Goal: Task Accomplishment & Management: Use online tool/utility

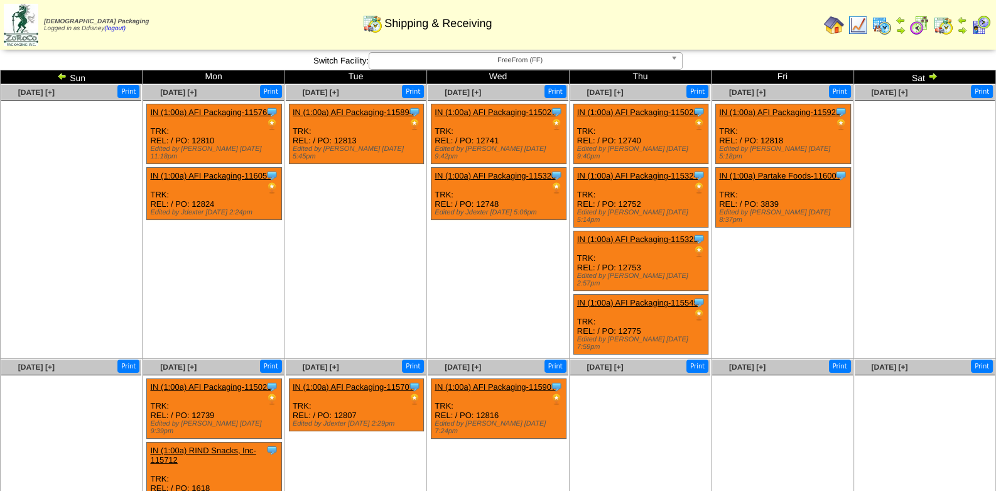
click at [794, 24] on img at bounding box center [882, 25] width 20 height 20
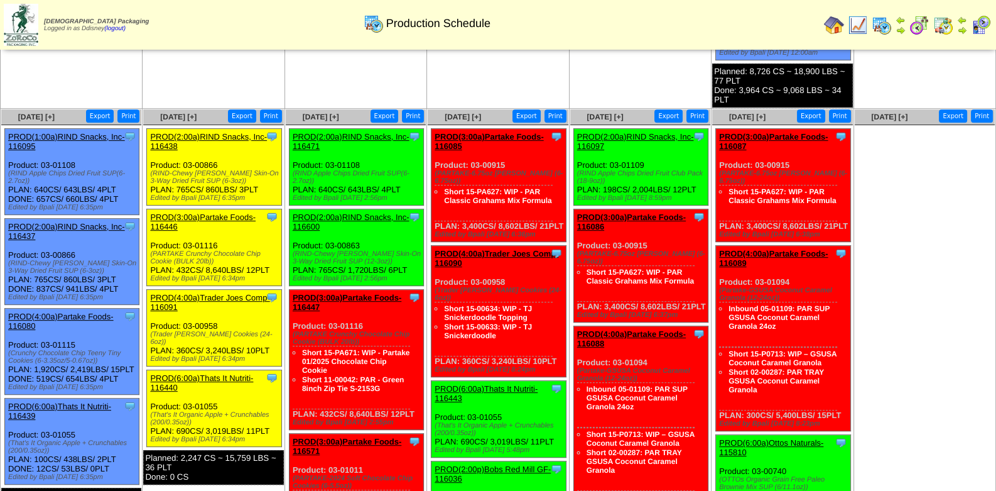
scroll to position [691, 0]
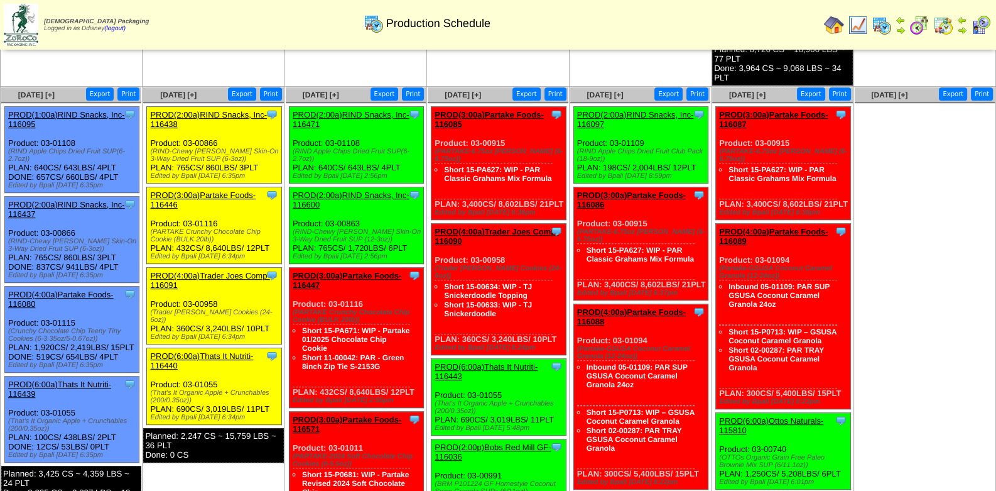
click at [244, 290] on div "PROD(4:00a)Trader Joes Comp-116091" at bounding box center [213, 280] width 126 height 19
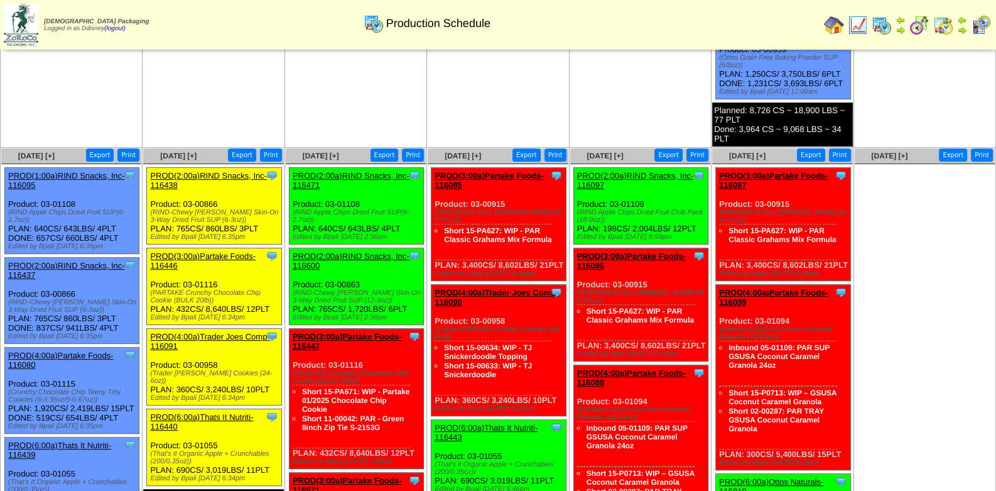
scroll to position [628, 0]
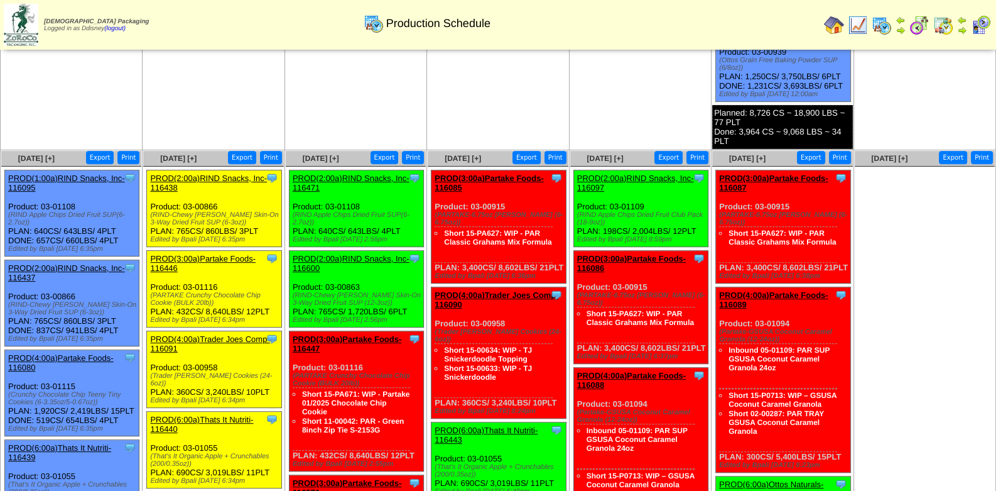
click at [836, 23] on img at bounding box center [834, 25] width 20 height 20
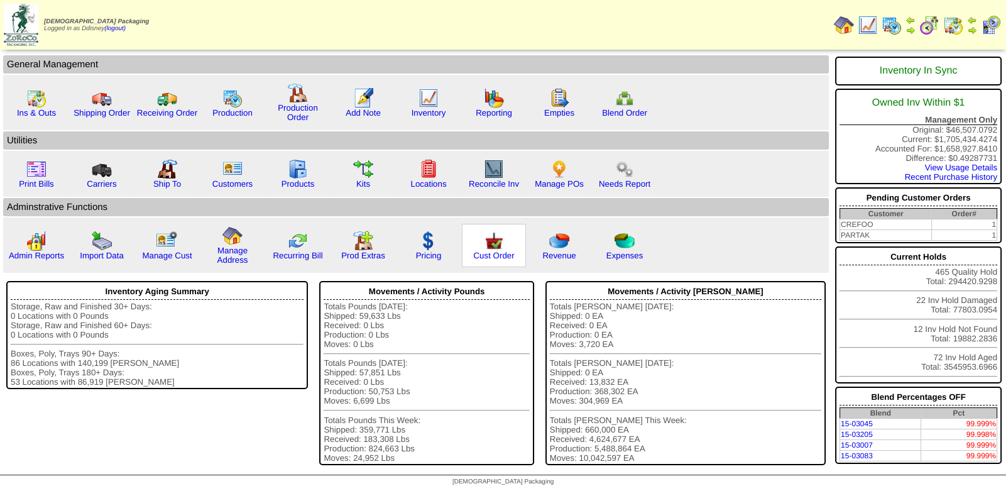
click at [493, 243] on img at bounding box center [494, 241] width 20 height 20
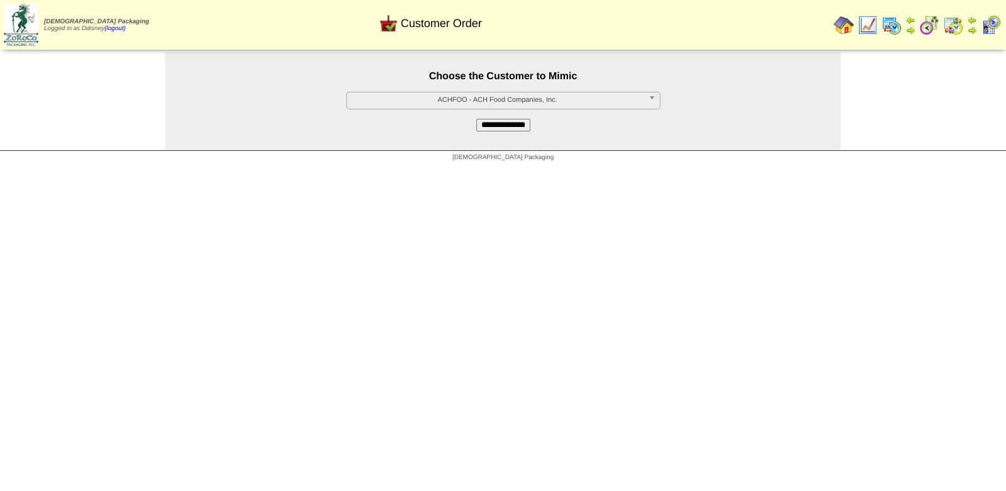
click at [483, 99] on span "ACHFOO - ACH Food Companies, Inc." at bounding box center [498, 99] width 292 height 15
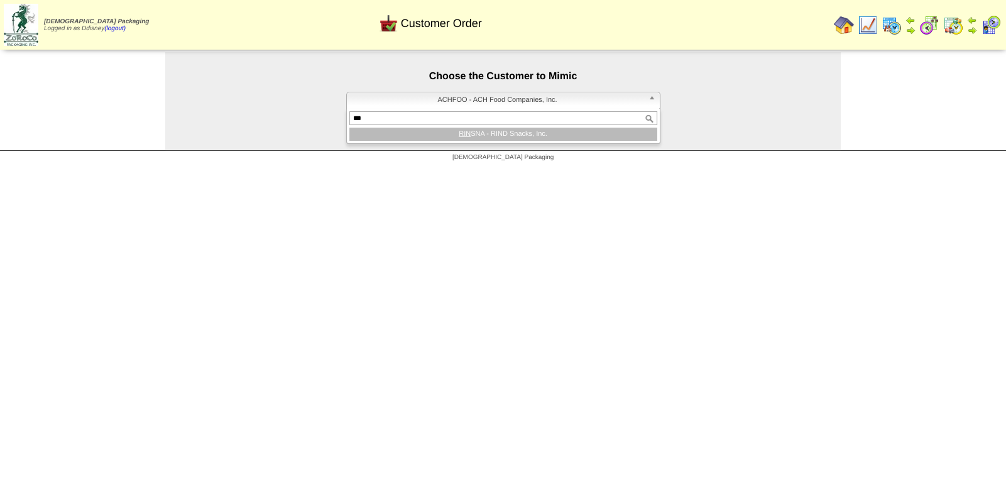
type input "****"
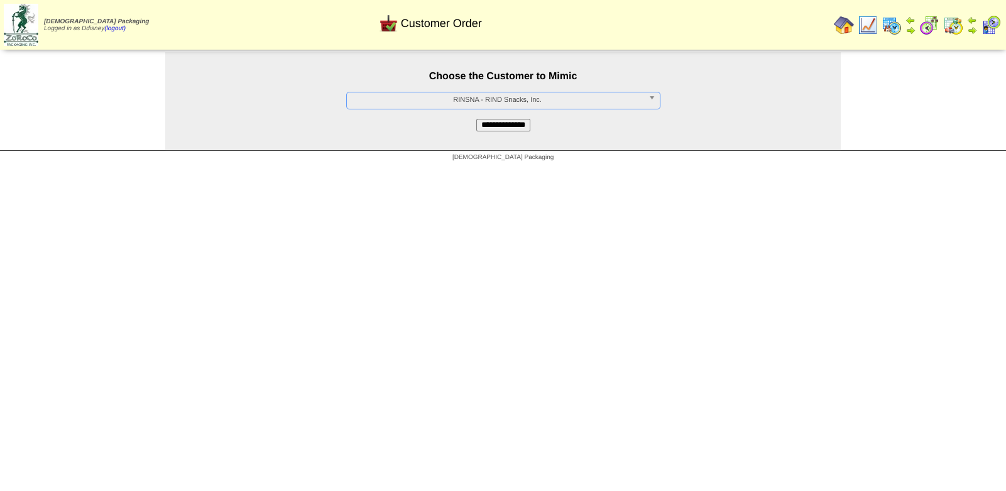
click at [510, 119] on input "**********" at bounding box center [503, 125] width 54 height 13
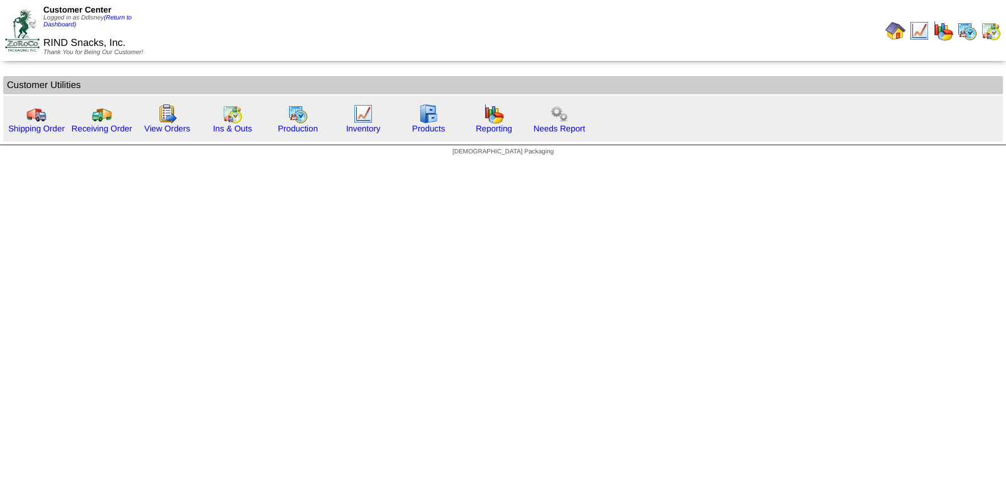
click at [496, 162] on html "Customer Center Logged in as Ddisney (Return to Dashboard) RIND Snacks, Inc. Th…" at bounding box center [503, 81] width 1006 height 162
click at [298, 112] on img at bounding box center [298, 114] width 20 height 20
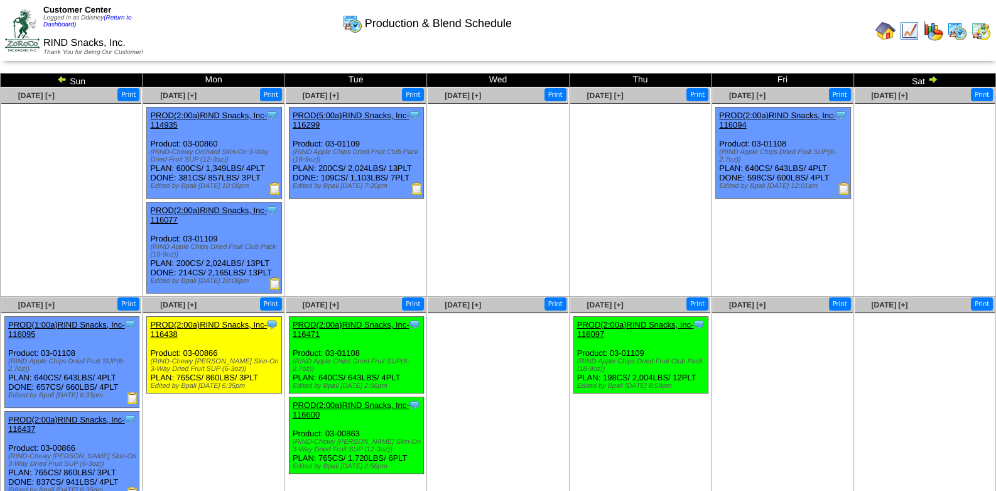
click at [475, 250] on ul at bounding box center [498, 198] width 140 height 188
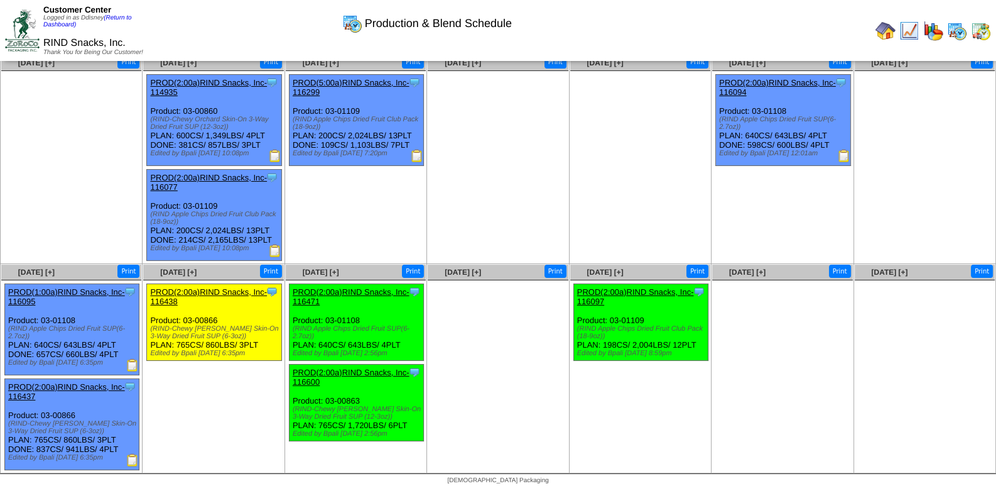
click at [226, 419] on ul "Clone Item PROD(2:00a)RIND Snacks, Inc-116438 RIND Snacks, Inc. ScheduleID: 116…" at bounding box center [213, 377] width 140 height 188
click at [97, 418] on div "Clone Item PROD(2:00a)RIND Snacks, Inc-116437 RIND Snacks, Inc. ScheduleID: 116…" at bounding box center [72, 424] width 134 height 91
click at [609, 148] on ul at bounding box center [641, 165] width 140 height 188
click at [984, 33] on img at bounding box center [981, 31] width 20 height 20
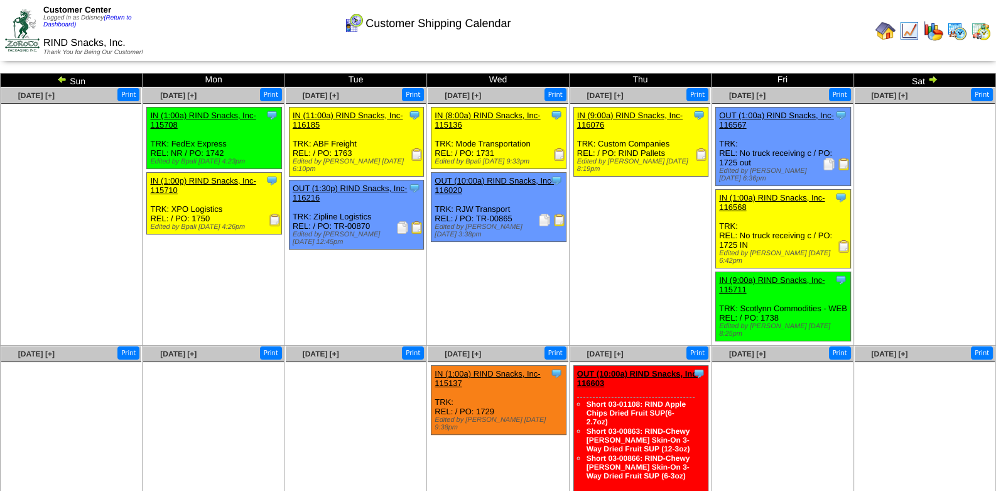
click at [934, 79] on img at bounding box center [933, 79] width 10 height 10
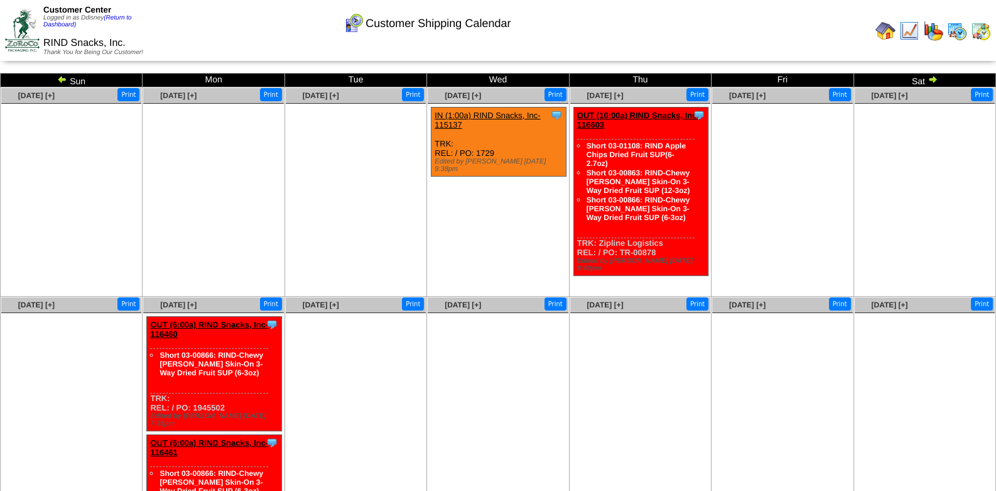
drag, startPoint x: 497, startPoint y: 151, endPoint x: 476, endPoint y: 156, distance: 21.5
click at [476, 156] on div "Clone Item IN (1:00a) RIND Snacks, Inc-115137 RIND Snacks, Inc. ScheduleID: 115…" at bounding box center [499, 141] width 134 height 69
click at [509, 204] on ul "Clone Item IN (1:00a) RIND Snacks, Inc-115137 RIND Snacks, Inc. ScheduleID: 115…" at bounding box center [498, 201] width 140 height 188
click at [506, 115] on link "IN (1:00a) RIND Snacks, Inc-115137" at bounding box center [488, 120] width 106 height 19
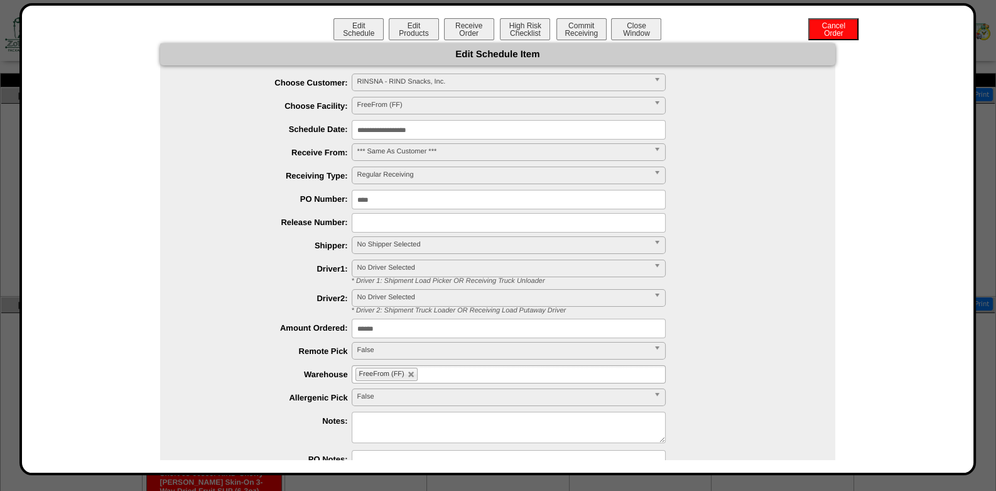
click at [452, 129] on input "**********" at bounding box center [509, 129] width 314 height 19
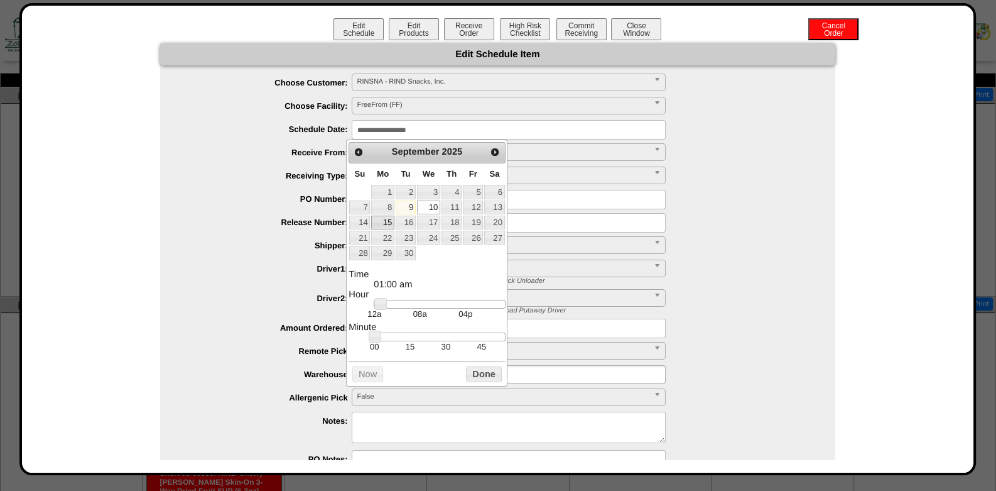
click at [388, 221] on link "15" at bounding box center [382, 223] width 23 height 14
click at [402, 221] on link "16" at bounding box center [406, 223] width 20 height 14
type input "**********"
click at [752, 228] on div at bounding box center [510, 222] width 650 height 19
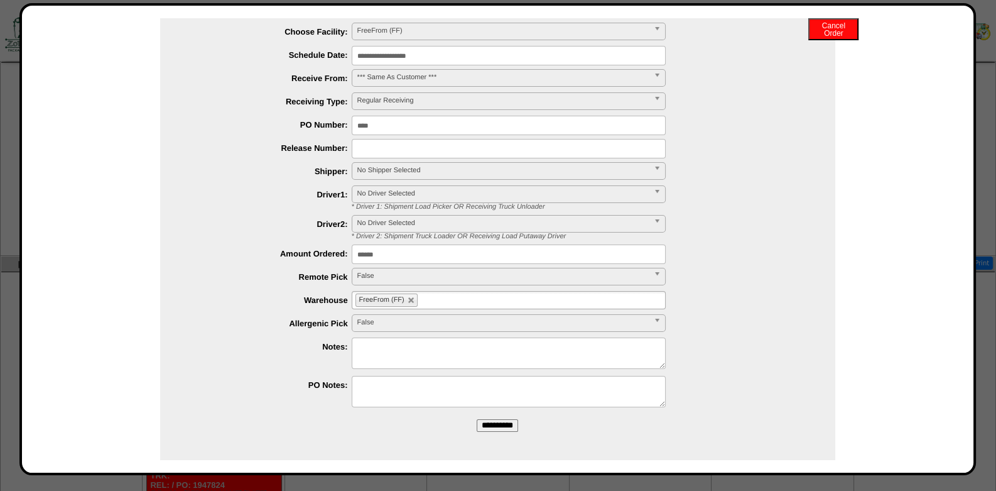
scroll to position [62, 0]
click at [486, 425] on input "**********" at bounding box center [497, 425] width 41 height 13
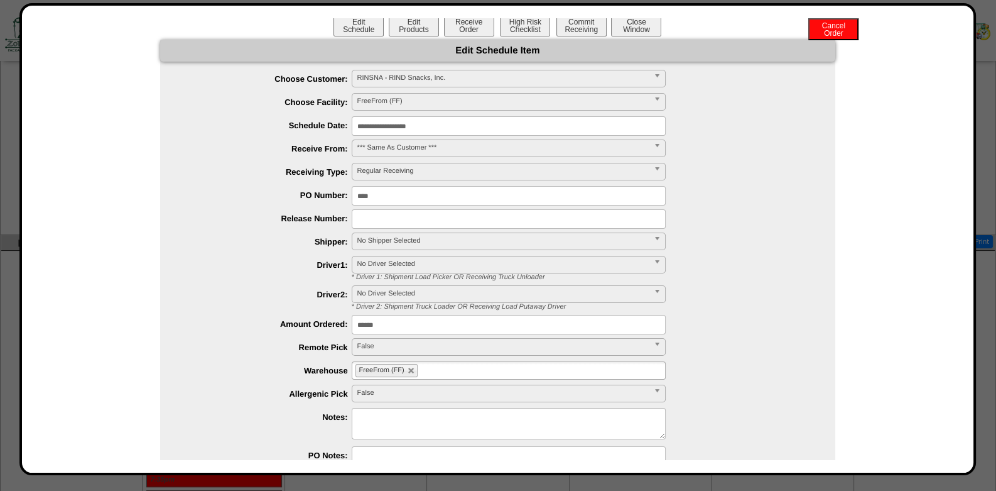
scroll to position [0, 0]
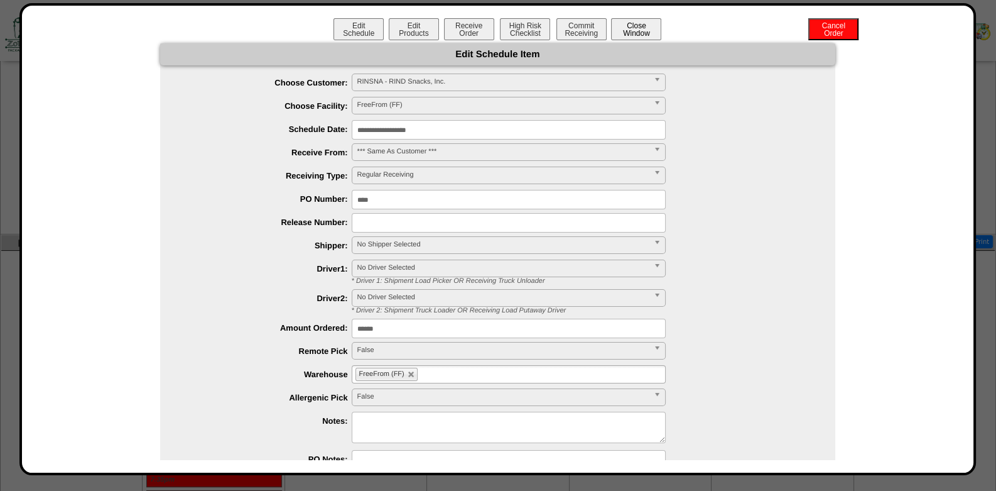
click at [639, 31] on button "Close Window" at bounding box center [636, 29] width 50 height 22
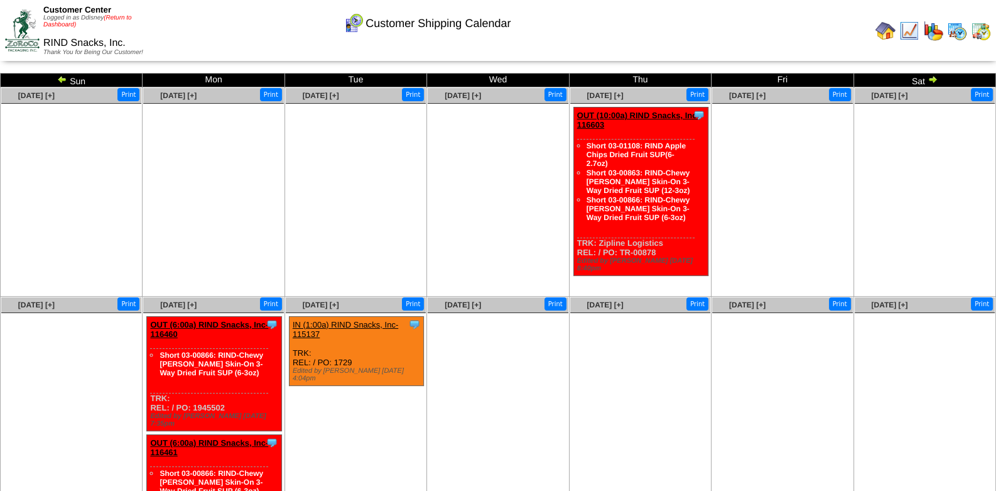
click at [126, 19] on link "(Return to Dashboard)" at bounding box center [87, 21] width 89 height 14
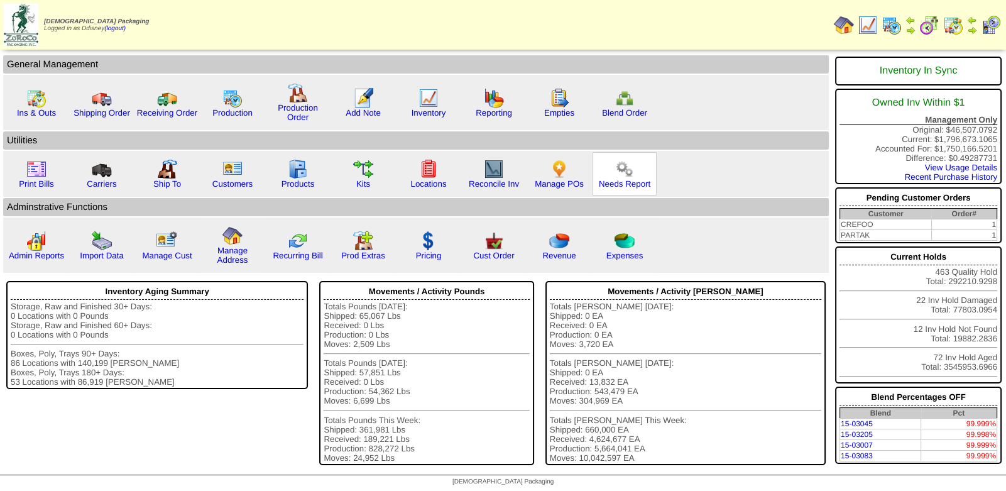
click at [628, 173] on img at bounding box center [624, 169] width 20 height 20
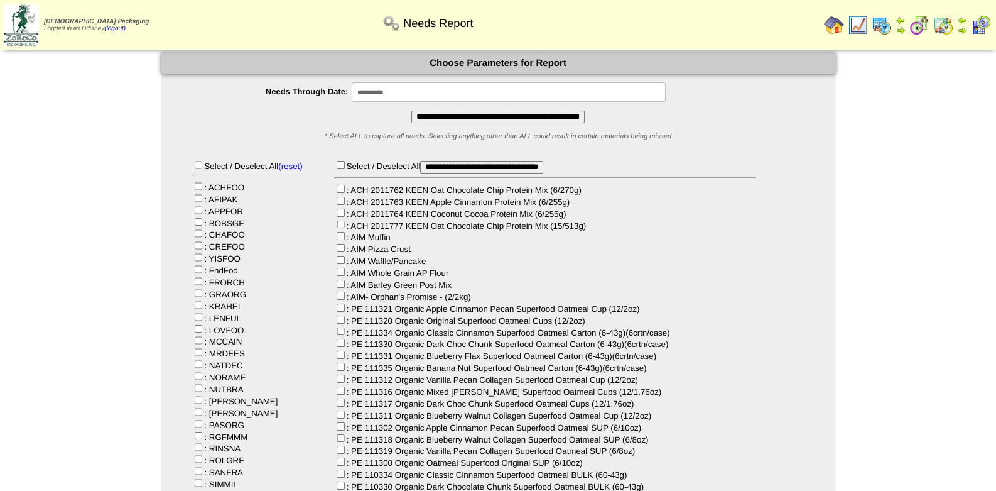
click at [492, 116] on input "**********" at bounding box center [498, 117] width 173 height 13
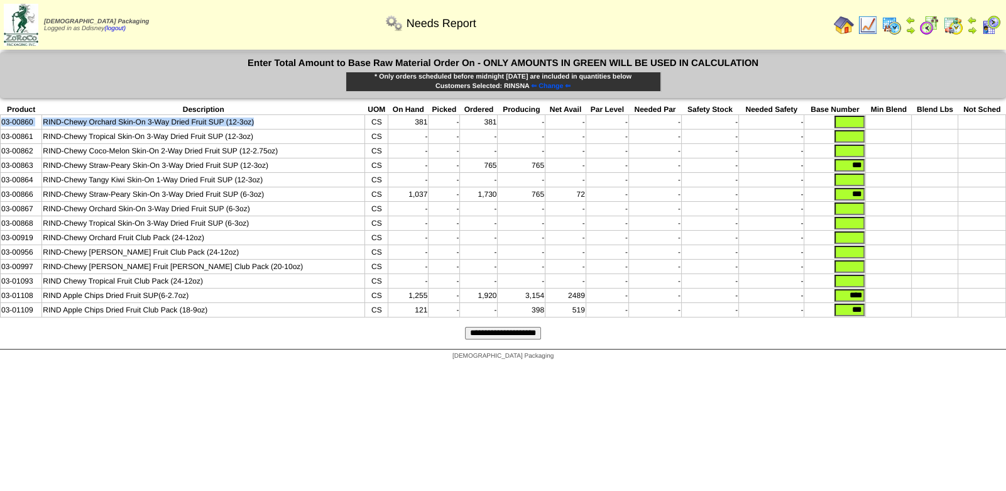
drag, startPoint x: 3, startPoint y: 121, endPoint x: 260, endPoint y: 123, distance: 257.6
click at [260, 123] on tr "03-00860 RIND-Chewy Orchard Skin-On 3-Way Dried Fruit SUP (12-3oz) CS 381 - 381…" at bounding box center [503, 122] width 1005 height 14
copy tr "03-00860 RIND-Chewy Orchard Skin-On 3-Way Dried Fruit SUP (12-3oz)"
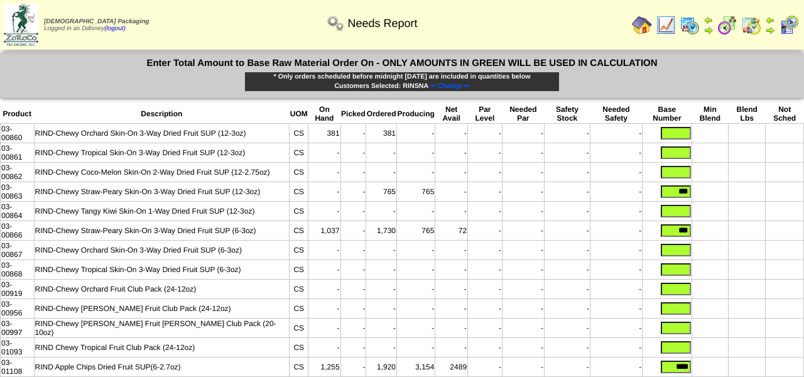
click at [78, 163] on td "RIND-Chewy Coco-Melon Skin-On 2-Way Dried Fruit SUP (12-2.75oz)" at bounding box center [162, 172] width 256 height 19
drag, startPoint x: 256, startPoint y: 197, endPoint x: 1, endPoint y: 199, distance: 255.7
click at [1, 221] on tr "03-00866 RIND-Chewy Straw-Peary Skin-On 3-Way Dried Fruit SUP (6-3oz) CS 1,037 …" at bounding box center [403, 230] width 804 height 19
copy tr "03-00866 RIND-Chewy Straw-Peary Skin-On 3-Way Dried Fruit SUP (6-3oz)"
click at [193, 260] on td "RIND-Chewy Tropical Skin-On 3-Way Dried Fruit SUP (6-3oz)" at bounding box center [162, 269] width 256 height 19
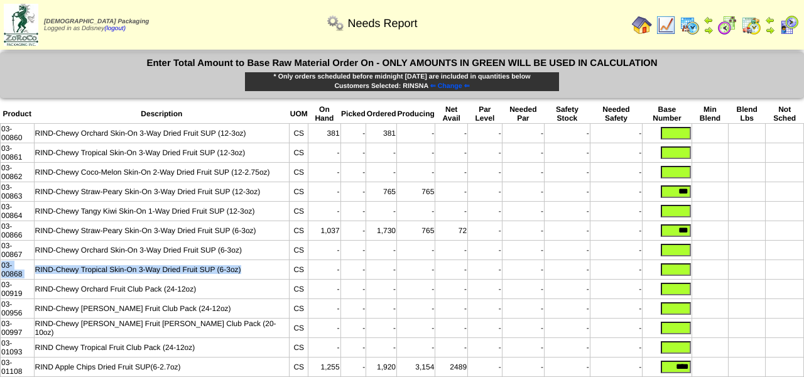
drag, startPoint x: 251, startPoint y: 226, endPoint x: 3, endPoint y: 233, distance: 248.9
click at [3, 260] on tr "03-00868 RIND-Chewy Tropical Skin-On 3-Way Dried Fruit SUP (6-3oz) CS - - - - -…" at bounding box center [403, 269] width 804 height 19
copy tr "03-00868 RIND-Chewy Tropical Skin-On 3-Way Dried Fruit SUP (6-3oz)"
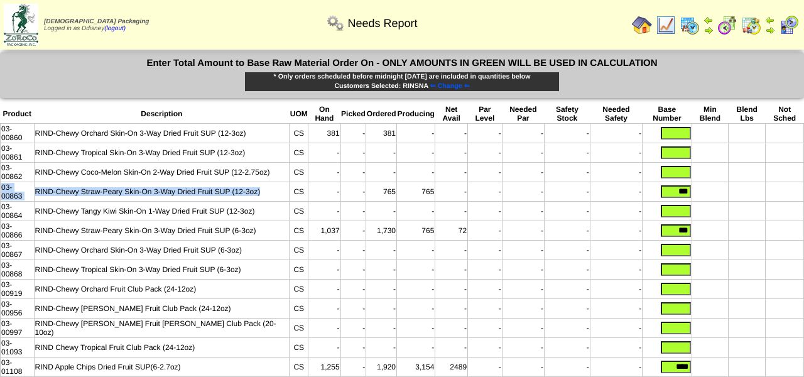
drag, startPoint x: 263, startPoint y: 167, endPoint x: 1, endPoint y: 170, distance: 262.6
click at [1, 182] on tr "03-00863 RIND-Chewy Straw-Peary Skin-On 3-Way Dried Fruit SUP (12-3oz) CS - - 7…" at bounding box center [403, 191] width 804 height 19
copy tr "03-00863 RIND-Chewy Straw-Peary Skin-On 3-Way Dried Fruit SUP (12-3oz)"
click at [190, 358] on td "RIND Apple Chips Dried Fruit SUP(6-2.7oz)" at bounding box center [162, 367] width 256 height 19
click at [193, 358] on td "RIND Apple Chips Dried Fruit SUP(6-2.7oz)" at bounding box center [162, 367] width 256 height 19
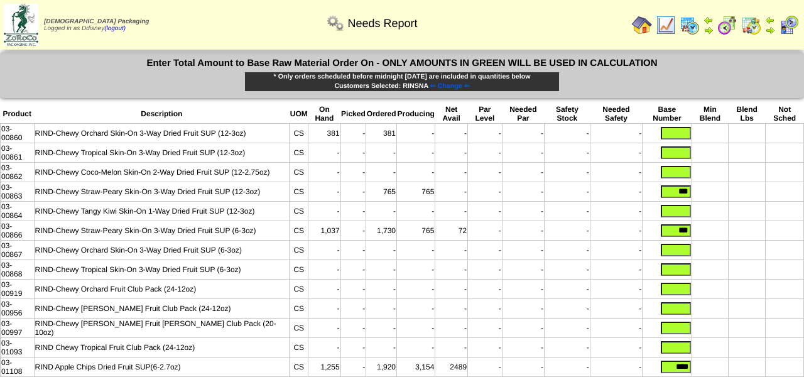
click at [193, 358] on td "RIND Apple Chips Dried Fruit SUP(6-2.7oz)" at bounding box center [162, 367] width 256 height 19
drag, startPoint x: 193, startPoint y: 305, endPoint x: 30, endPoint y: 307, distance: 162.7
click at [1, 358] on tr "03-01108 RIND Apple Chips Dried Fruit SUP(6-2.7oz) CS 1,255 - 1,920 3,154 2489 …" at bounding box center [403, 367] width 804 height 19
drag, startPoint x: 71, startPoint y: 312, endPoint x: 209, endPoint y: 349, distance: 142.5
click at [209, 349] on form "Enter Total Amount to Base Raw Material Order On - ONLY AMOUNTS IN GREEN WILL B…" at bounding box center [402, 240] width 804 height 376
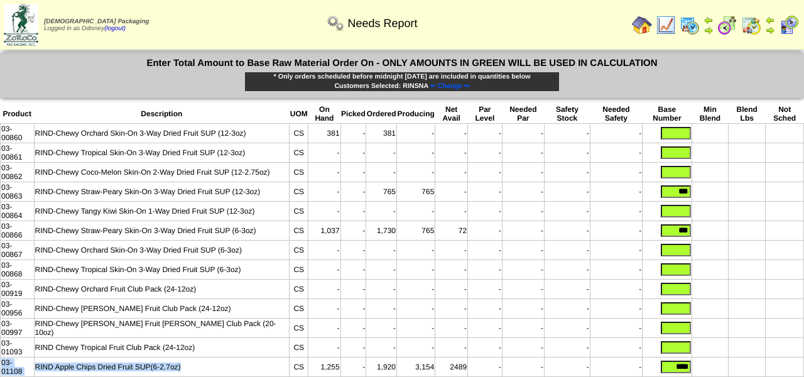
drag, startPoint x: 190, startPoint y: 303, endPoint x: 1, endPoint y: 302, distance: 189.1
click at [1, 358] on tr "03-01108 RIND Apple Chips Dried Fruit SUP(6-2.7oz) CS 1,255 - 1,920 3,154 2489 …" at bounding box center [403, 367] width 804 height 19
copy tr "03-01108 RIND Apple Chips Dried Fruit SUP(6-2.7oz)"
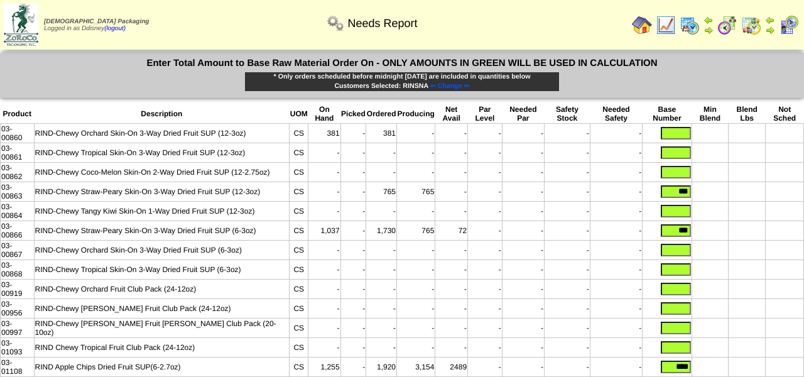
drag, startPoint x: 226, startPoint y: 319, endPoint x: 0, endPoint y: 321, distance: 226.2
copy tr "03-01109 RIND Apple Chips Dried Fruit Club Pack (18-9oz)"
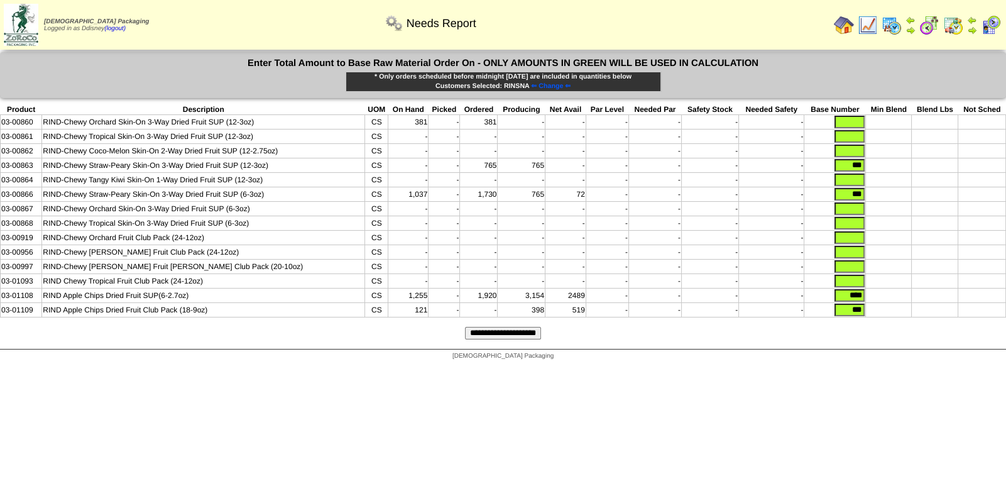
drag, startPoint x: 833, startPoint y: 295, endPoint x: 881, endPoint y: 295, distance: 48.4
click at [883, 297] on tr "03-01108 RIND Apple Chips Dried Fruit SUP(6-2.7oz) CS 1,255 - 1,920 3,154 2489 …" at bounding box center [503, 295] width 1005 height 14
type input "****"
click at [822, 328] on form "Enter Total Amount to Base Raw Material Order On - ONLY AMOUNTS IN GREEN WILL B…" at bounding box center [503, 200] width 1006 height 297
drag, startPoint x: 839, startPoint y: 310, endPoint x: 897, endPoint y: 312, distance: 58.5
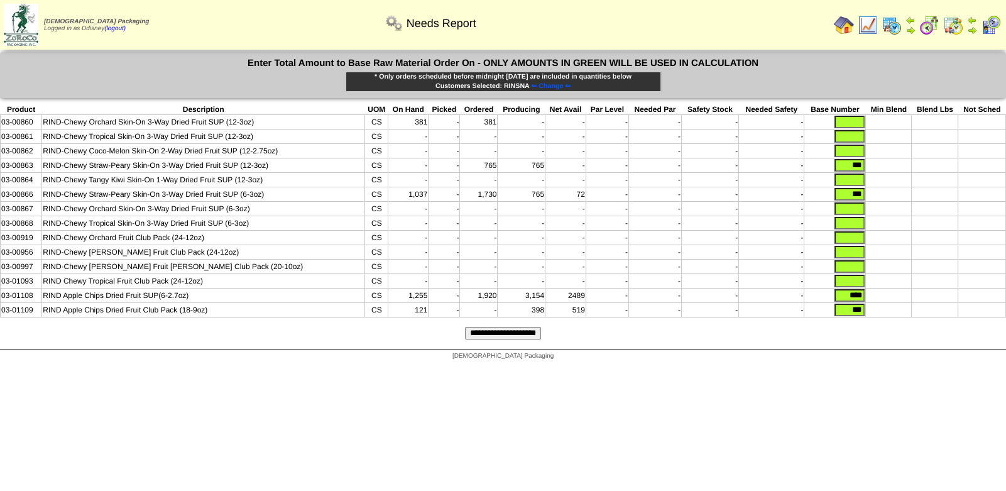
click at [896, 312] on tr "03-01109 RIND Apple Chips Dried Fruit Club Pack (18-9oz) CS 121 - - 398 519 - -…" at bounding box center [503, 310] width 1005 height 14
type input "****"
click at [520, 333] on input "**********" at bounding box center [503, 333] width 76 height 13
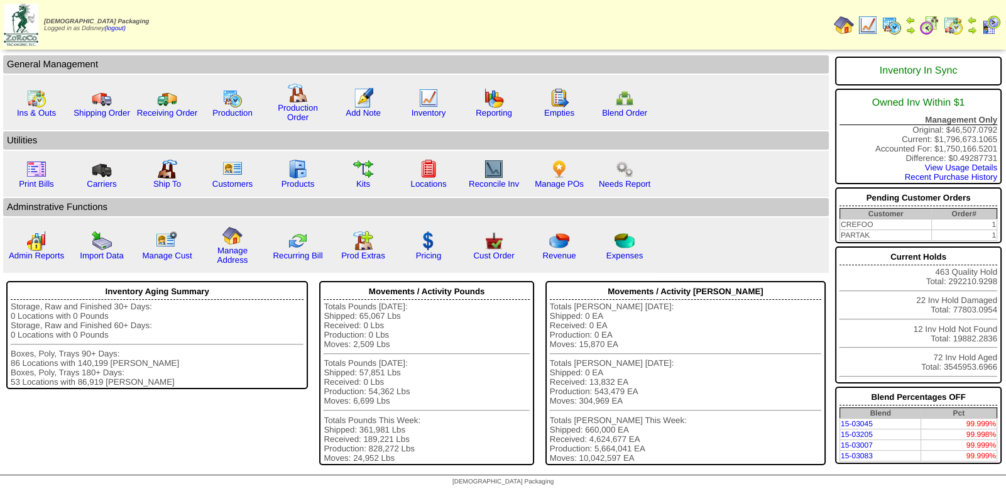
click at [956, 25] on img at bounding box center [953, 25] width 20 height 20
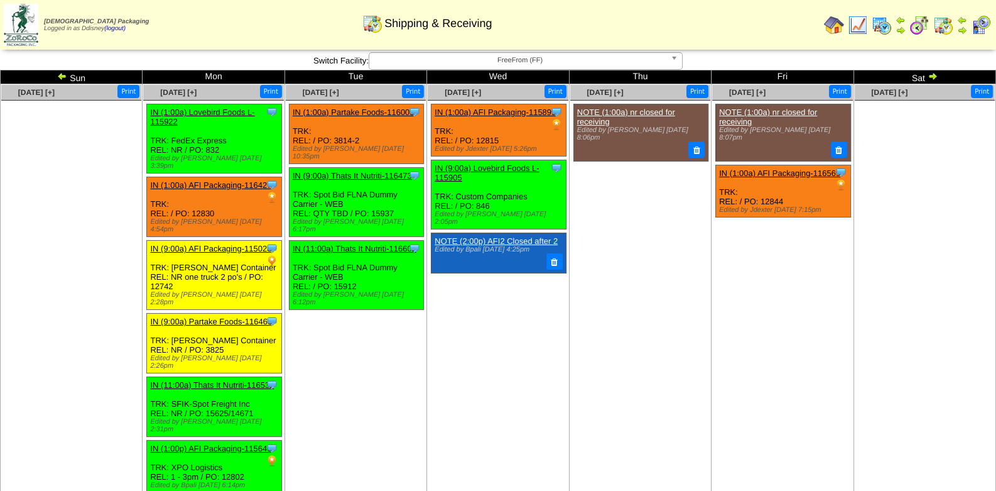
click at [889, 26] on img at bounding box center [882, 25] width 20 height 20
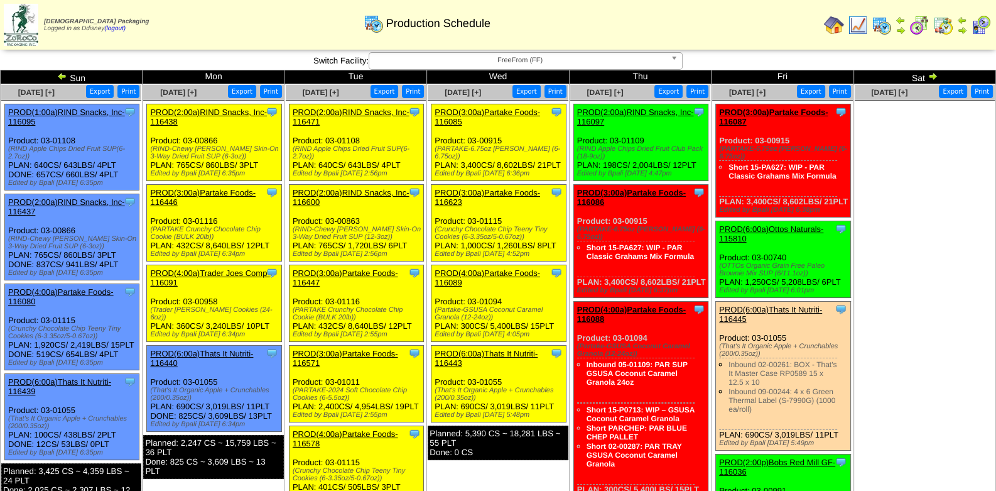
click at [233, 153] on div "(RIND-Chewy [PERSON_NAME] Skin-On 3-Way Dried Fruit SUP (6-3oz))" at bounding box center [215, 152] width 131 height 15
click at [839, 26] on img at bounding box center [834, 25] width 20 height 20
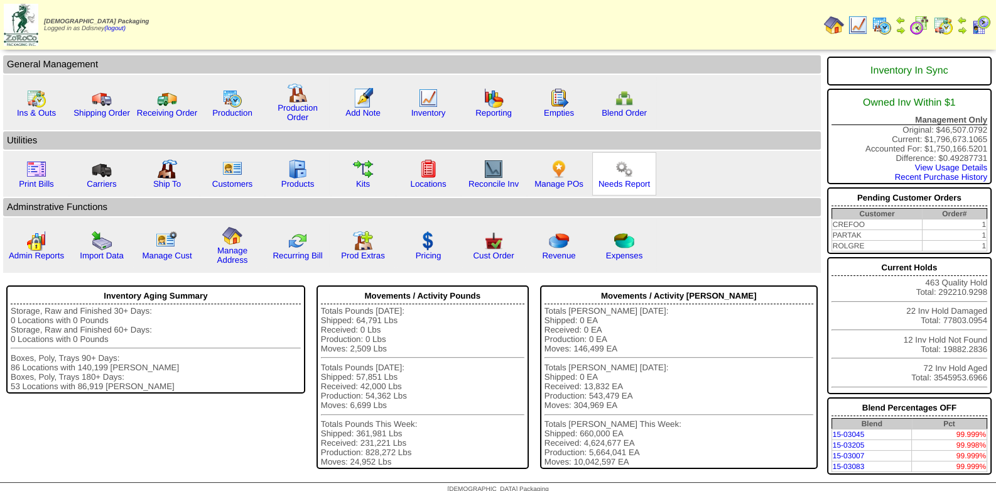
click at [625, 175] on img at bounding box center [624, 169] width 20 height 20
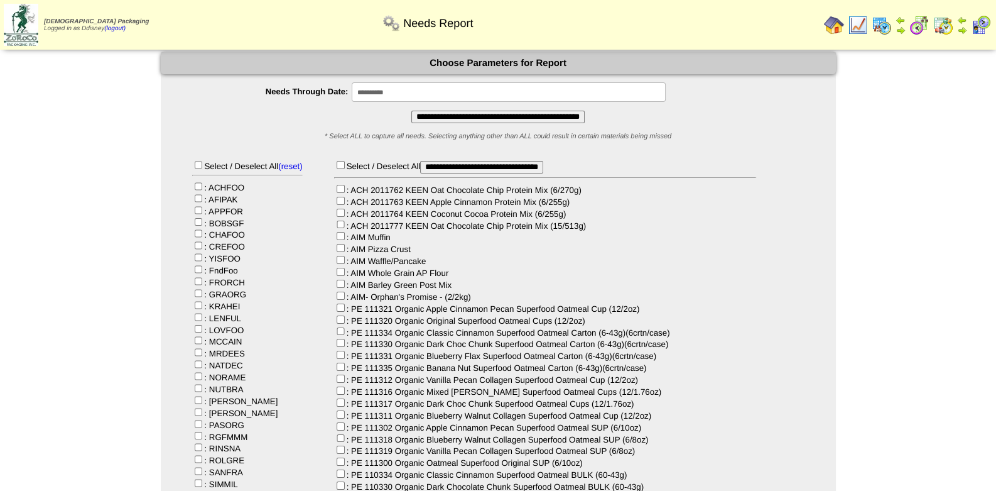
click at [468, 117] on input "**********" at bounding box center [498, 117] width 173 height 13
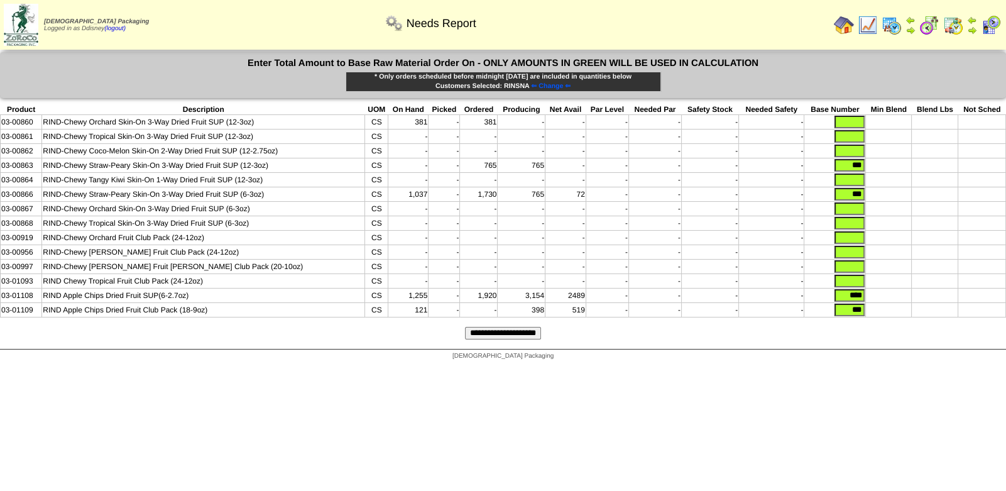
drag, startPoint x: 839, startPoint y: 194, endPoint x: 901, endPoint y: 196, distance: 62.3
click at [901, 196] on tr "03-00866 RIND-Chewy [PERSON_NAME] Skin-On 3-Way Dried Fruit SUP (6-3oz) CS 1,03…" at bounding box center [503, 194] width 1005 height 14
type input "****"
drag, startPoint x: 840, startPoint y: 163, endPoint x: 912, endPoint y: 165, distance: 72.3
click at [908, 165] on tr "03-00863 RIND-Chewy Straw-Peary Skin-On 3-Way Dried Fruit SUP (12-3oz) CS - - 7…" at bounding box center [503, 165] width 1005 height 14
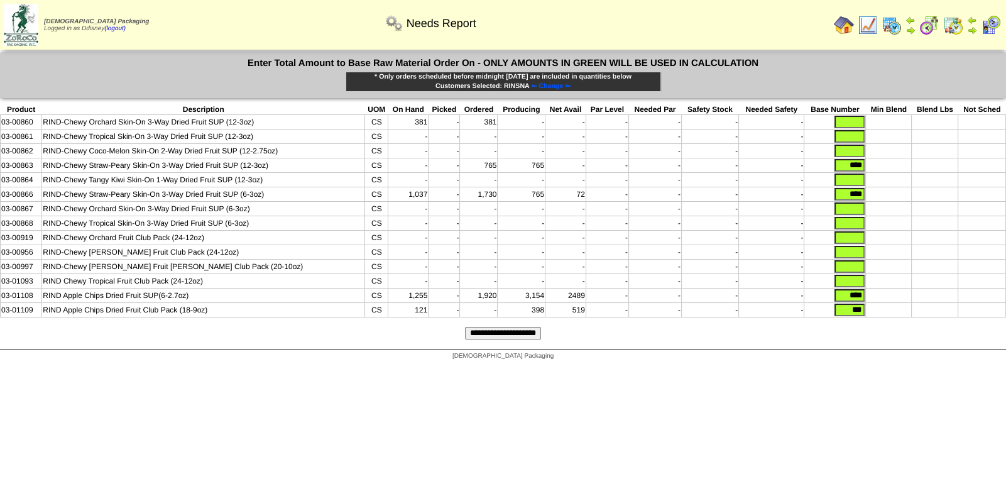
type input "****"
click at [906, 168] on td at bounding box center [889, 165] width 46 height 14
click at [851, 120] on input "text" at bounding box center [849, 122] width 30 height 13
type input "***"
click at [635, 216] on td "-" at bounding box center [654, 223] width 53 height 14
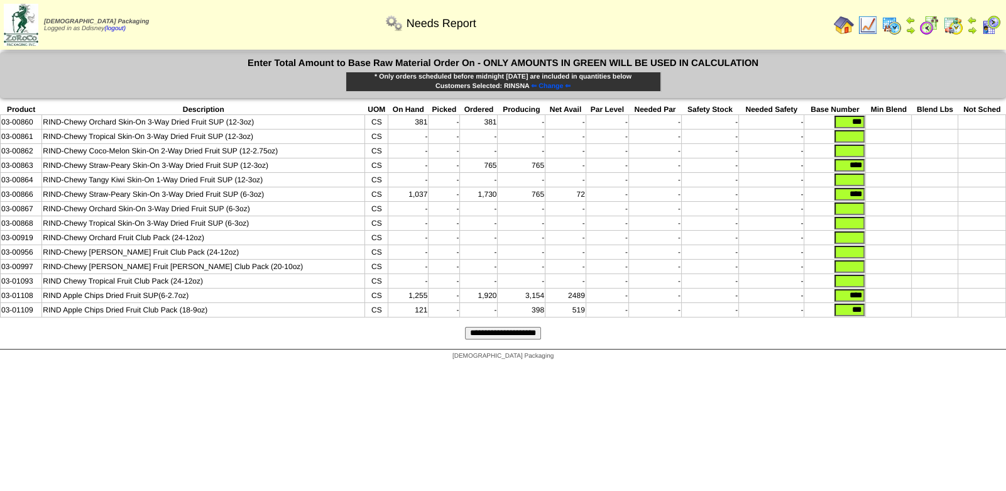
drag, startPoint x: 831, startPoint y: 297, endPoint x: 917, endPoint y: 300, distance: 86.8
click at [914, 300] on tr "03-01108 RIND Apple Chips Dried Fruit SUP(6-2.7oz) CS 1,255 - 1,920 3,154 2489 …" at bounding box center [503, 295] width 1005 height 14
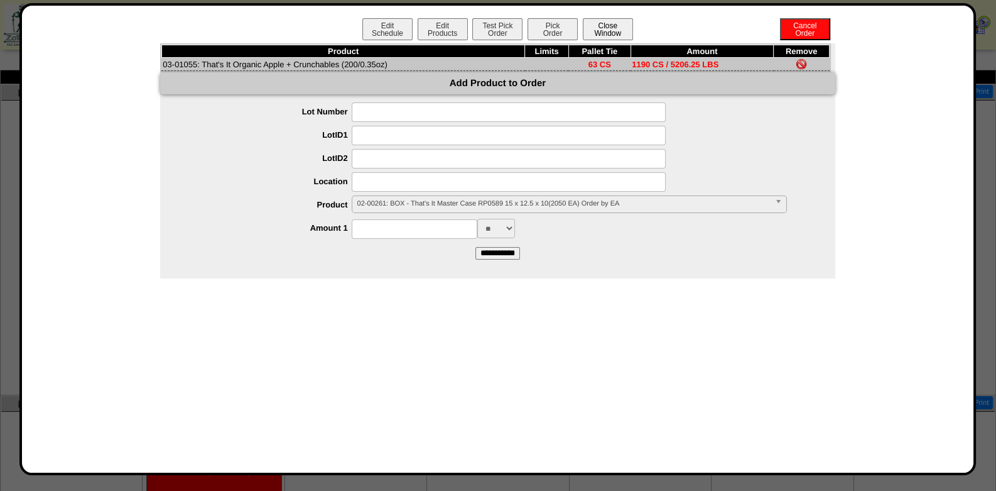
click at [608, 32] on button "Close Window" at bounding box center [608, 29] width 50 height 22
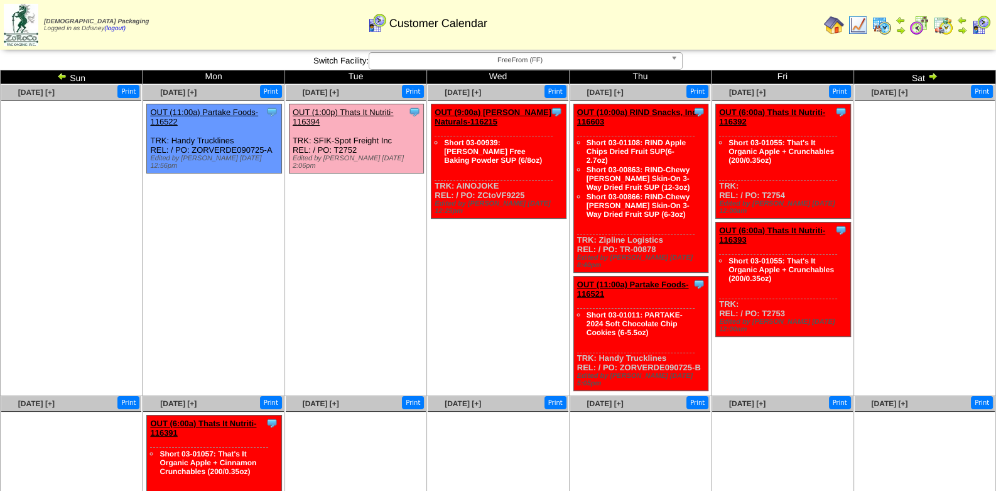
click at [886, 28] on img at bounding box center [882, 25] width 20 height 20
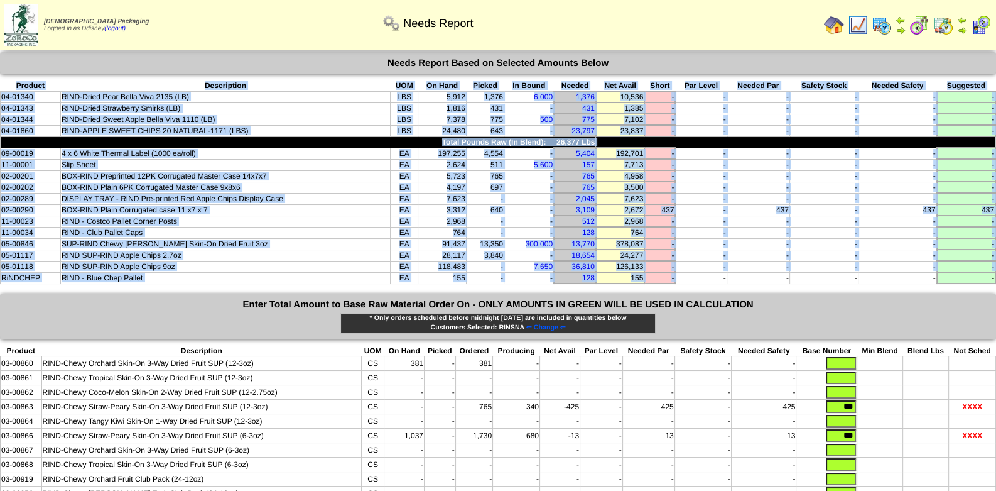
drag, startPoint x: 688, startPoint y: 266, endPoint x: 6, endPoint y: 88, distance: 704.7
click at [6, 88] on tbody "Product Description UOM On Hand Picked In Bound Needed Net Avail Short Par Leve…" at bounding box center [499, 181] width 996 height 203
copy tbody "Product Description UOM On Hand Picked In Bound Needed Net Avail Short Par Leve…"
click at [862, 27] on img at bounding box center [858, 25] width 20 height 20
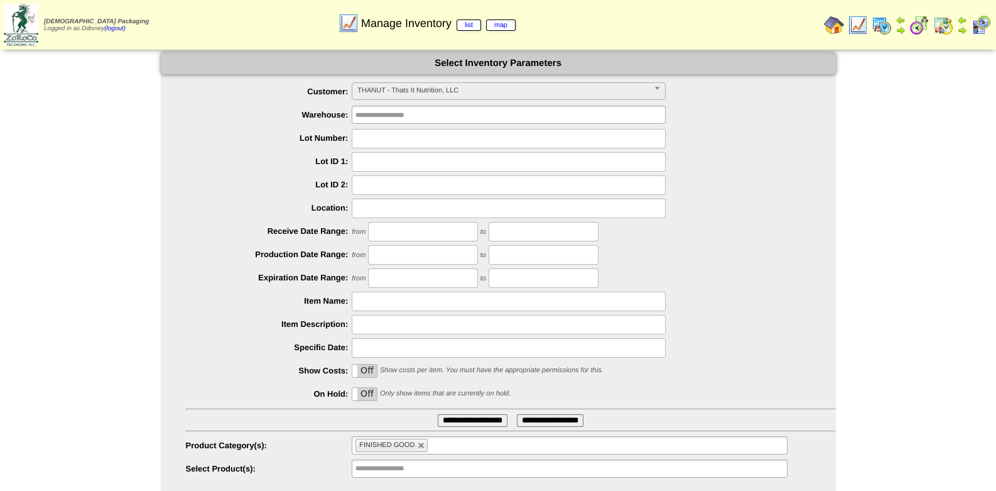
click at [450, 93] on span "THANUT - Thats It Nutrition, LLC" at bounding box center [504, 90] width 292 height 15
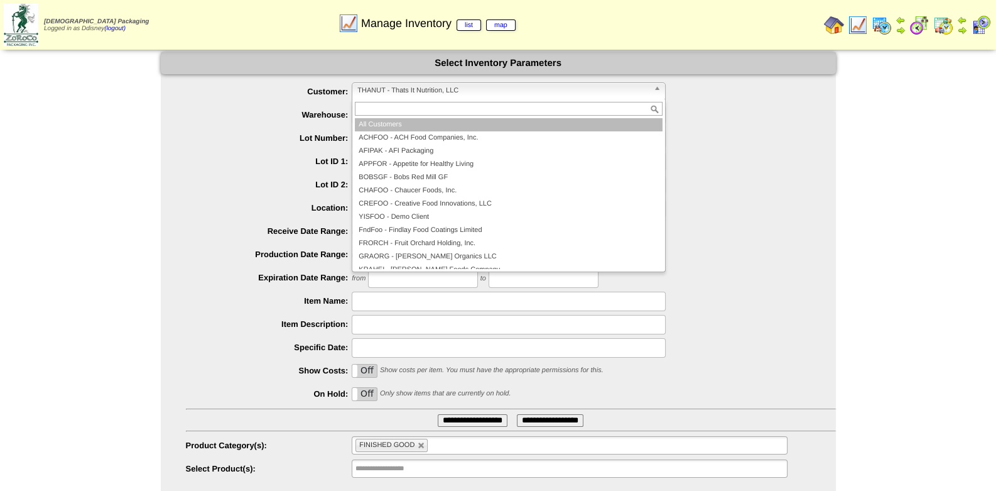
click at [403, 121] on li "All Customers" at bounding box center [509, 124] width 308 height 13
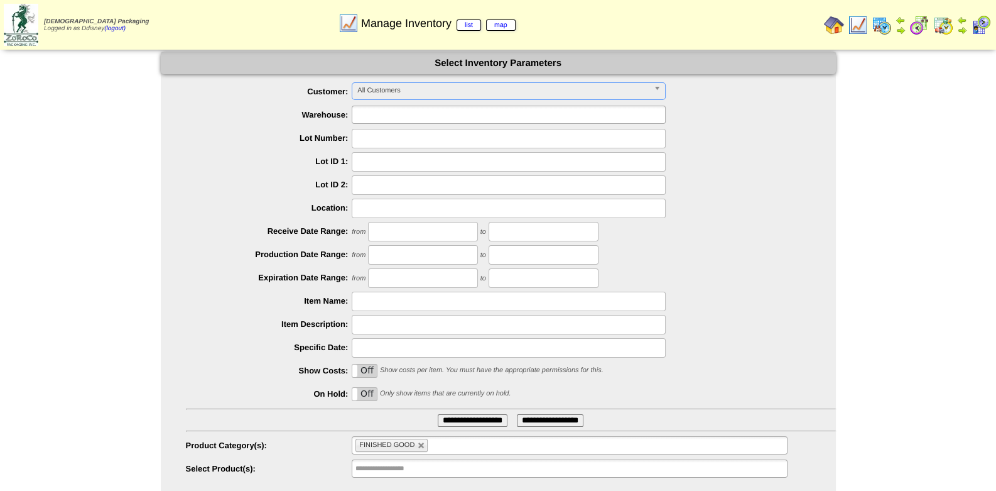
click at [390, 116] on input "text" at bounding box center [396, 115] width 80 height 16
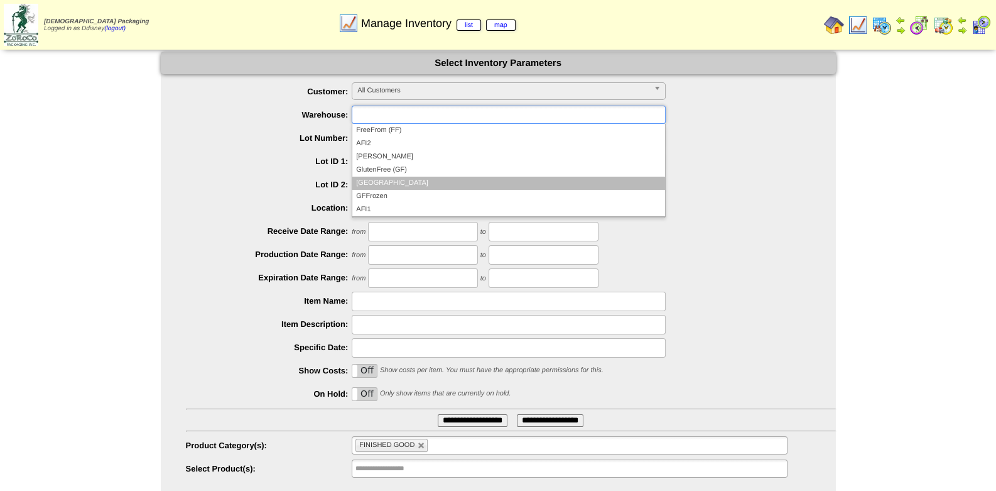
click at [386, 183] on li "North Ranch" at bounding box center [508, 183] width 313 height 13
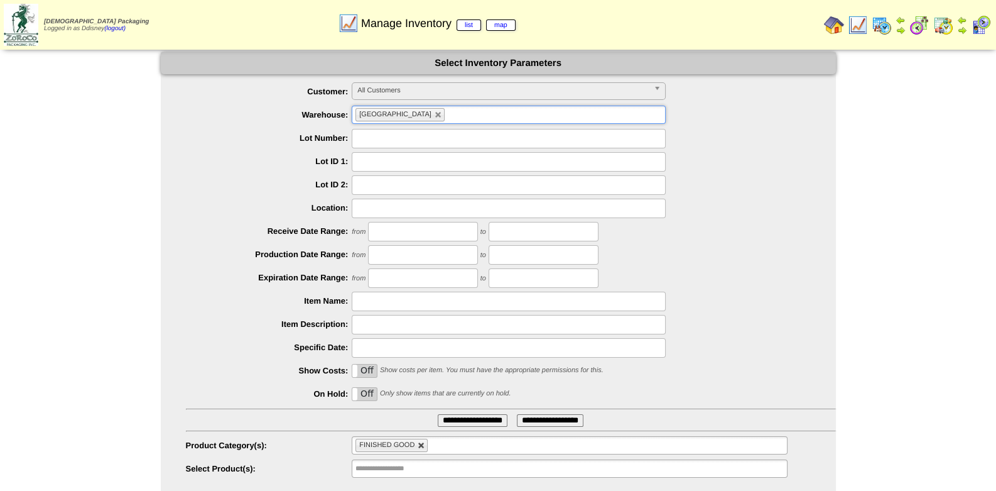
click at [420, 443] on link at bounding box center [422, 446] width 8 height 8
type input "**********"
click at [516, 236] on input "text" at bounding box center [544, 231] width 110 height 19
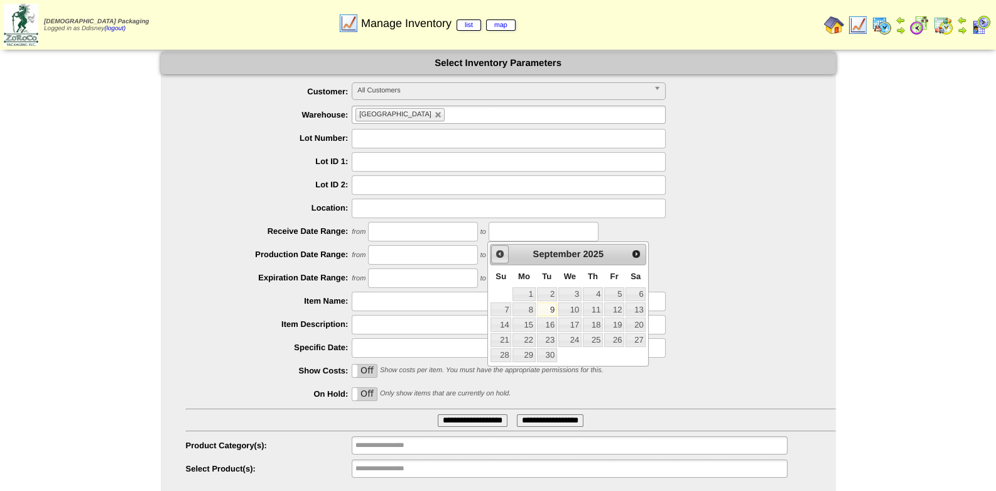
click at [501, 254] on span "Prev" at bounding box center [500, 254] width 10 height 10
click at [501, 251] on span "Prev" at bounding box center [500, 254] width 10 height 10
click at [530, 307] on link "9" at bounding box center [524, 309] width 23 height 14
type input "**********"
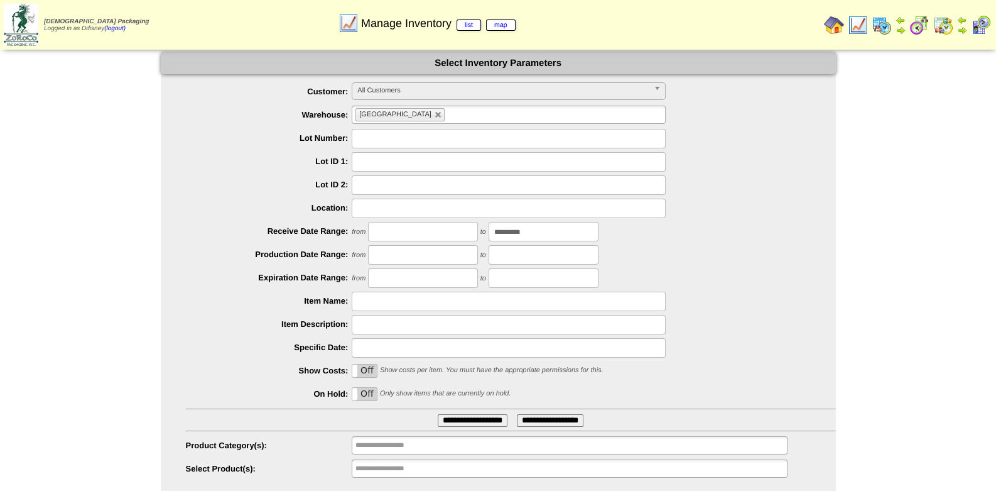
click at [445, 238] on input "text" at bounding box center [423, 231] width 110 height 19
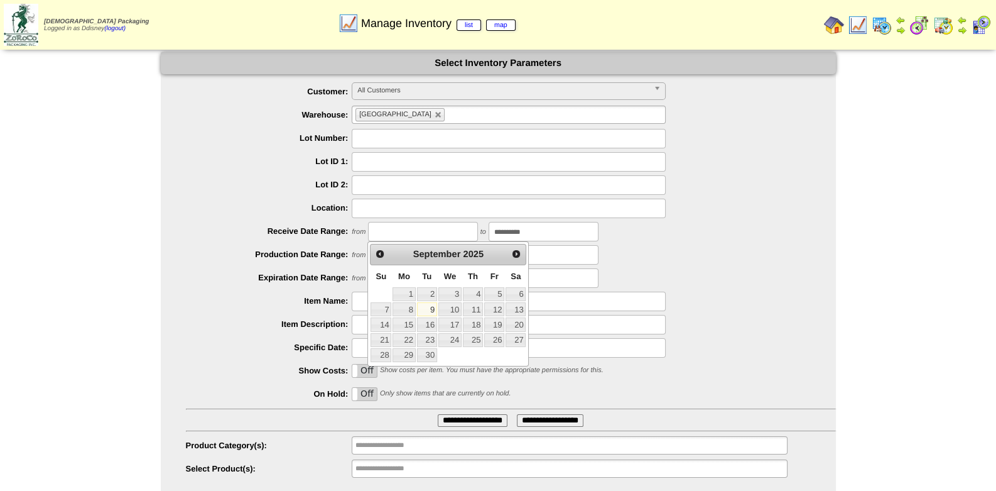
click at [429, 312] on link "9" at bounding box center [427, 309] width 20 height 14
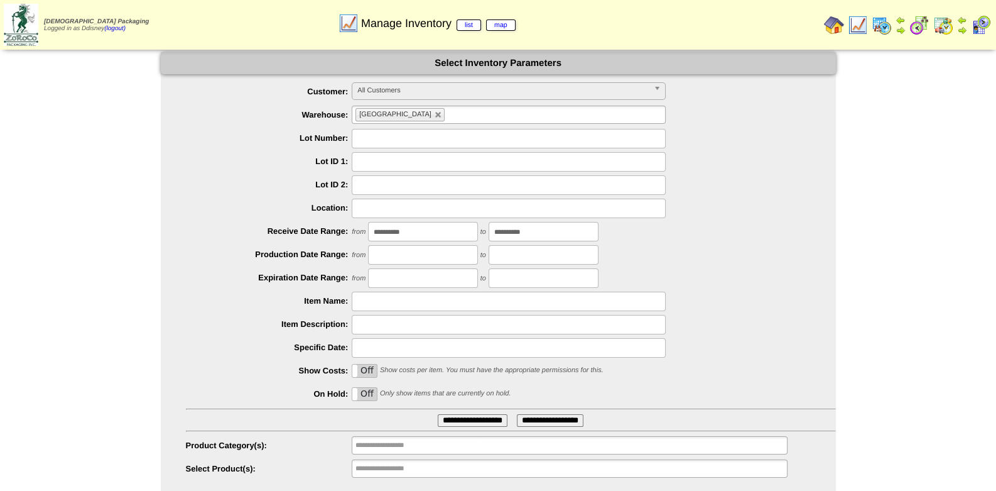
click at [431, 235] on input "**********" at bounding box center [423, 231] width 110 height 19
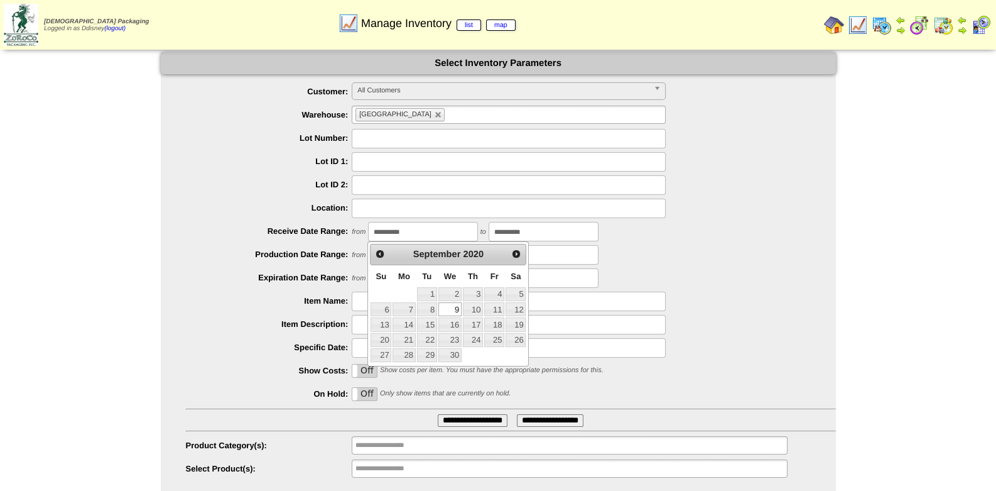
type input "**********"
click at [728, 239] on div "**********" at bounding box center [511, 231] width 650 height 19
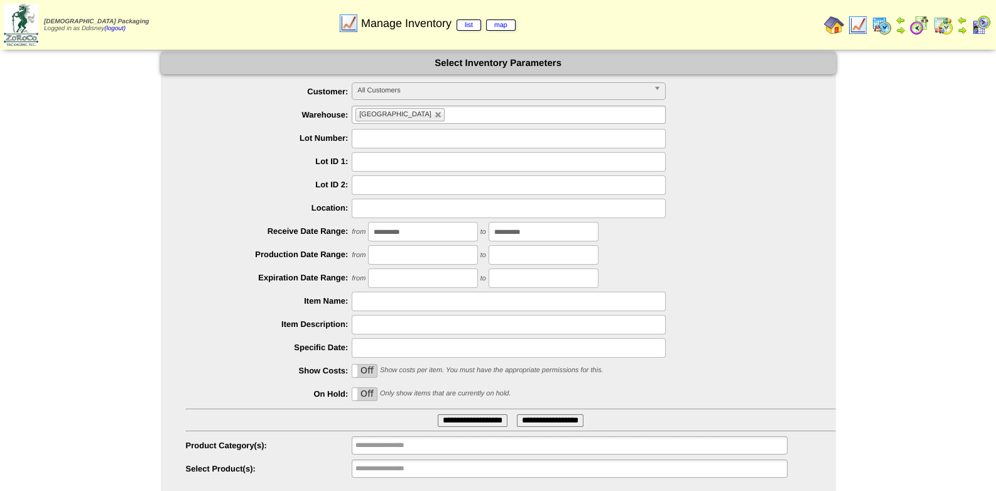
click at [454, 417] on input "**********" at bounding box center [473, 420] width 70 height 13
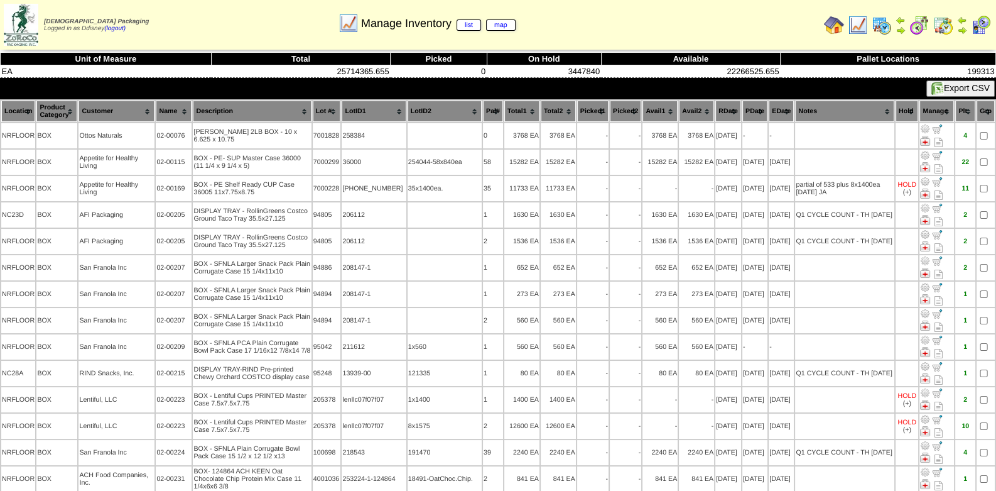
click at [937, 85] on img at bounding box center [938, 88] width 13 height 13
click at [945, 30] on img at bounding box center [944, 25] width 20 height 20
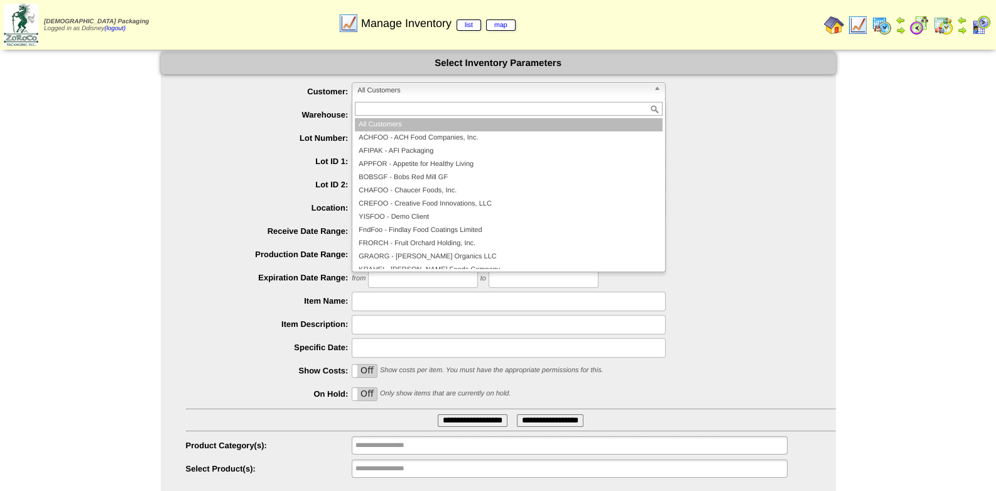
click at [411, 86] on span "All Customers" at bounding box center [504, 90] width 292 height 15
click at [807, 127] on ul "**********" at bounding box center [498, 280] width 675 height 396
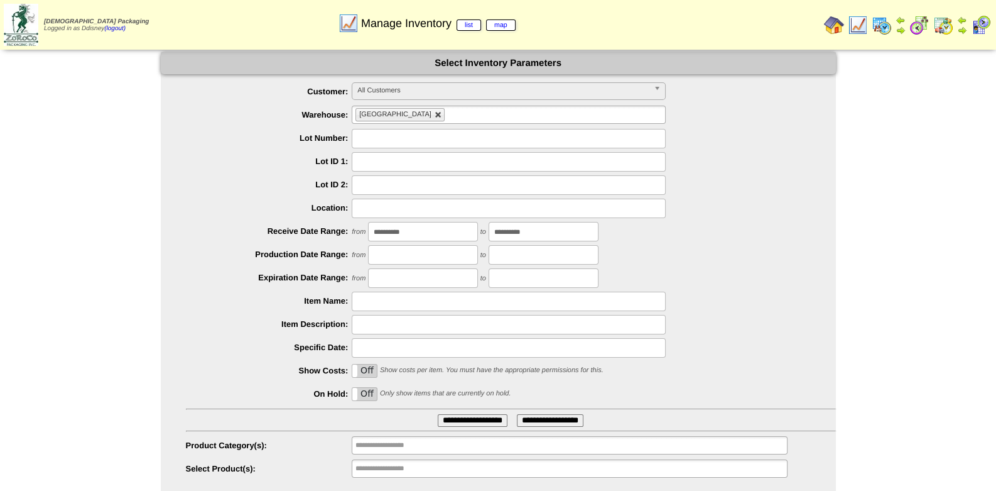
click at [435, 115] on link at bounding box center [439, 115] width 8 height 8
type input "**********"
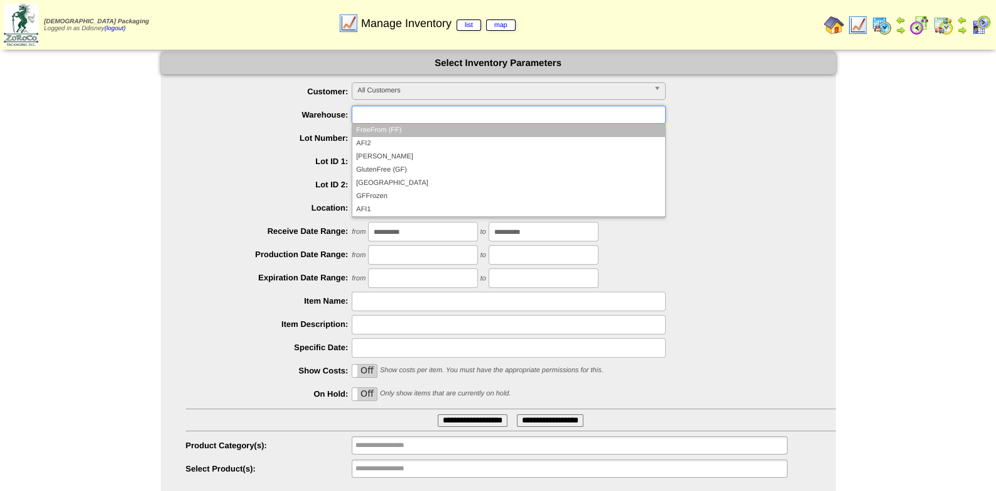
click at [404, 115] on input "text" at bounding box center [396, 115] width 80 height 16
click at [392, 128] on li "FreeFrom (FF)" at bounding box center [508, 130] width 313 height 13
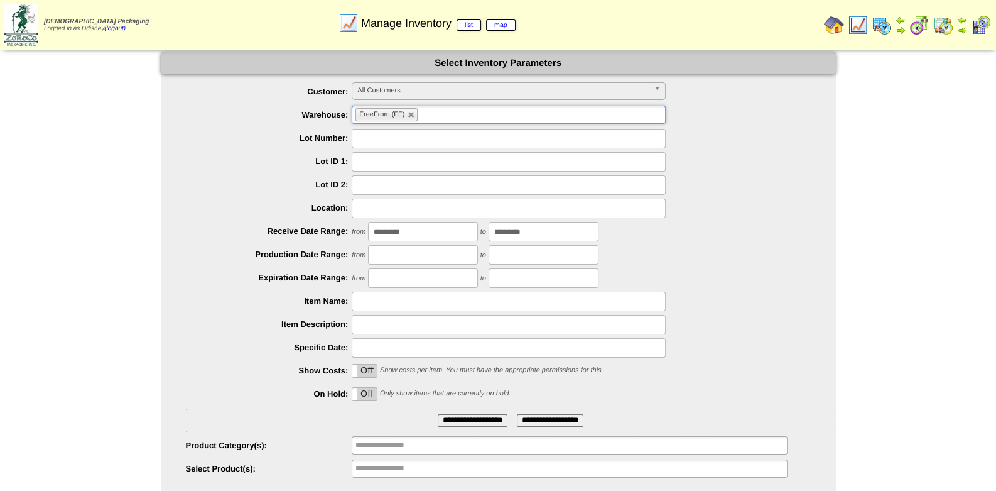
drag, startPoint x: 765, startPoint y: 159, endPoint x: 716, endPoint y: 190, distance: 58.2
click at [766, 164] on div at bounding box center [511, 161] width 650 height 19
click at [404, 449] on input "text" at bounding box center [396, 445] width 80 height 16
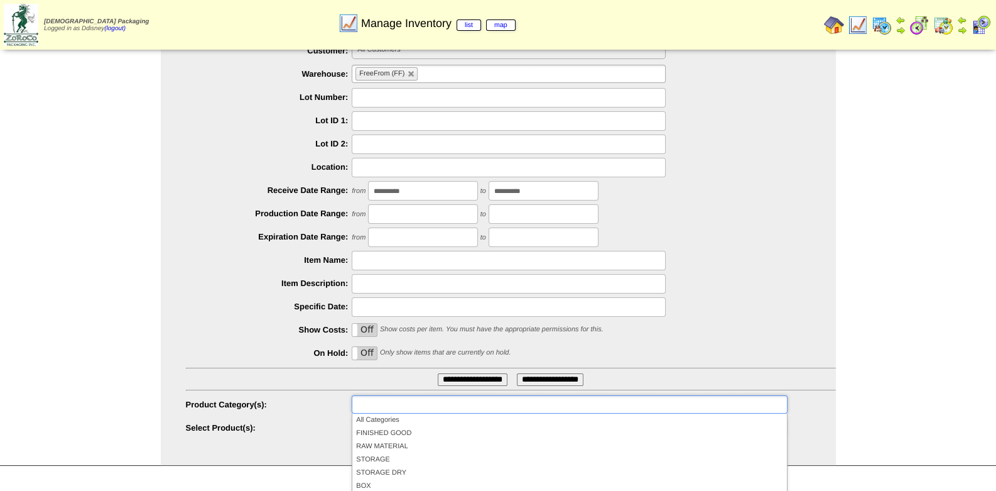
scroll to position [62, 0]
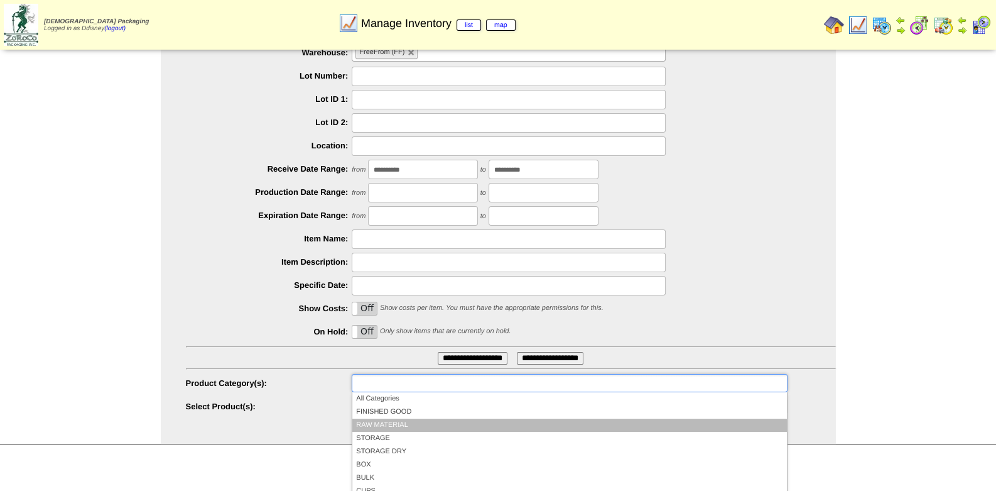
click at [402, 428] on li "RAW MATERIAL" at bounding box center [569, 424] width 434 height 13
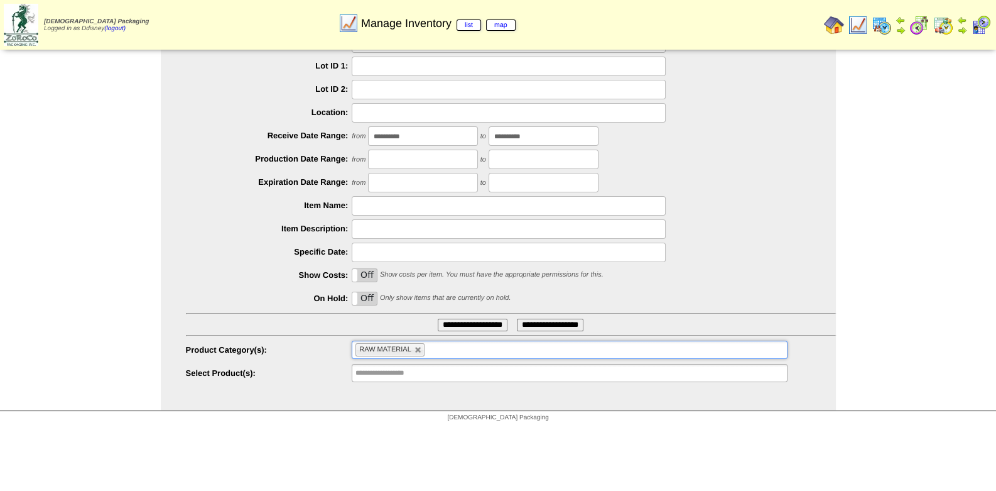
scroll to position [114, 0]
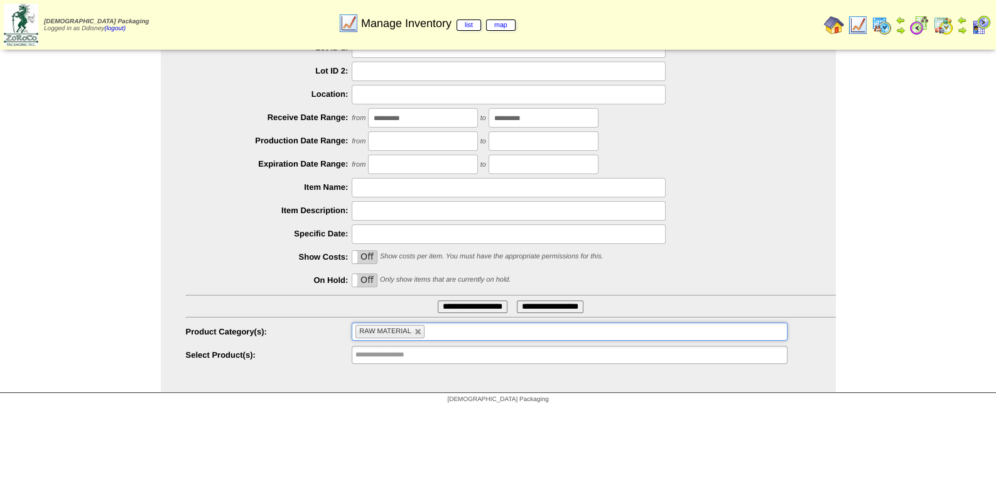
click at [463, 307] on input "**********" at bounding box center [473, 306] width 70 height 13
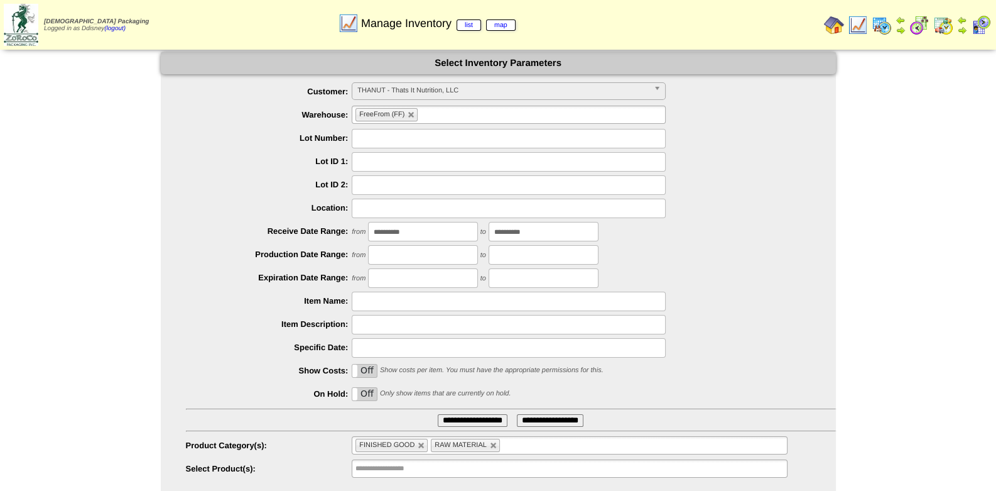
click at [436, 87] on span "THANUT - Thats It Nutrition, LLC" at bounding box center [504, 90] width 292 height 15
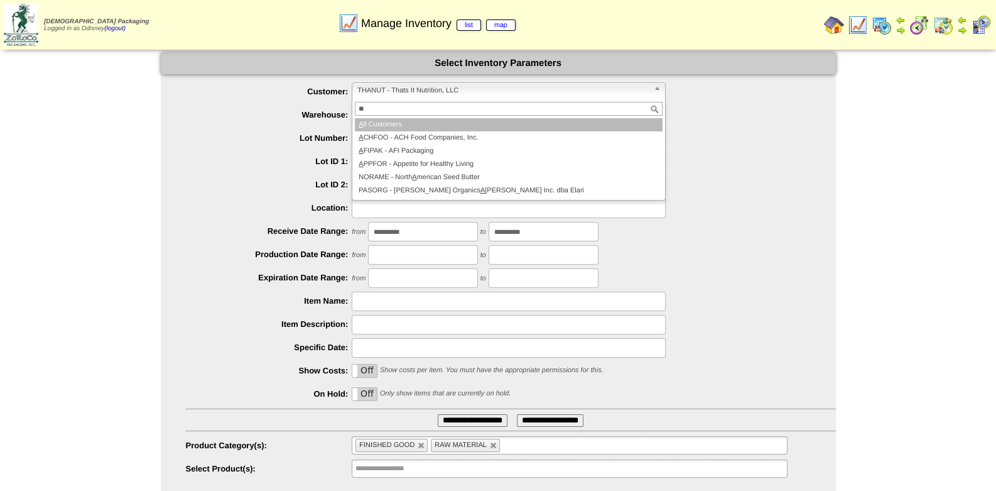
type input "***"
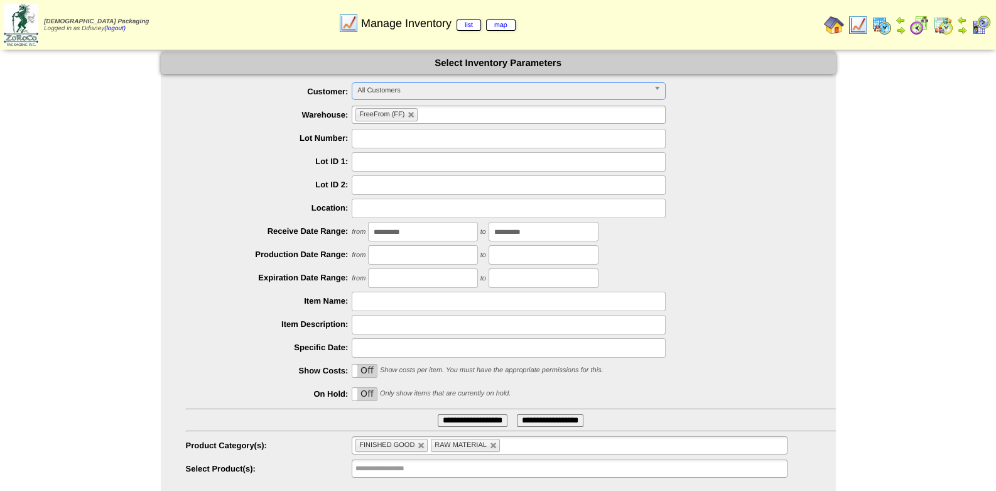
click at [684, 162] on div at bounding box center [511, 161] width 650 height 19
click at [418, 442] on link at bounding box center [422, 446] width 8 height 8
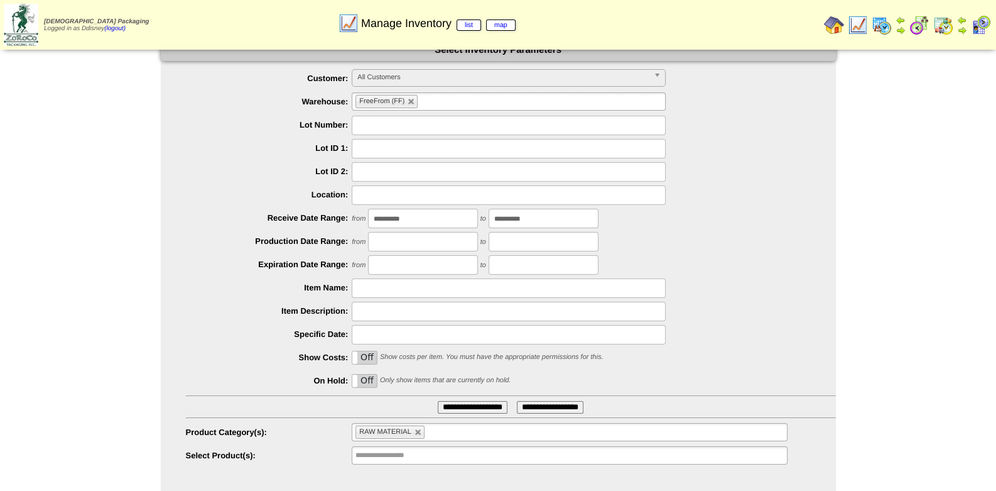
scroll to position [33, 0]
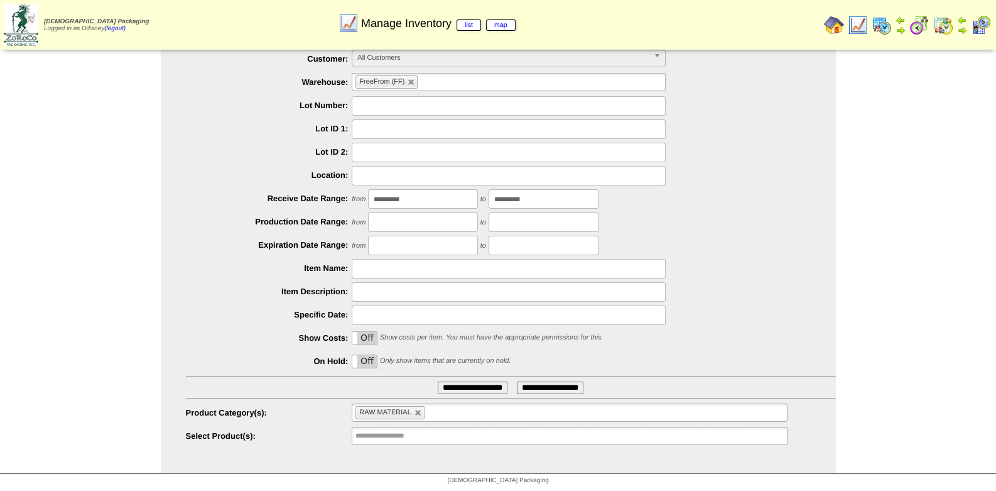
click at [474, 385] on input "**********" at bounding box center [473, 387] width 70 height 13
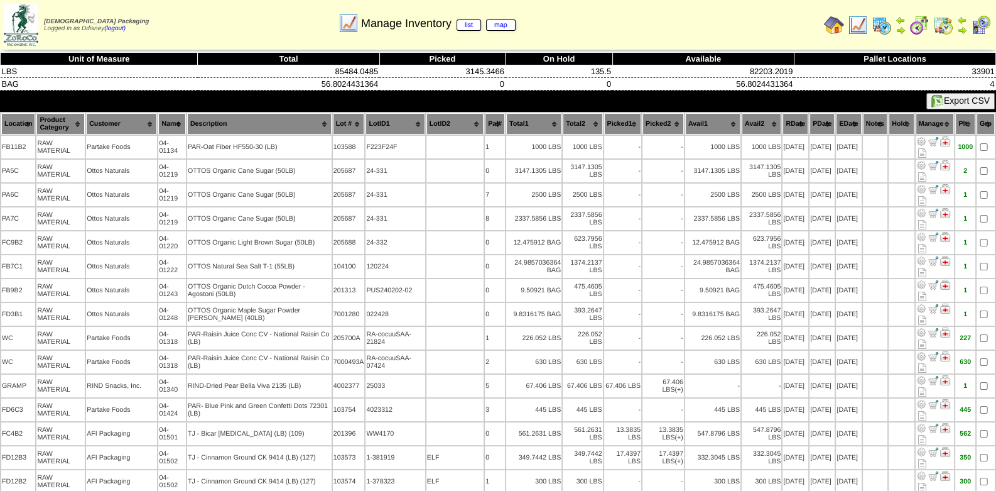
click at [963, 102] on button "Export CSV" at bounding box center [961, 101] width 68 height 16
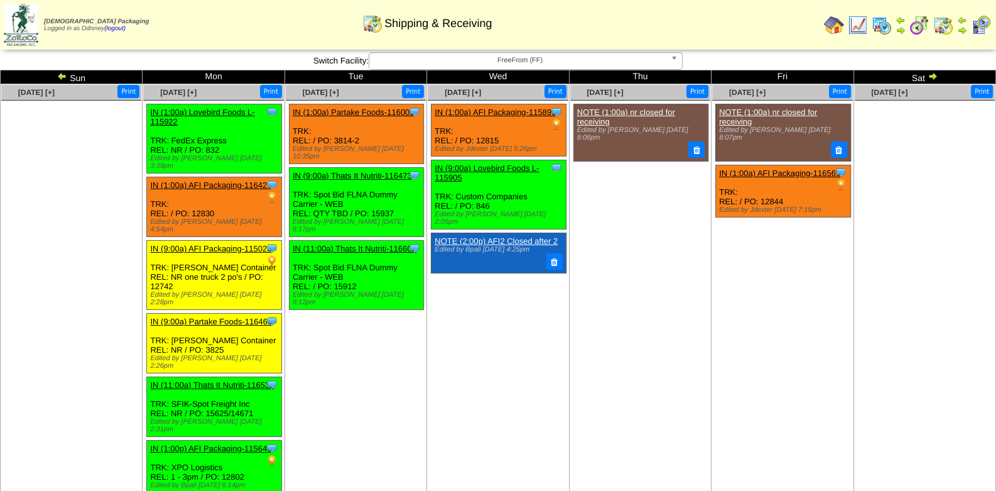
click at [764, 332] on td "Sep 12 [+] Print Clone Item NOTE (1:00a) nr closed for receiving Edited by Mful…" at bounding box center [783, 290] width 142 height 413
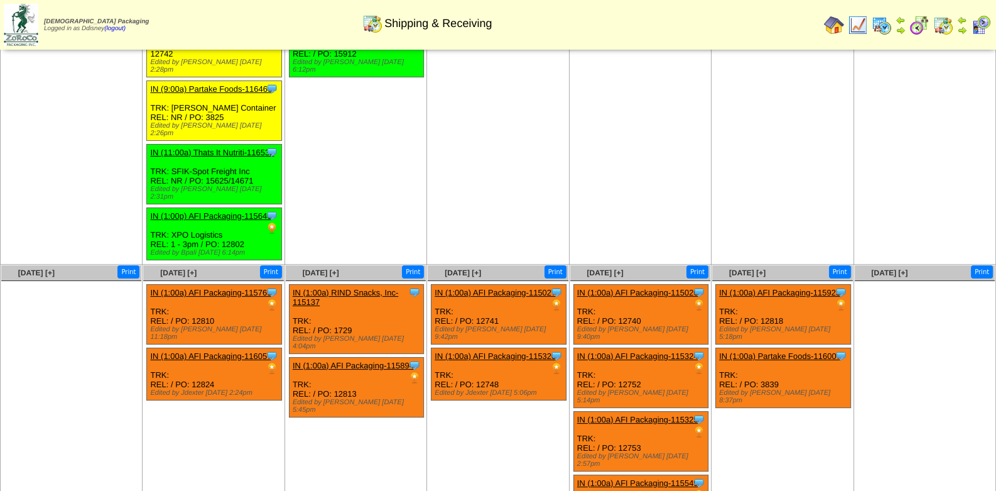
click at [451, 131] on td "Sep 10 [+] Print Clone Item IN (1:00a) AFI Packaging-115899 AFI Packaging Sched…" at bounding box center [498, 58] width 142 height 413
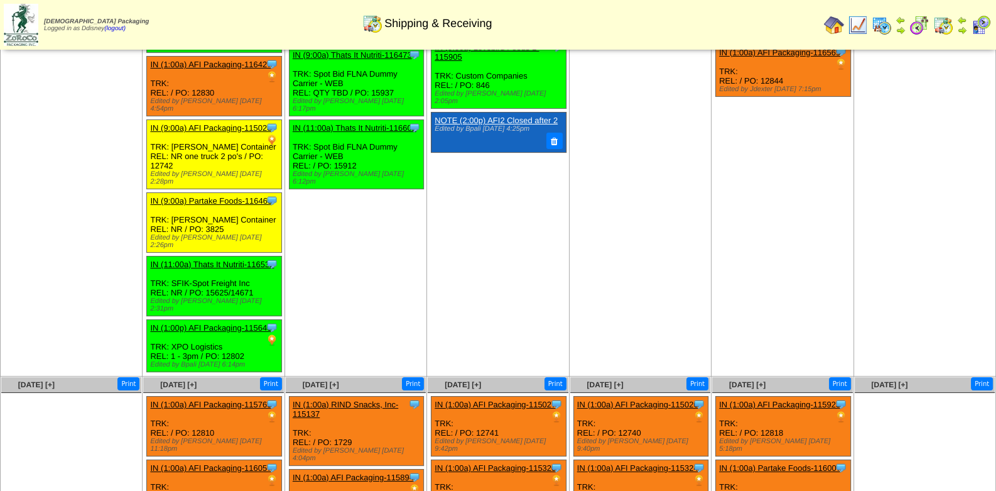
scroll to position [107, 0]
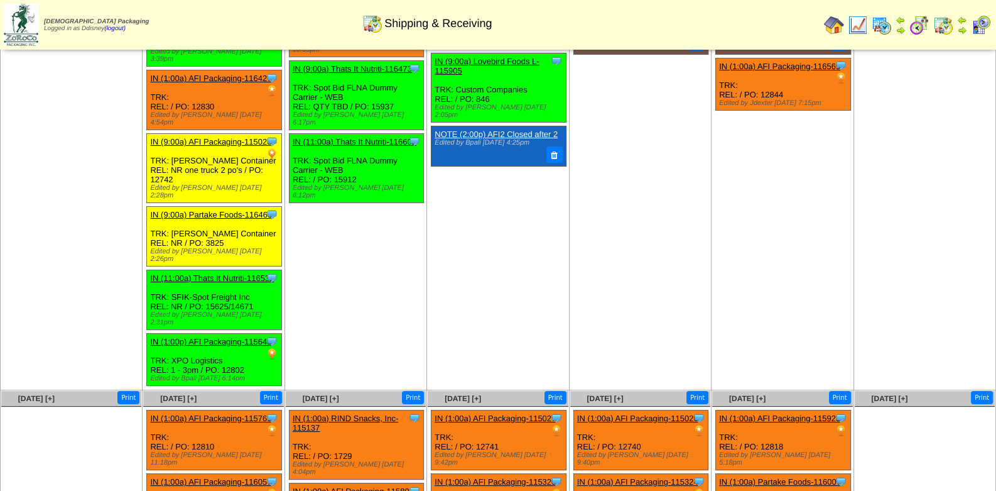
click at [586, 268] on td "Sep 11 [+] Print Clone Item NOTE (1:00a) nr closed for receiving Edited by Mful…" at bounding box center [640, 183] width 142 height 413
click at [658, 182] on ul "Clone Item NOTE (1:00a) nr closed for receiving Edited by Mfuller 9/4 8:06pm" at bounding box center [641, 91] width 140 height 188
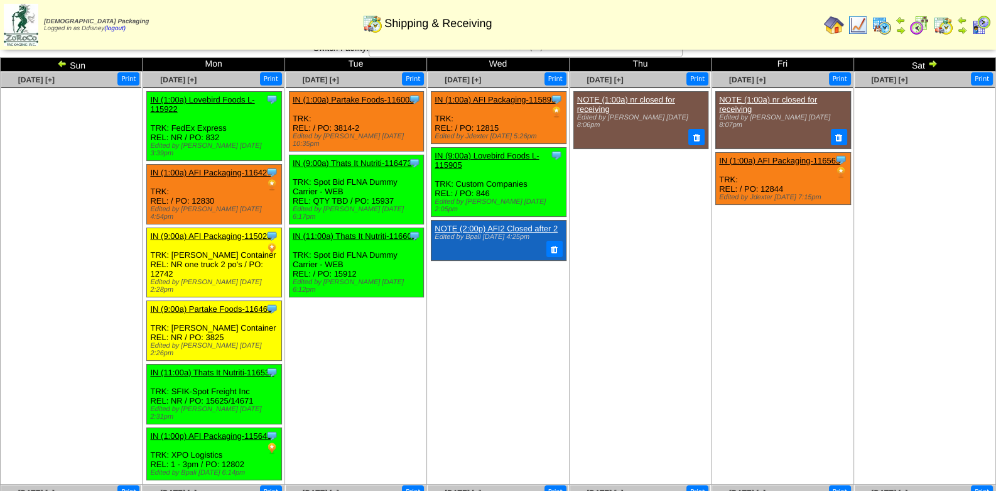
scroll to position [0, 0]
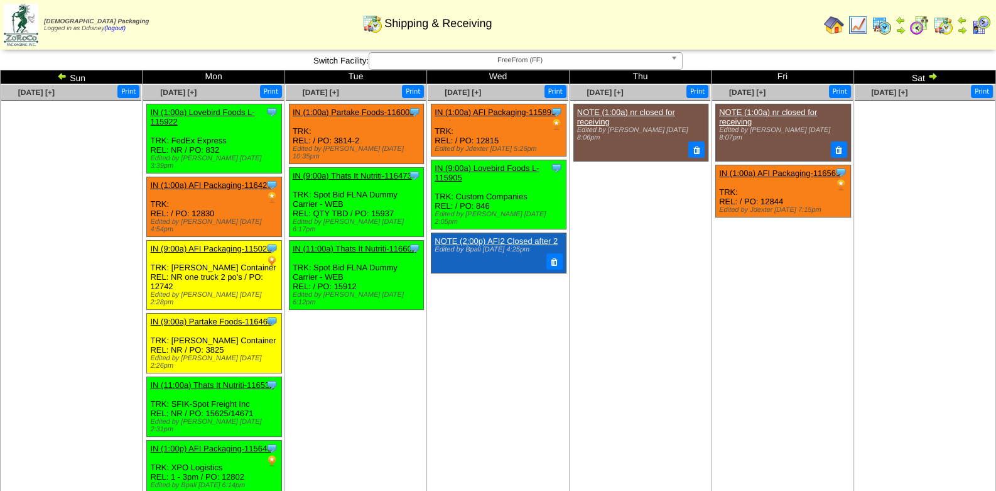
click at [985, 26] on img at bounding box center [981, 25] width 20 height 20
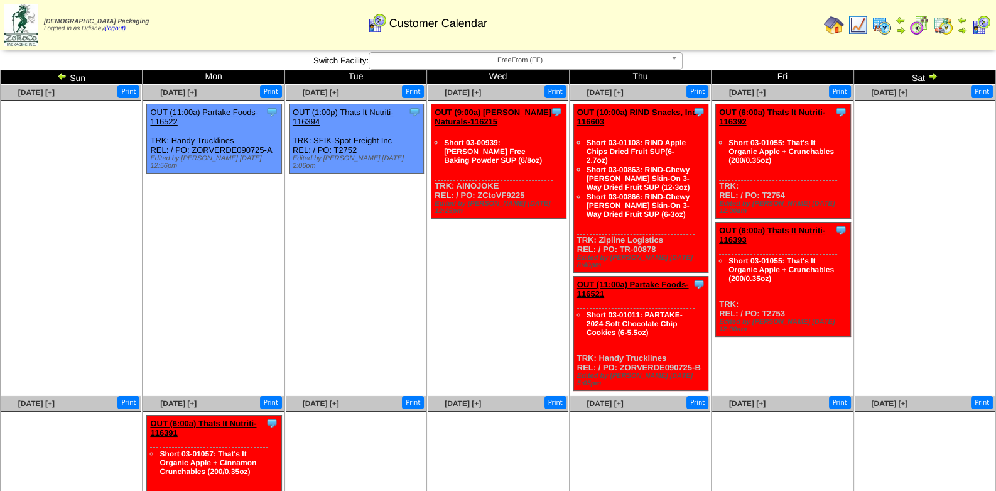
click at [921, 209] on ul at bounding box center [925, 195] width 140 height 188
click at [59, 75] on img at bounding box center [62, 76] width 10 height 10
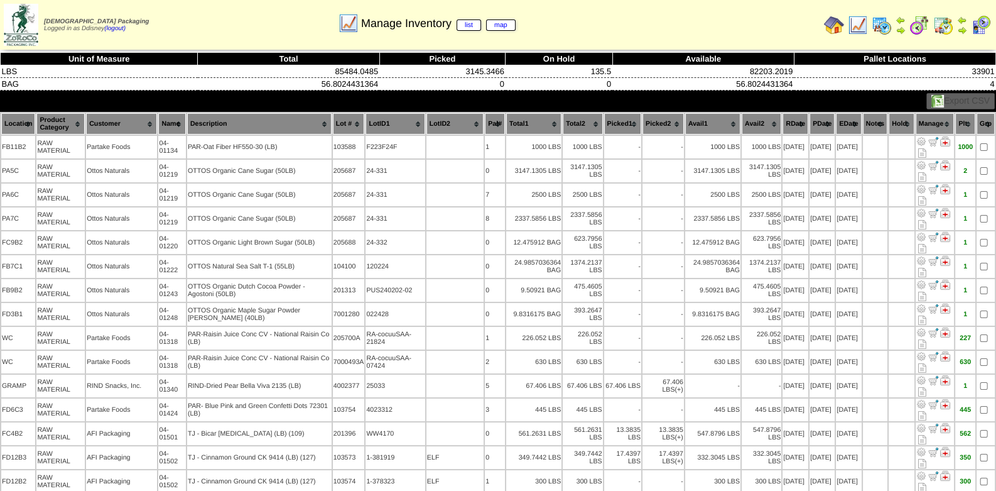
click at [838, 22] on img at bounding box center [834, 25] width 20 height 20
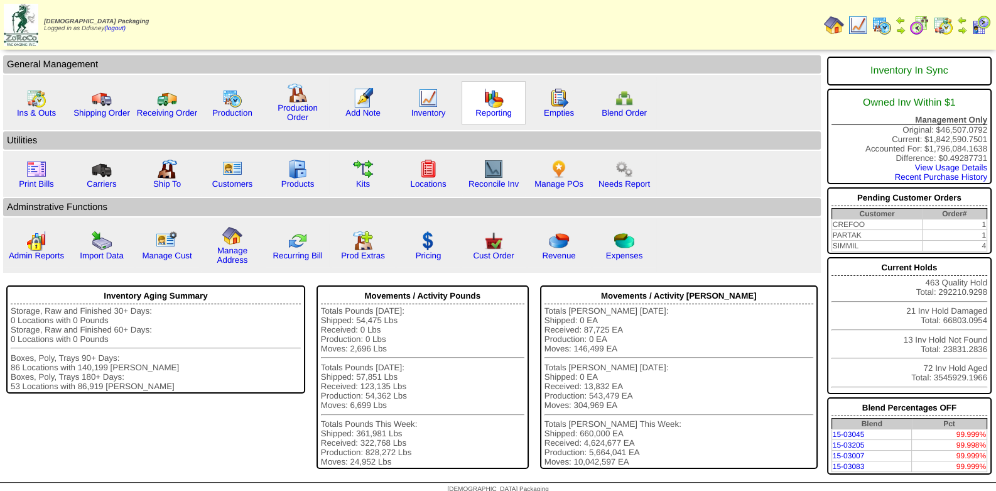
click at [488, 104] on img at bounding box center [494, 98] width 20 height 20
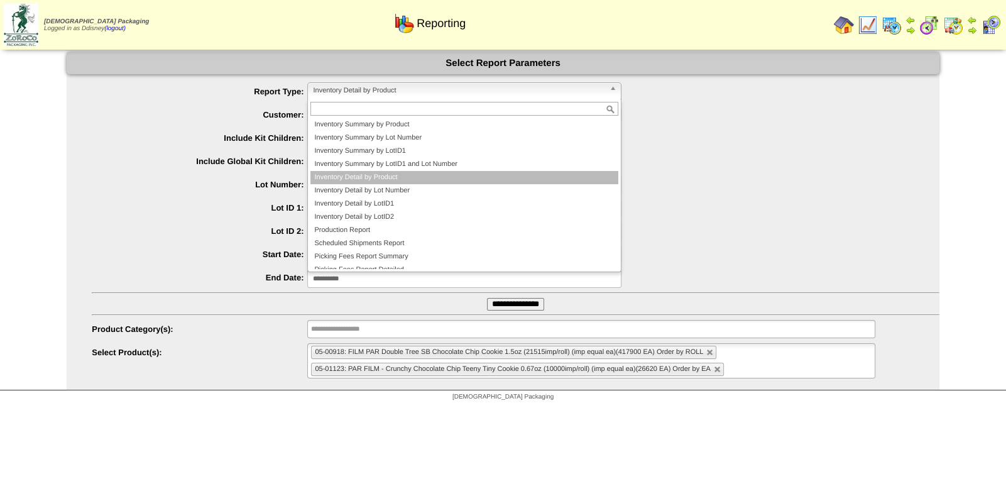
click at [414, 93] on span "Inventory Detail by Product" at bounding box center [459, 90] width 292 height 15
click at [397, 178] on li "Inventory Detail by Product" at bounding box center [464, 177] width 308 height 13
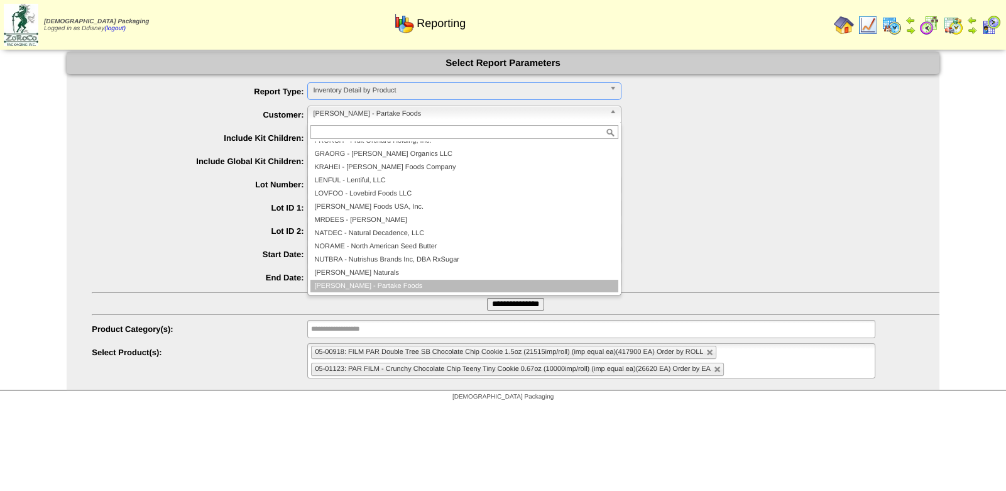
click at [395, 112] on span "[PERSON_NAME] - Partake Foods" at bounding box center [459, 113] width 292 height 15
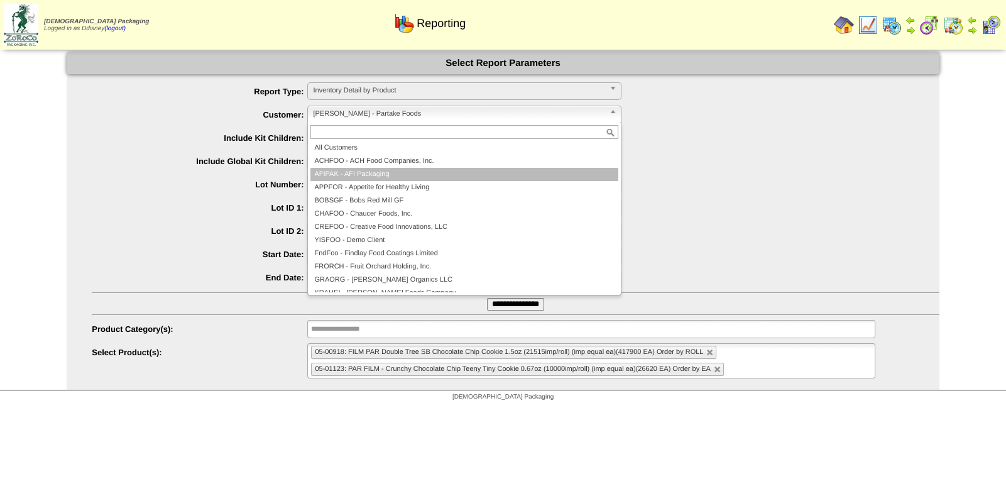
click at [378, 177] on li "AFIPAK - AFI Packaging" at bounding box center [464, 174] width 308 height 13
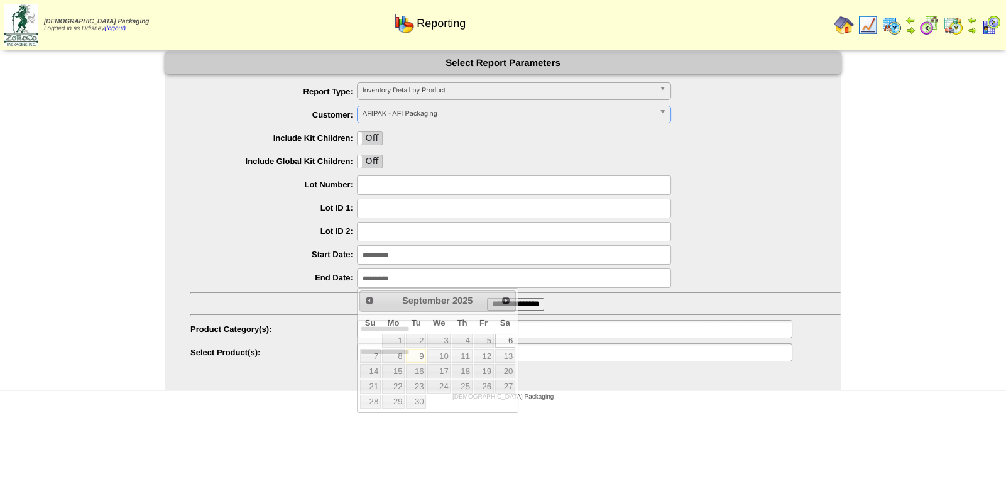
click at [427, 276] on input "**********" at bounding box center [514, 277] width 314 height 19
click at [417, 351] on link "9" at bounding box center [416, 356] width 20 height 14
type input "**********"
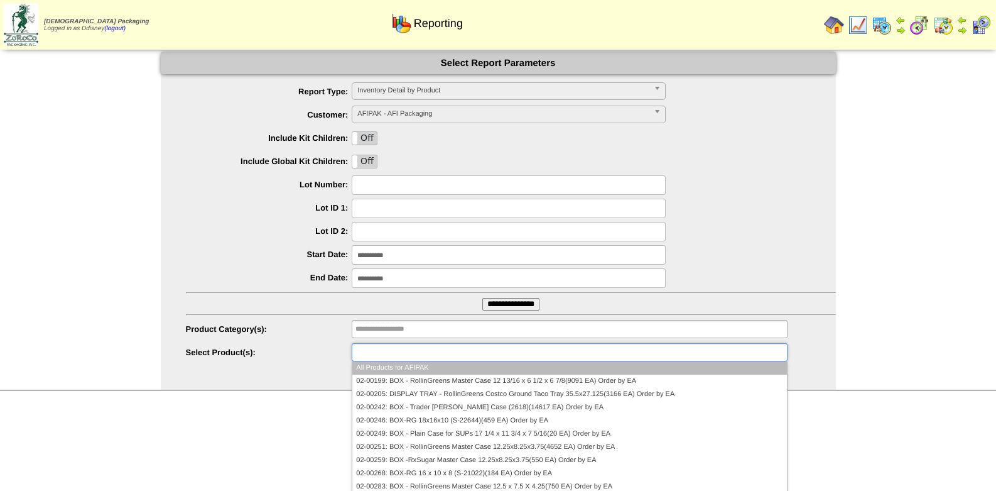
click at [443, 352] on ul at bounding box center [569, 352] width 435 height 18
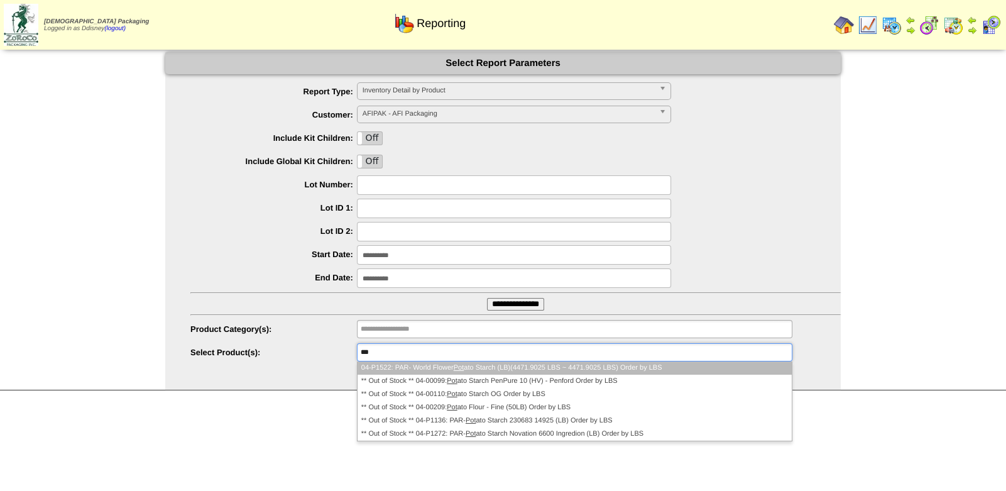
type input "***"
click at [488, 364] on li "04-P1522: PAR- World Flower Pot ato Starch (LB)(4471.9025 LBS ~ 4471.9025 LBS) …" at bounding box center [575, 367] width 434 height 13
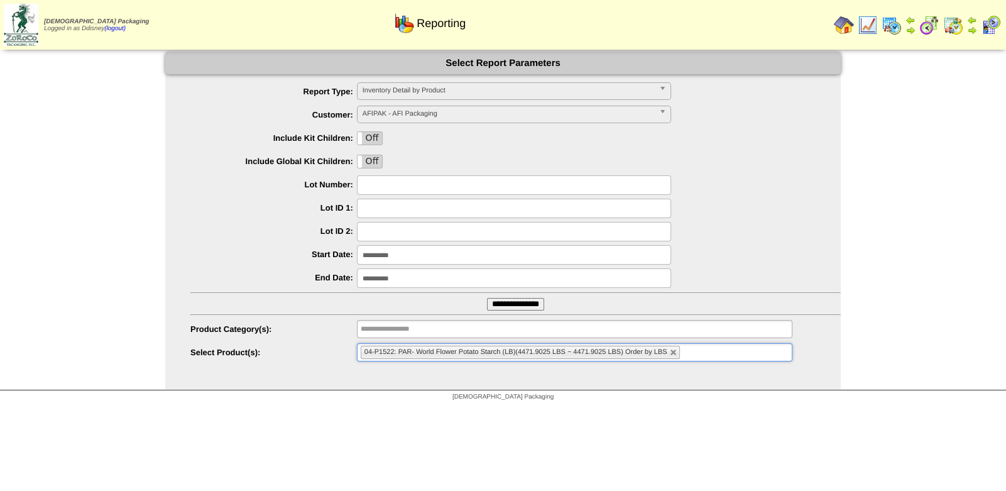
click at [505, 306] on input "**********" at bounding box center [515, 304] width 57 height 13
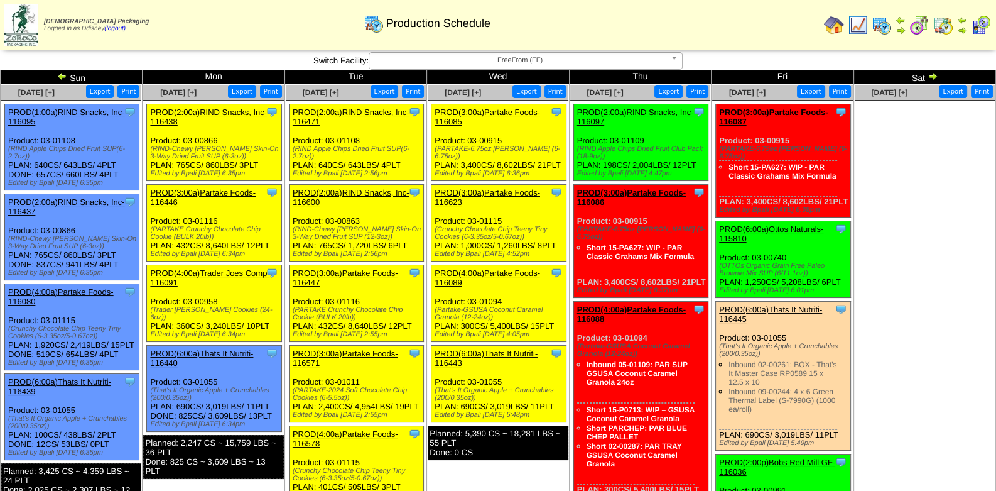
click at [879, 158] on ul at bounding box center [925, 195] width 140 height 188
click at [858, 27] on img at bounding box center [858, 25] width 20 height 20
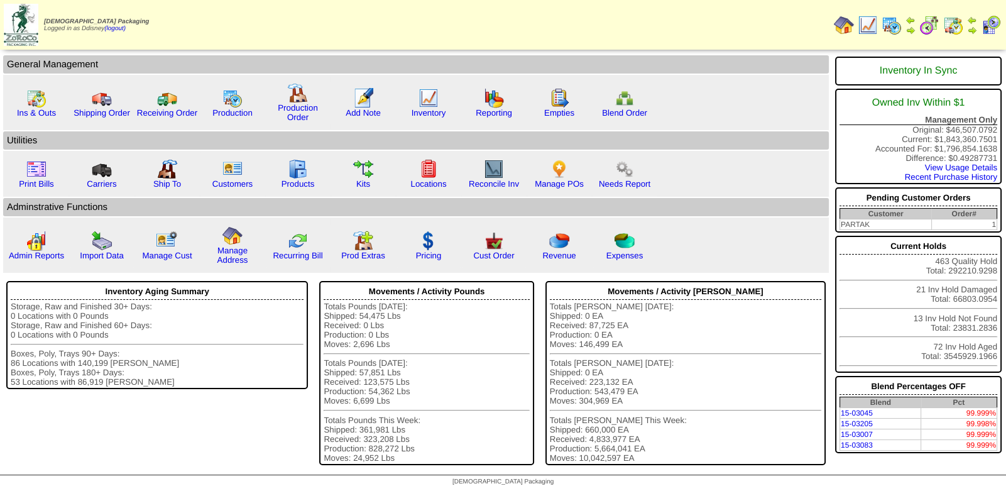
click at [953, 25] on img at bounding box center [953, 25] width 20 height 20
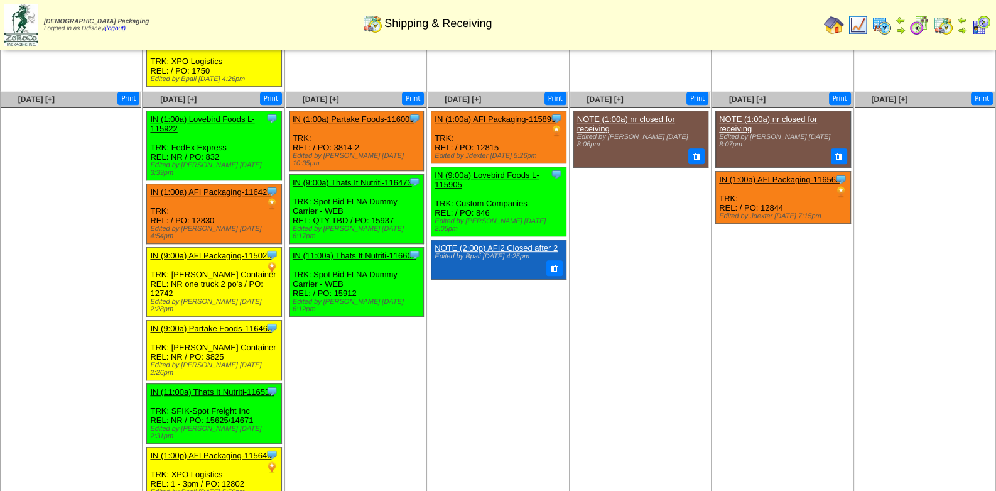
scroll to position [902, 0]
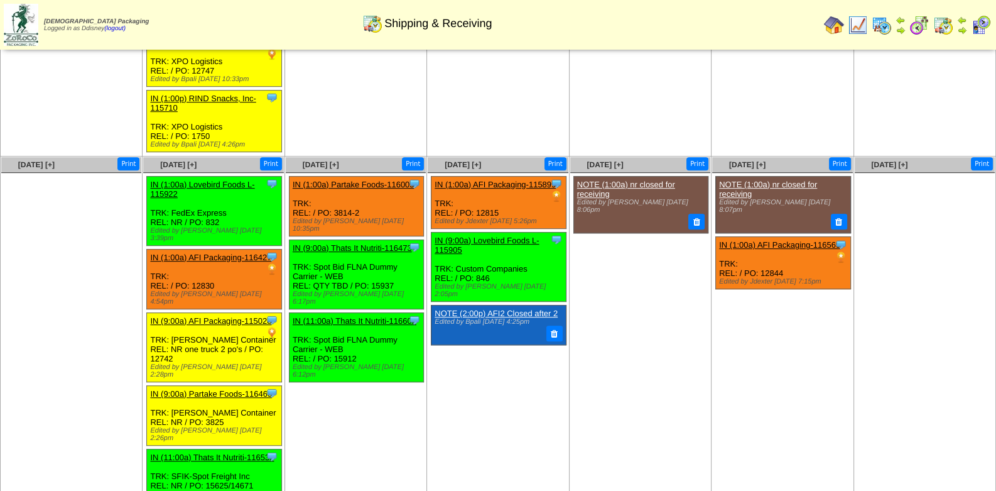
drag, startPoint x: 762, startPoint y: 389, endPoint x: 793, endPoint y: 357, distance: 44.4
click at [756, 389] on td "[DATE] [+] Print Clone Item NOTE (1:00a) nr closed for receiving Edited by [PER…" at bounding box center [783, 362] width 142 height 413
drag, startPoint x: 520, startPoint y: 332, endPoint x: 532, endPoint y: 338, distance: 14.0
click at [522, 332] on td "[DATE] [+] Print Clone Item IN (1:00a) AFI Packaging-115899 AFI Packaging Sched…" at bounding box center [498, 362] width 142 height 413
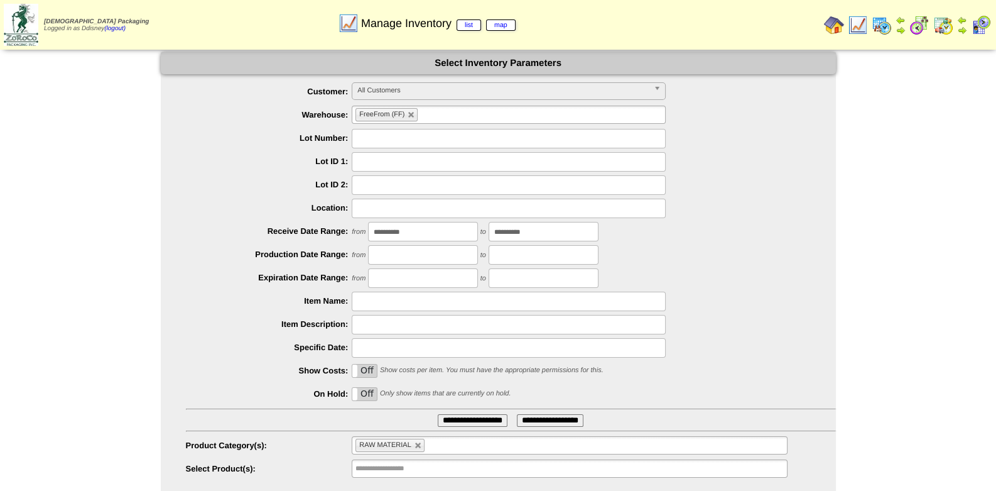
click at [415, 90] on span "All Customers" at bounding box center [504, 90] width 292 height 15
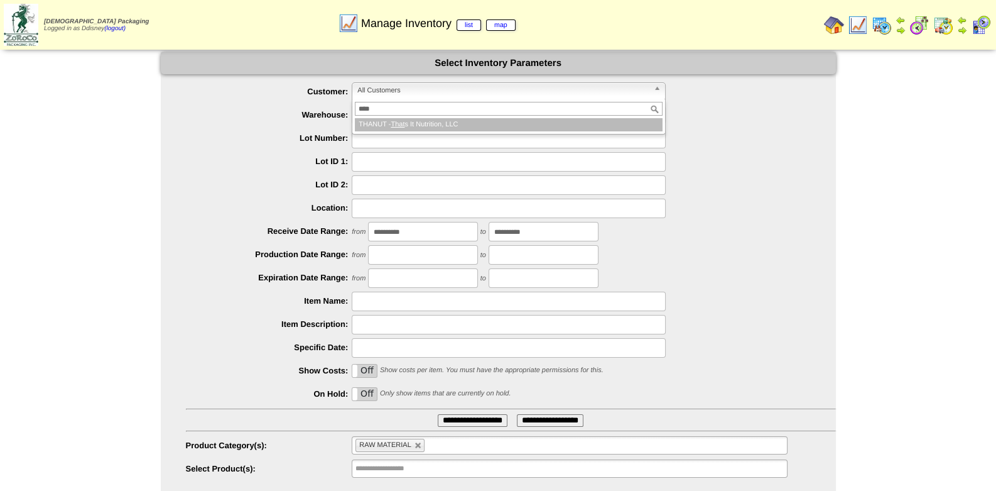
type input "****"
click at [402, 121] on em "That" at bounding box center [398, 125] width 14 height 8
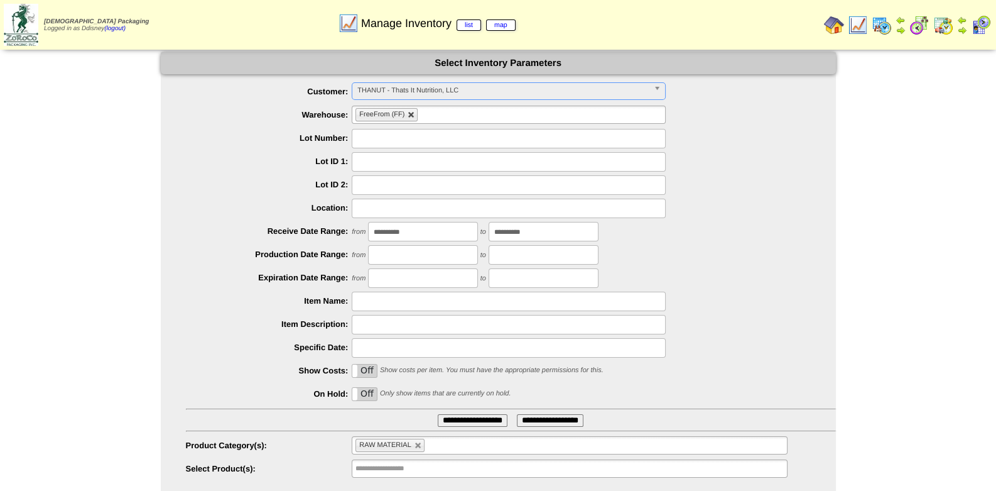
click at [412, 115] on link at bounding box center [412, 115] width 8 height 8
type input "**********"
drag, startPoint x: 524, startPoint y: 230, endPoint x: 398, endPoint y: 208, distance: 128.2
click at [399, 208] on ul "**********" at bounding box center [498, 280] width 675 height 396
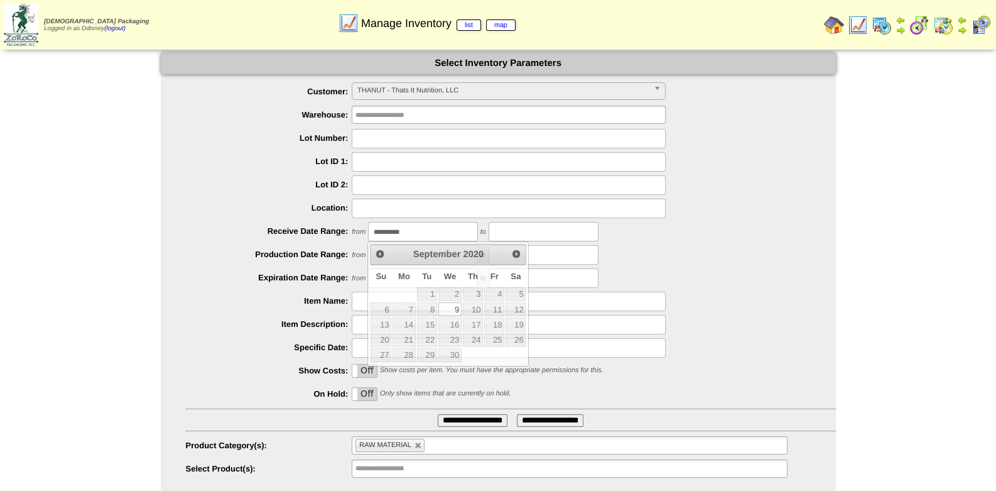
drag, startPoint x: 418, startPoint y: 231, endPoint x: 230, endPoint y: 207, distance: 189.5
click at [230, 207] on ul "**********" at bounding box center [498, 280] width 675 height 396
click at [791, 290] on ul "**********" at bounding box center [498, 280] width 675 height 396
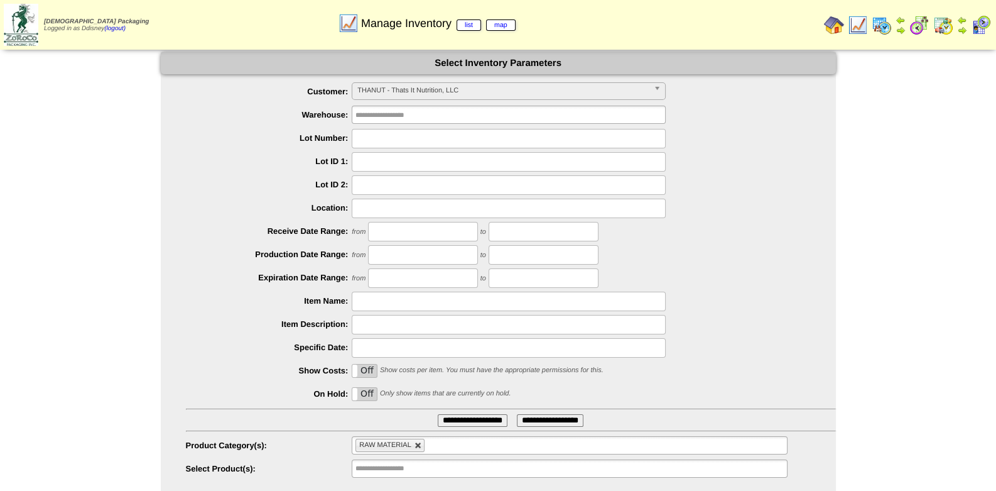
click at [418, 445] on link at bounding box center [419, 446] width 8 height 8
type input "**********"
click at [418, 445] on input "text" at bounding box center [396, 445] width 80 height 16
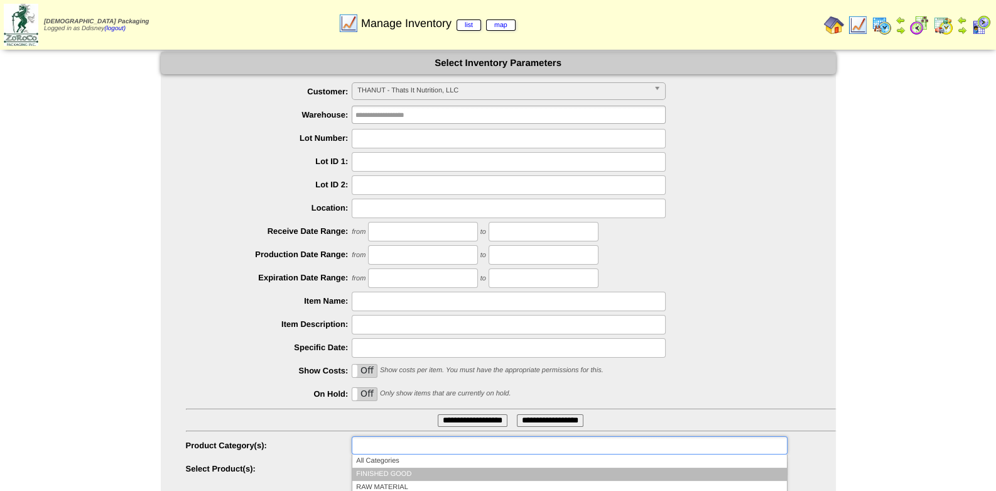
click at [407, 467] on li "FINISHED GOOD" at bounding box center [569, 473] width 434 height 13
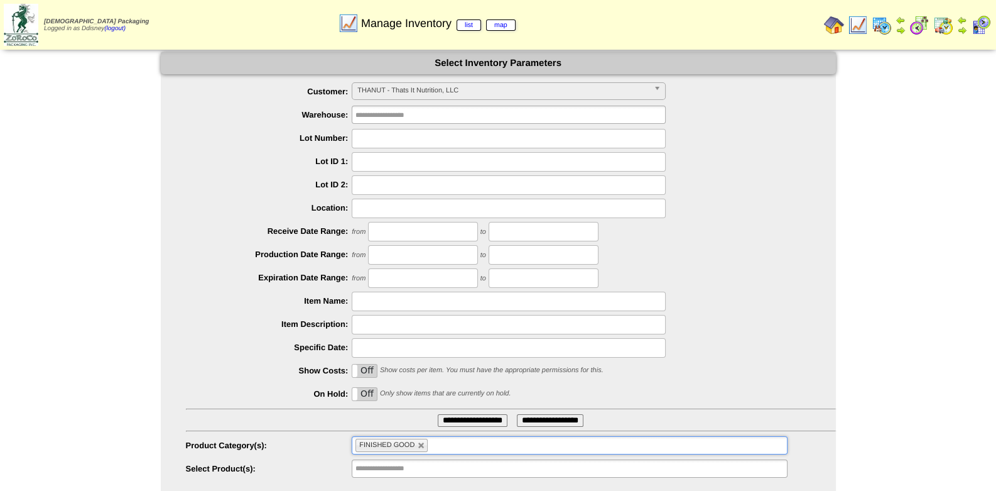
click at [454, 420] on input "**********" at bounding box center [473, 420] width 70 height 13
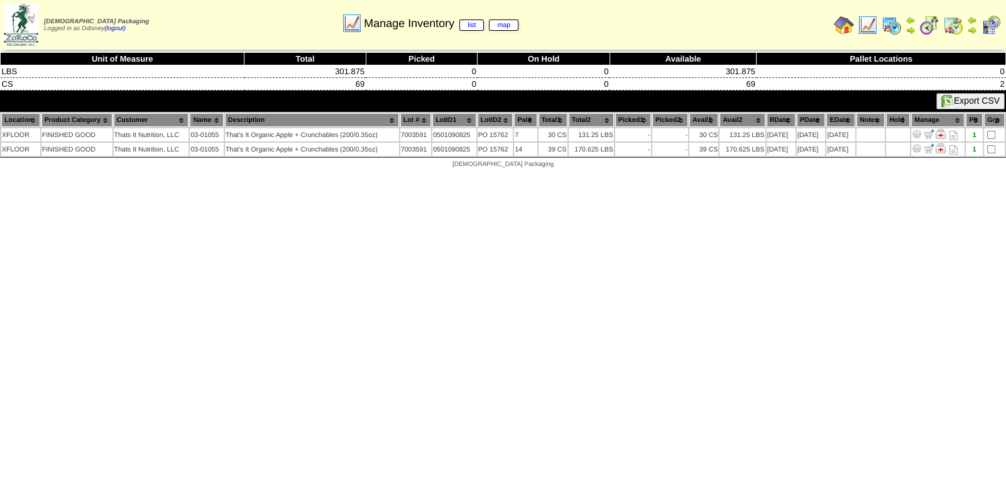
click at [992, 30] on img at bounding box center [991, 25] width 20 height 20
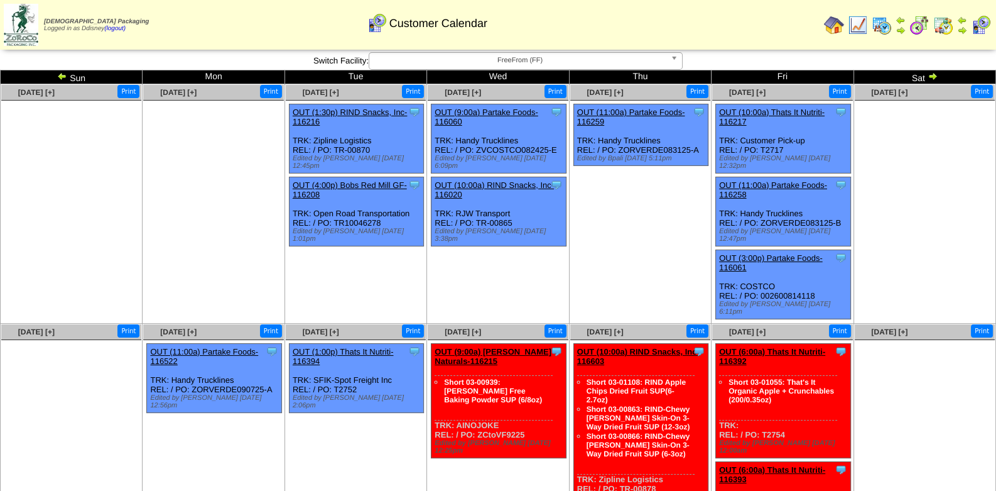
click at [368, 347] on link "OUT (1:00p) Thats It Nutriti-116394" at bounding box center [343, 356] width 101 height 19
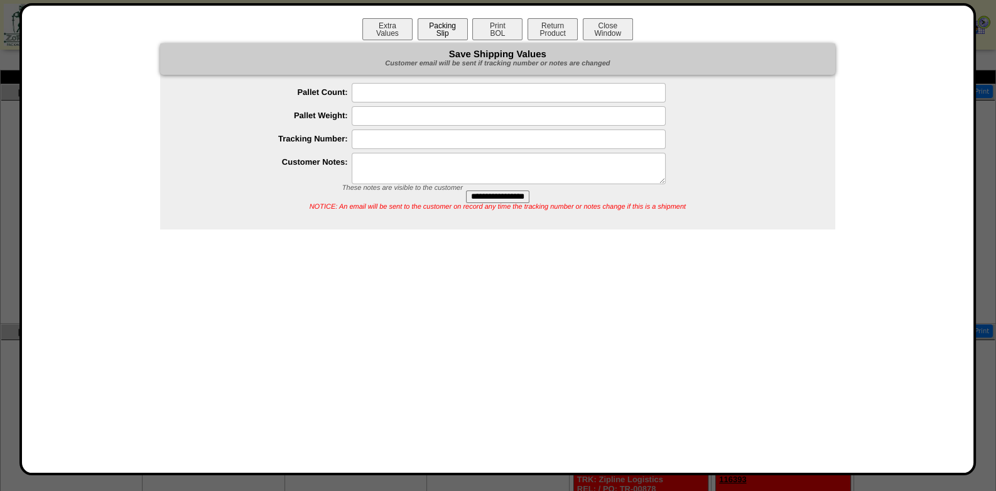
click at [456, 29] on button "Packing Slip" at bounding box center [443, 29] width 50 height 22
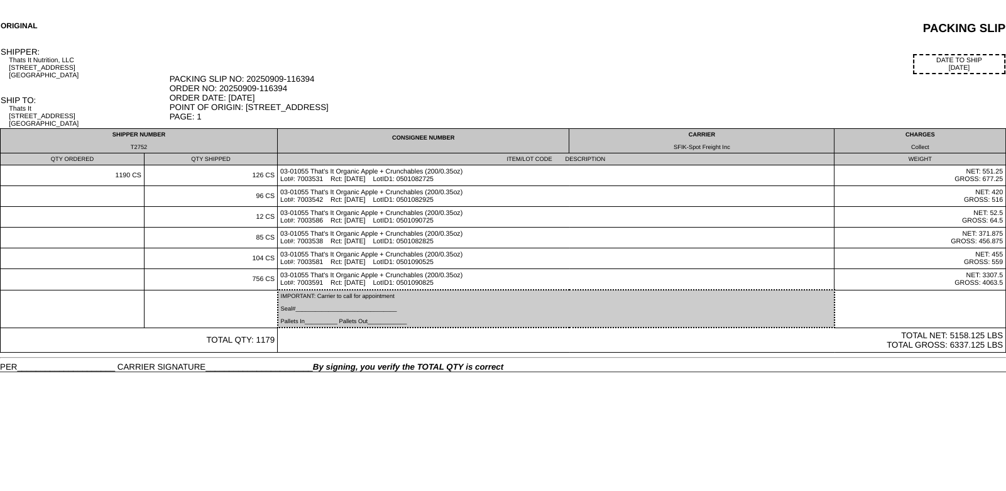
drag, startPoint x: 308, startPoint y: 347, endPoint x: 63, endPoint y: 148, distance: 315.3
click at [63, 148] on tbody "SHIPPER NUMBER T2752 CONSIGNEE NUMBER CARRIER SFIK-Spot Freight Inc CHARGES Col…" at bounding box center [503, 241] width 1005 height 224
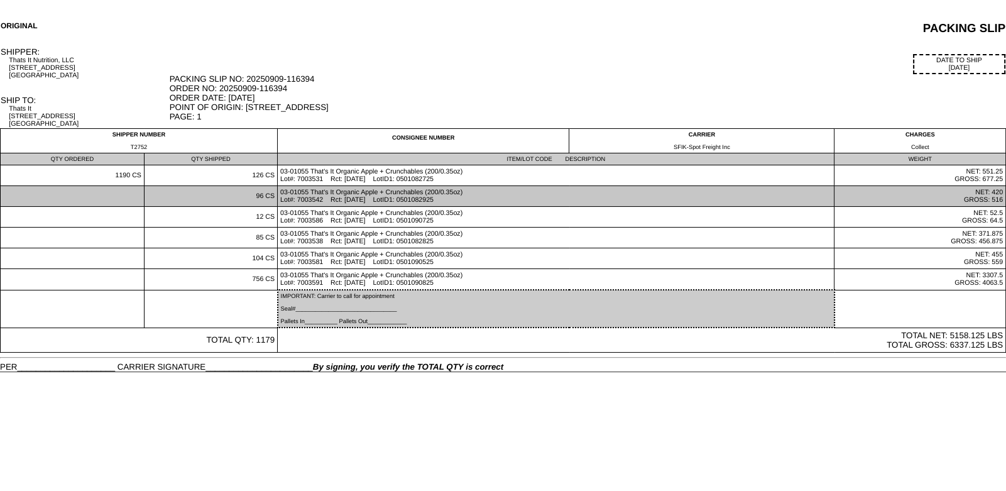
copy tbody "L2466 IPSUMDOLO SITAME CONSECT ADIP-Elit Seddoei Tem INCIDID Utlabor ETD MAGNAA…"
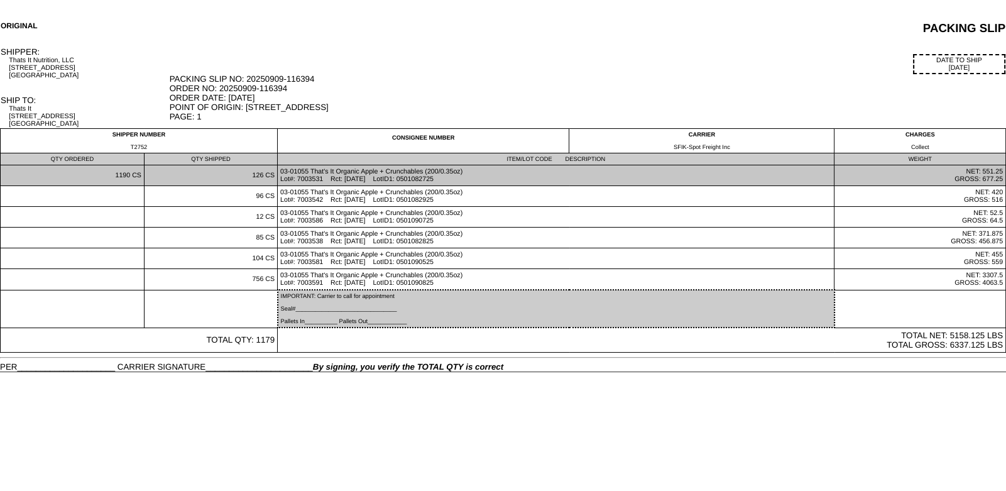
drag, startPoint x: 150, startPoint y: 177, endPoint x: 155, endPoint y: 182, distance: 6.7
click at [150, 177] on td "126 CS" at bounding box center [210, 175] width 133 height 21
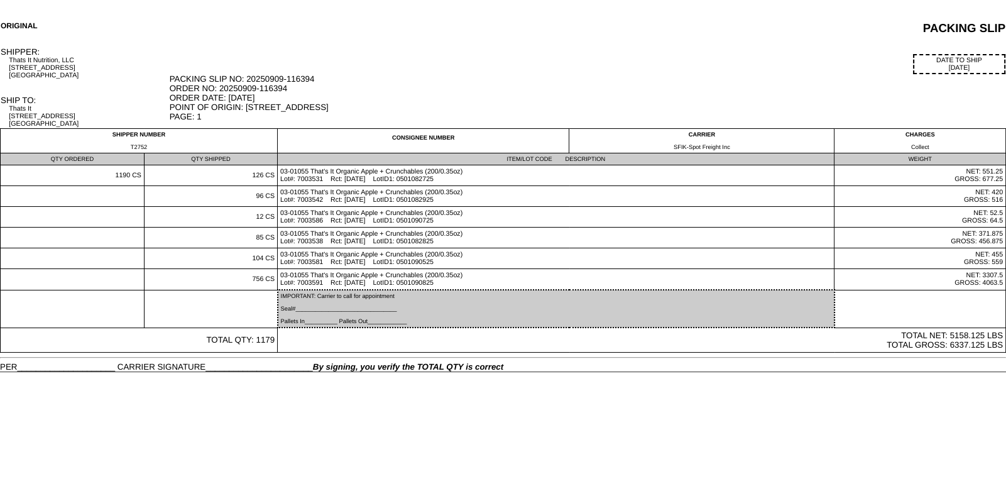
click at [229, 80] on div "PACKING SLIP NO: 20250909-116394 ORDER NO: 20250909-116394 ORDER DATE: [DATE] P…" at bounding box center [588, 97] width 836 height 47
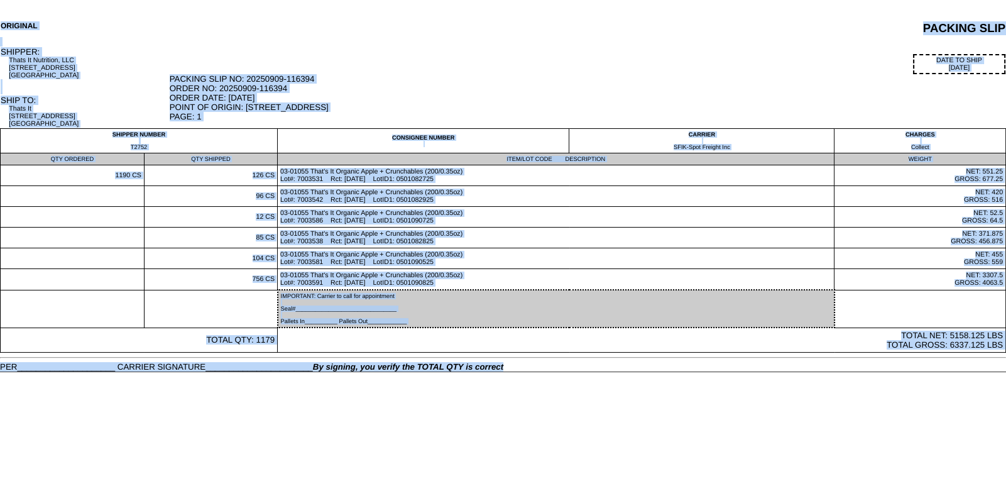
drag, startPoint x: 6, startPoint y: 19, endPoint x: 920, endPoint y: 366, distance: 977.8
click at [920, 366] on body "ORIGINAL PACKING SLIP SHIPPER: Thats It Nutrition, LLC [STREET_ADDRESS] DATE TO…" at bounding box center [503, 186] width 1006 height 372
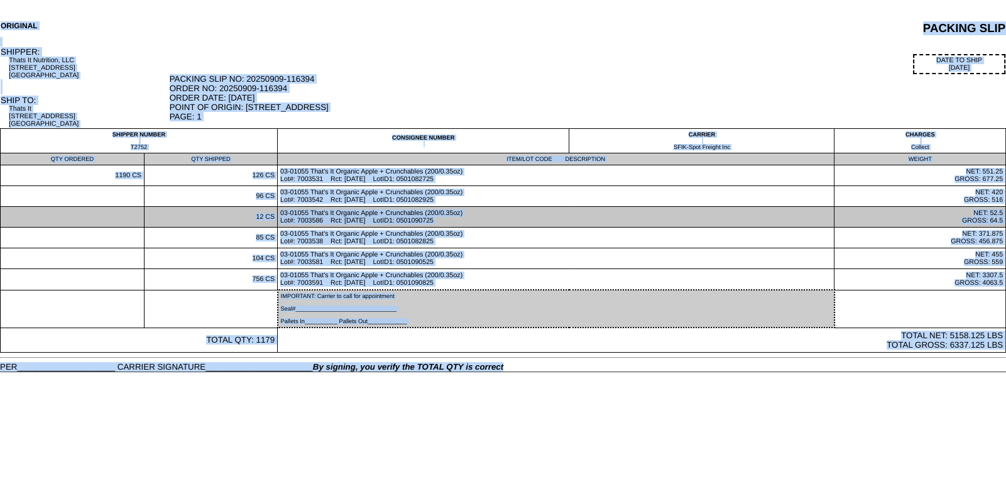
copy body "ORIGINAL PACKING SLIP SHIPPER: Thats It Nutrition, LLC 834 S Broadway, Suite 80…"
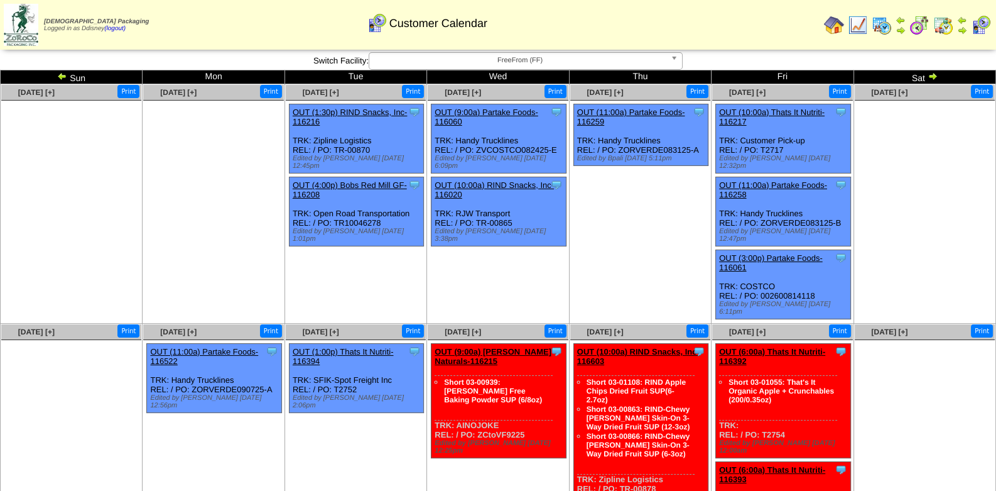
click at [838, 25] on img at bounding box center [834, 25] width 20 height 20
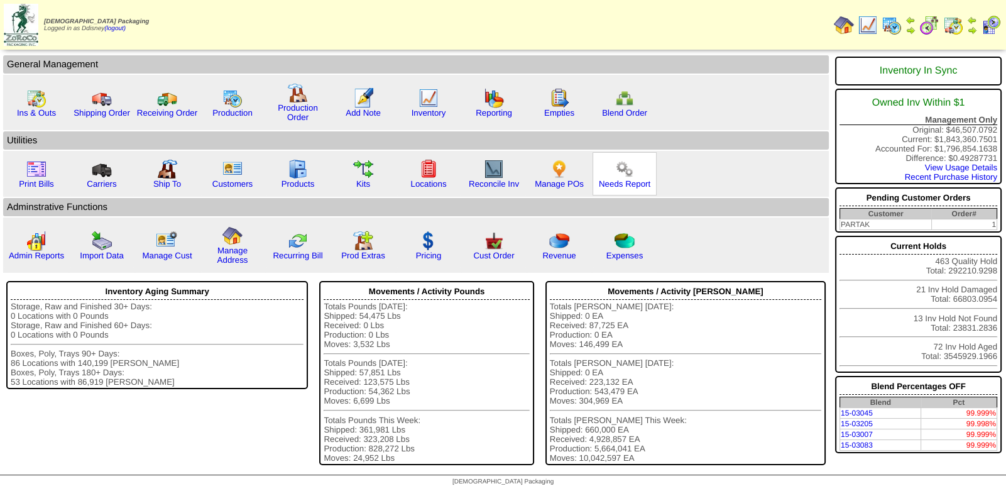
click at [625, 169] on img at bounding box center [624, 169] width 20 height 20
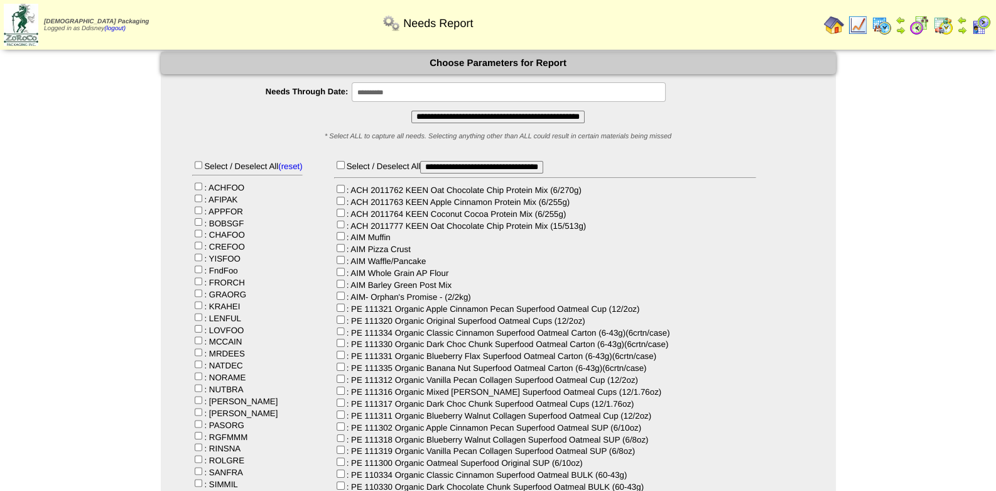
click at [487, 114] on input "**********" at bounding box center [498, 117] width 173 height 13
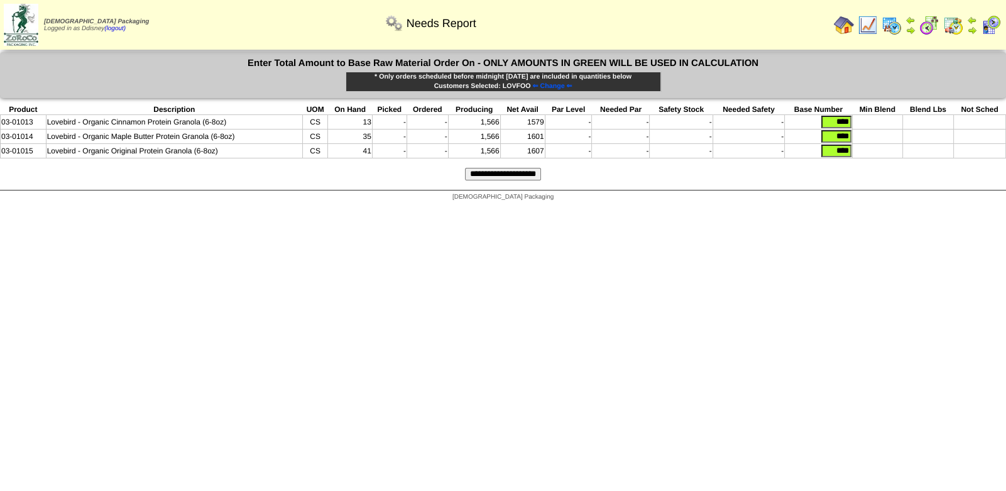
drag, startPoint x: 827, startPoint y: 116, endPoint x: 868, endPoint y: 119, distance: 41.6
click at [868, 119] on tr "03-01013 Lovebird - Organic Cinnamon Protein Granola (6-8oz) CS 13 - - 1,566 15…" at bounding box center [503, 122] width 1005 height 14
type input "****"
drag, startPoint x: 827, startPoint y: 136, endPoint x: 865, endPoint y: 133, distance: 37.2
click at [865, 133] on tr "03-01014 Lovebird - Organic Maple Butter Protein Granola (6-8oz) CS 35 - - 1,56…" at bounding box center [503, 136] width 1005 height 14
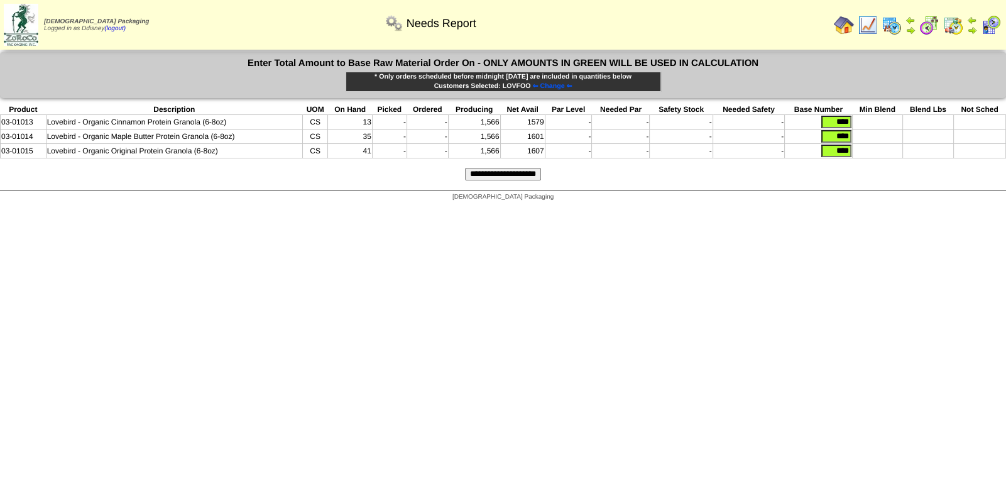
type input "****"
drag, startPoint x: 827, startPoint y: 150, endPoint x: 914, endPoint y: 151, distance: 87.3
click at [914, 151] on tr "03-01015 Lovebird - Organic Original Protein Granola (6-8oz) CS 41 - - 1,566 16…" at bounding box center [503, 151] width 1005 height 14
type input "****"
click at [500, 175] on input "**********" at bounding box center [503, 174] width 76 height 13
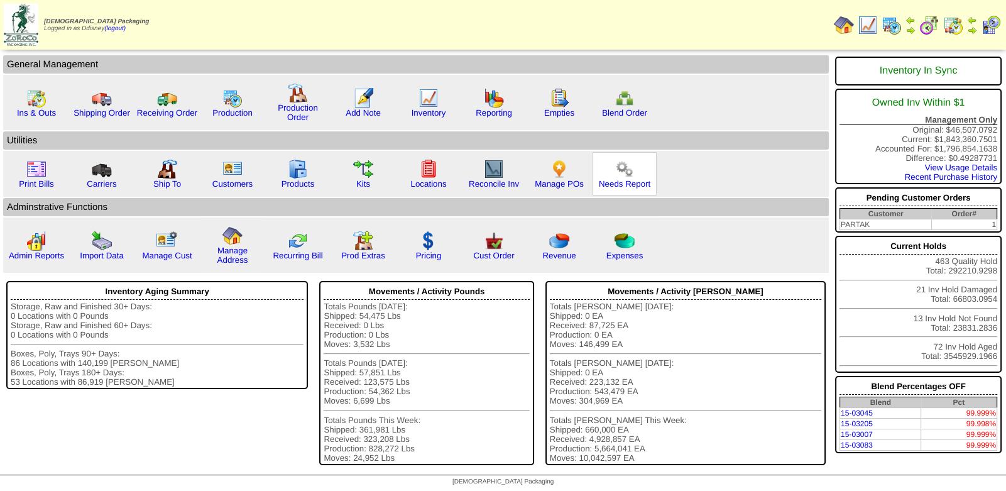
click at [626, 177] on img at bounding box center [624, 169] width 20 height 20
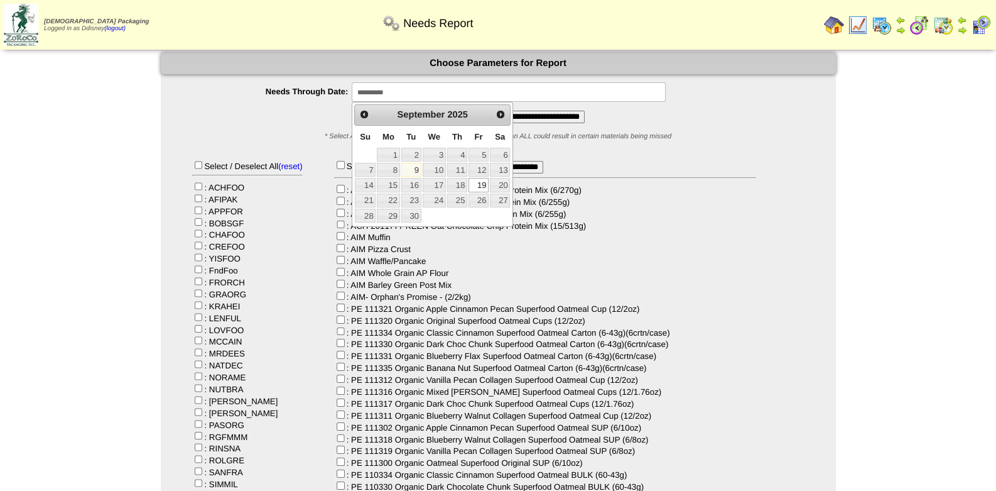
drag, startPoint x: 421, startPoint y: 90, endPoint x: 355, endPoint y: 90, distance: 66.0
click at [355, 90] on input "**********" at bounding box center [509, 91] width 314 height 19
click at [411, 92] on input "**********" at bounding box center [509, 91] width 314 height 19
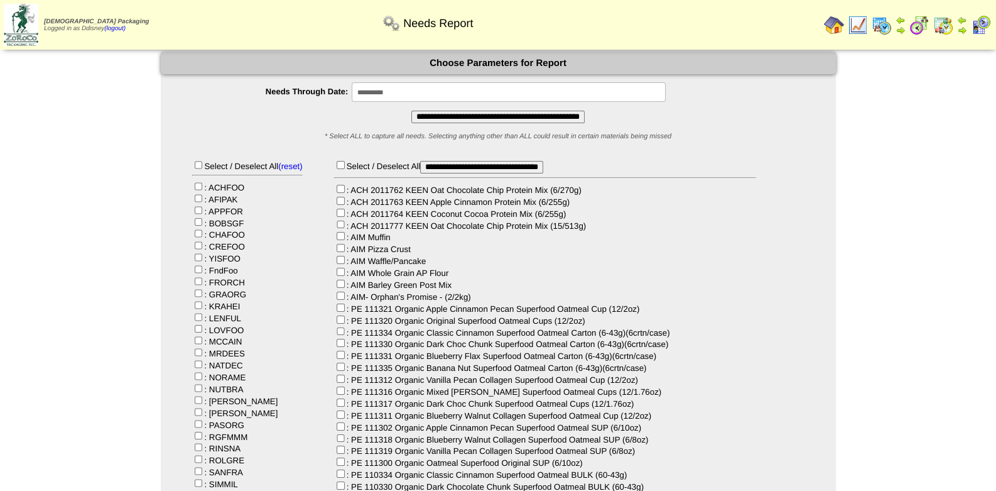
click at [454, 114] on input "**********" at bounding box center [498, 117] width 173 height 13
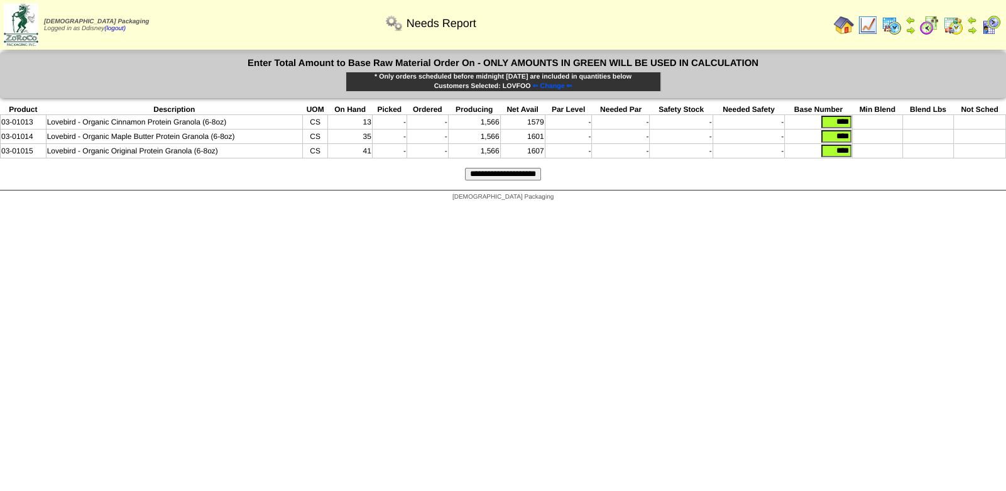
drag, startPoint x: 827, startPoint y: 121, endPoint x: 857, endPoint y: 123, distance: 30.2
click at [857, 123] on tr "03-01013 Lovebird - Organic Cinnamon Protein Granola (6-8oz) CS 13 - - 1,566 15…" at bounding box center [503, 122] width 1005 height 14
type input "****"
click at [885, 150] on td at bounding box center [877, 151] width 50 height 14
drag, startPoint x: 826, startPoint y: 134, endPoint x: 860, endPoint y: 134, distance: 33.9
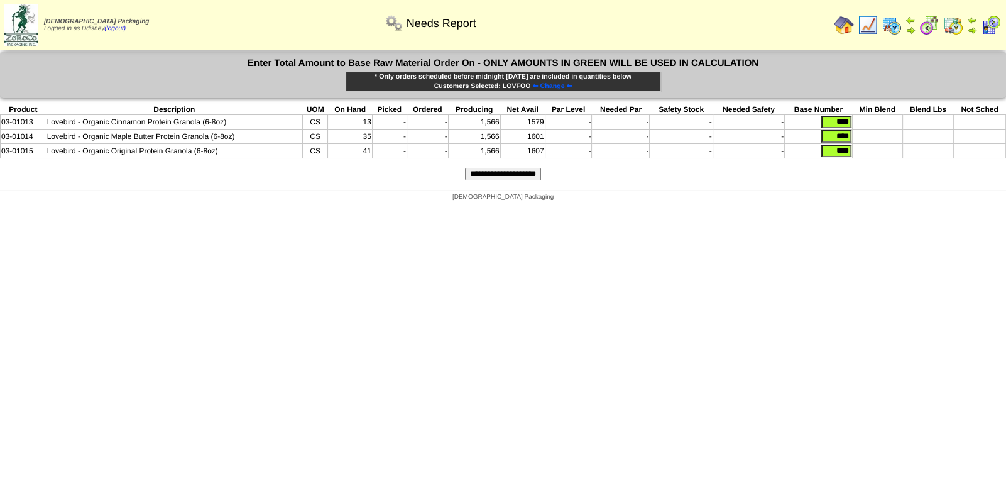
click at [860, 134] on tr "03-01014 Lovebird - Organic Maple Butter Protein Granola (6-8oz) CS 35 - - 1,56…" at bounding box center [503, 136] width 1005 height 14
type input "****"
click at [865, 160] on form "Enter Total Amount to Base Raw Material Order On - ONLY AMOUNTS IN GREEN WILL B…" at bounding box center [503, 121] width 1006 height 138
drag, startPoint x: 824, startPoint y: 148, endPoint x: 873, endPoint y: 150, distance: 49.0
click at [873, 150] on tr "03-01015 Lovebird - Organic Original Protein Granola (6-8oz) CS 41 - - 1,566 16…" at bounding box center [503, 151] width 1005 height 14
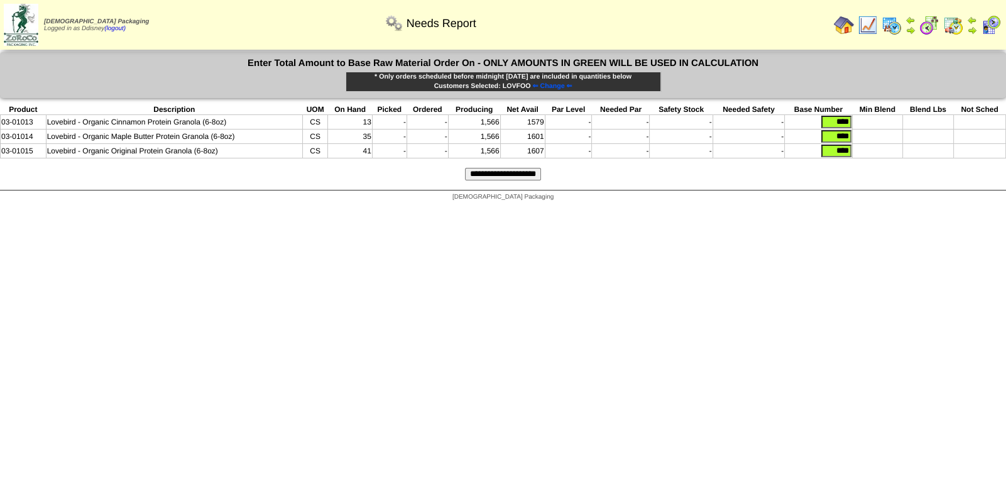
type input "****"
click at [511, 173] on input "**********" at bounding box center [503, 174] width 76 height 13
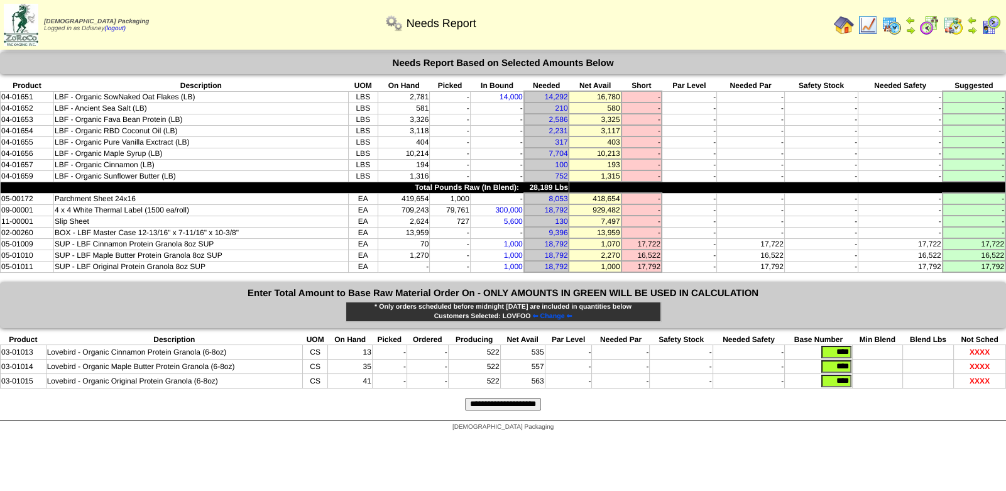
click at [821, 152] on td "-" at bounding box center [821, 153] width 74 height 11
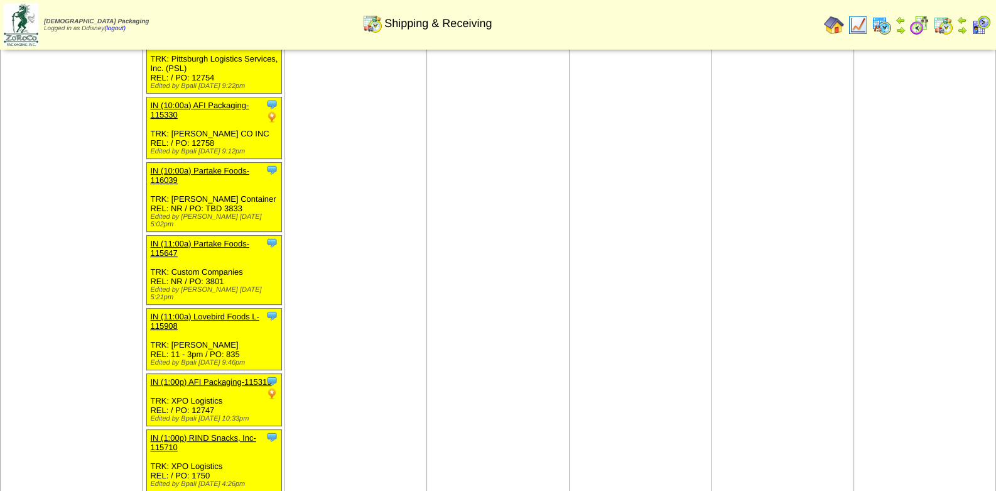
scroll to position [525, 0]
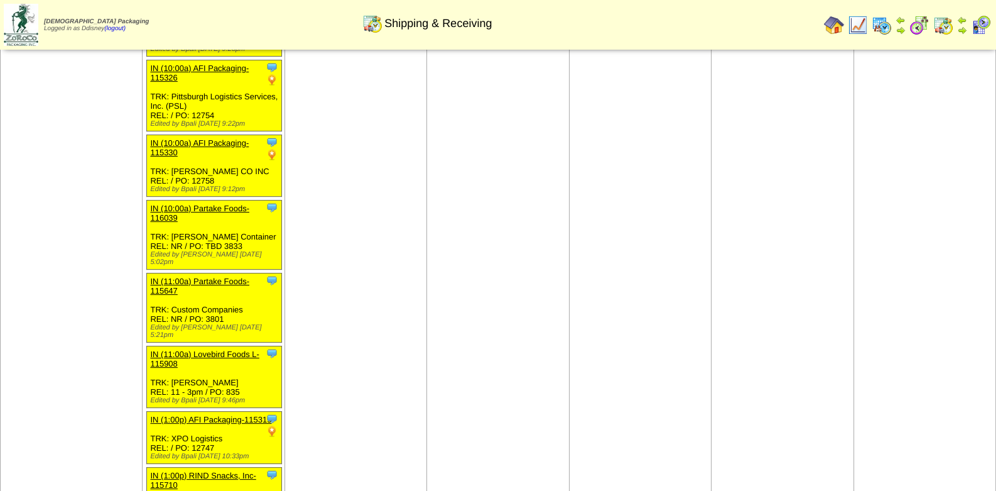
click at [631, 259] on td "[DATE] [+] Print Clone Item OUT (1:00a) Partake Foods-116455 Partake Foods Sche…" at bounding box center [640, 47] width 142 height 974
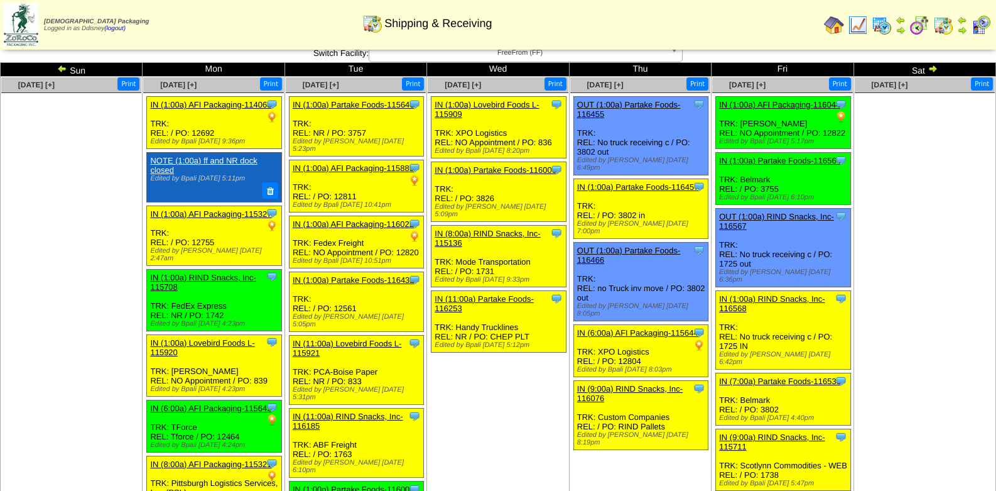
scroll to position [0, 0]
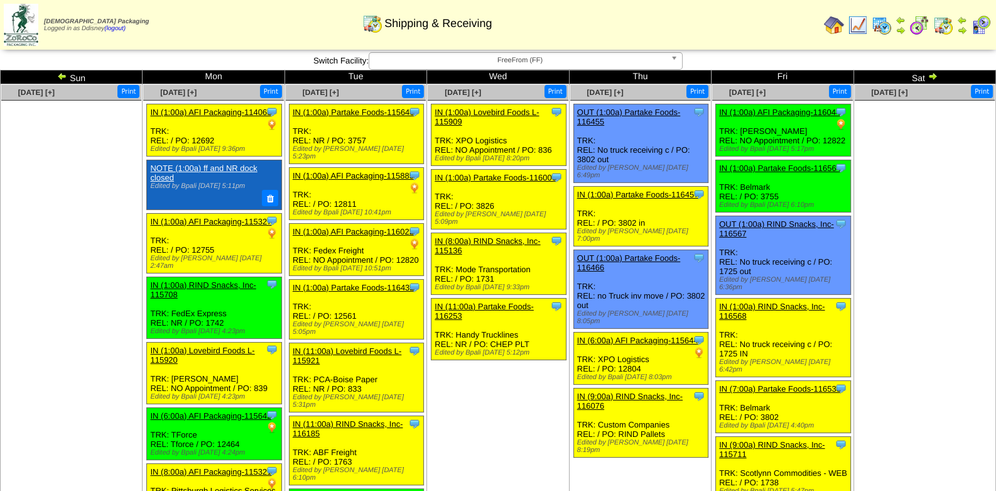
click at [936, 74] on img at bounding box center [933, 76] width 10 height 10
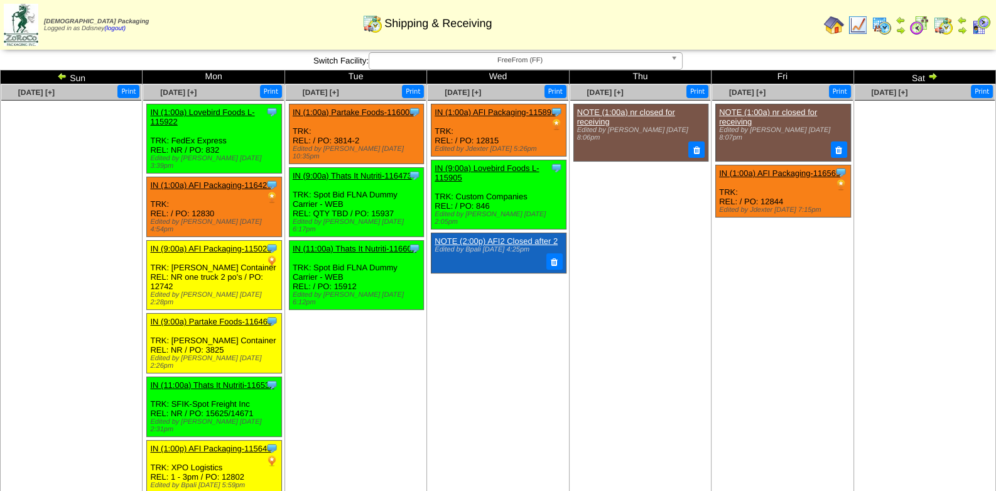
click at [589, 302] on td "[DATE] [+] Print Clone Item NOTE (1:00a) nr closed for receiving Edited by [PER…" at bounding box center [640, 290] width 142 height 413
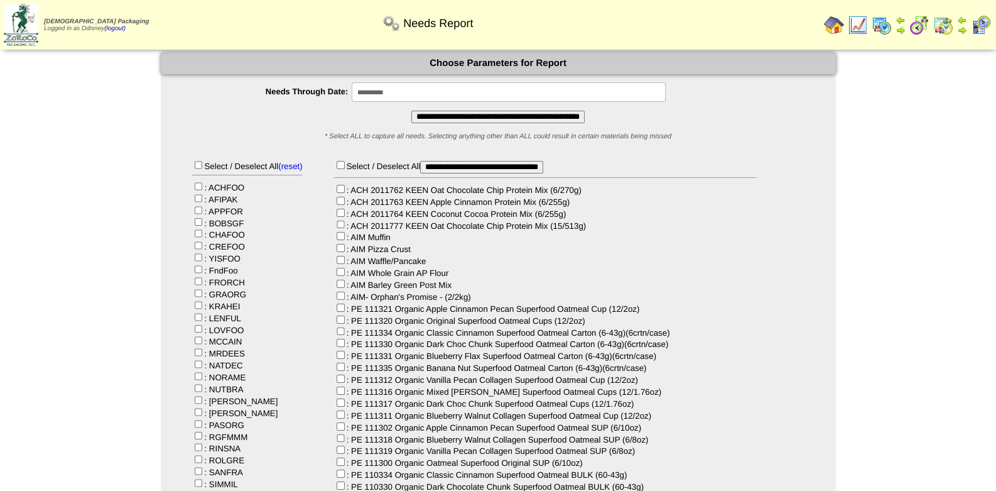
click at [445, 117] on input "**********" at bounding box center [498, 117] width 173 height 13
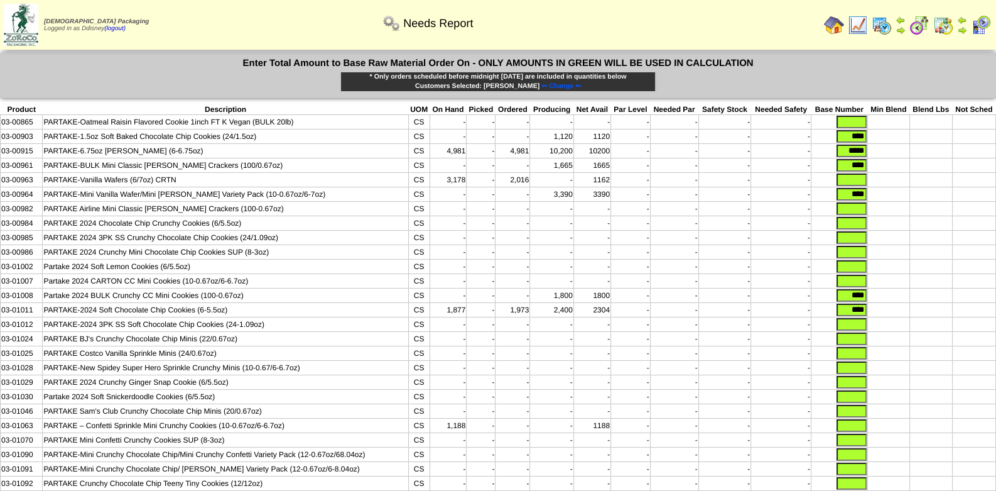
click at [101, 148] on td "PARTAKE-6.75oz [PERSON_NAME] (6-6.75oz)" at bounding box center [226, 151] width 366 height 14
drag, startPoint x: 287, startPoint y: 239, endPoint x: 0, endPoint y: 240, distance: 286.5
click at [1, 240] on tr "03-00985 PARTAKE 2024 3PK SS Crunchy Chocolate Chip Cookies (24/1.09oz) CS - - …" at bounding box center [499, 238] width 996 height 14
copy tr "03-00985 PARTAKE 2024 3PK SS Crunchy Chocolate Chip Cookies (24/1.09oz)"
click at [290, 251] on td "PARTAKE 2024 Crunchy Mini Chocolate Chip Cookies SUP (8-3oz)" at bounding box center [226, 252] width 366 height 14
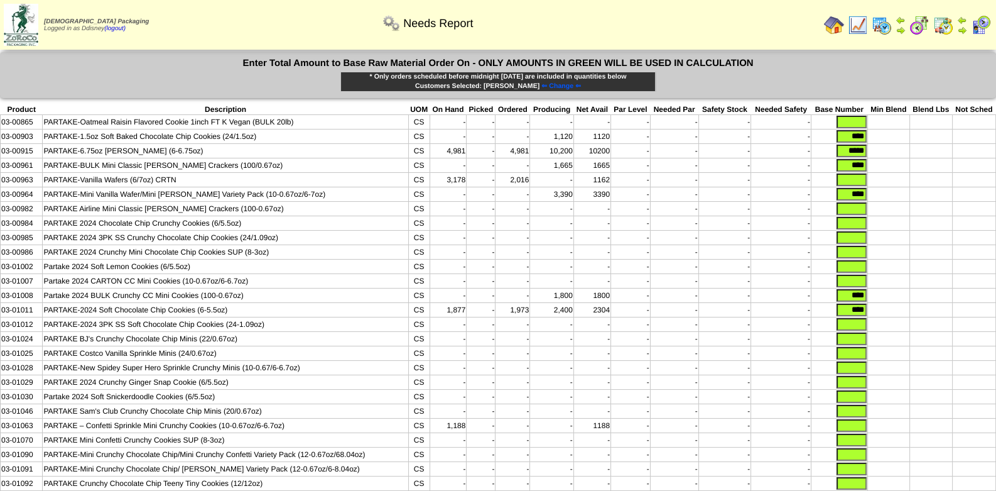
click at [290, 250] on td "PARTAKE 2024 Crunchy Mini Chocolate Chip Cookies SUP (8-3oz)" at bounding box center [226, 252] width 366 height 14
click at [291, 247] on td "PARTAKE 2024 Crunchy Mini Chocolate Chip Cookies SUP (8-3oz)" at bounding box center [226, 252] width 366 height 14
click at [282, 222] on td "PARTAKE 2024 Chocolate Chip Crunchy Cookies (6/5.5oz)" at bounding box center [226, 223] width 366 height 14
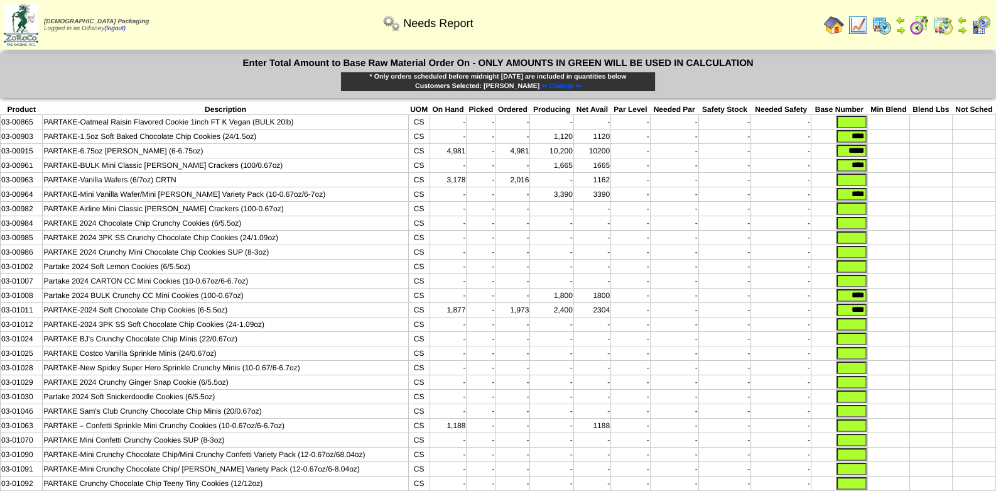
click at [282, 222] on td "PARTAKE 2024 Chocolate Chip Crunchy Cookies (6/5.5oz)" at bounding box center [226, 223] width 366 height 14
drag, startPoint x: 282, startPoint y: 222, endPoint x: 3, endPoint y: 228, distance: 279.7
click at [3, 228] on tr "03-00984 PARTAKE 2024 Chocolate Chip Crunchy Cookies (6/5.5oz) CS - - - - - - -…" at bounding box center [499, 223] width 996 height 14
copy tr "03-00984 PARTAKE 2024 Chocolate Chip Crunchy Cookies (6/5.5oz)"
drag, startPoint x: 229, startPoint y: 381, endPoint x: 12, endPoint y: 381, distance: 217.4
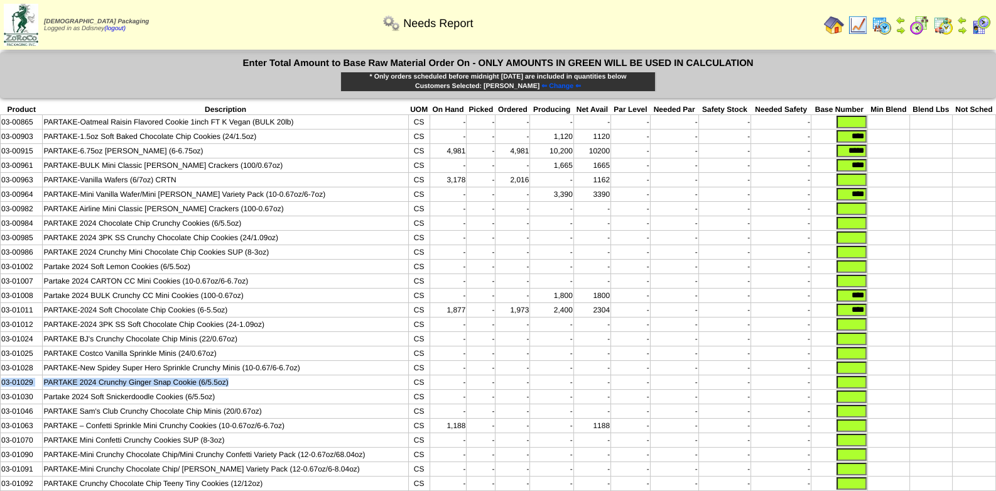
click at [1, 384] on tr "03-01029 PARTAKE 2024 Crunchy Ginger Snap Cookie (6/5.5oz) CS - - - - - - - - -" at bounding box center [499, 382] width 996 height 14
copy tr "03-01029 PARTAKE 2024 Crunchy Ginger Snap Cookie (6/5.5oz)"
drag, startPoint x: 207, startPoint y: 265, endPoint x: 0, endPoint y: 269, distance: 207.4
click at [1, 269] on tr "03-01002 Partake 2024 Soft Lemon Cookies (6/5.5oz) CS - - - - - - - - -" at bounding box center [499, 266] width 996 height 14
copy tr "03-01002 Partake 2024 Soft Lemon Cookies (6/5.5oz)"
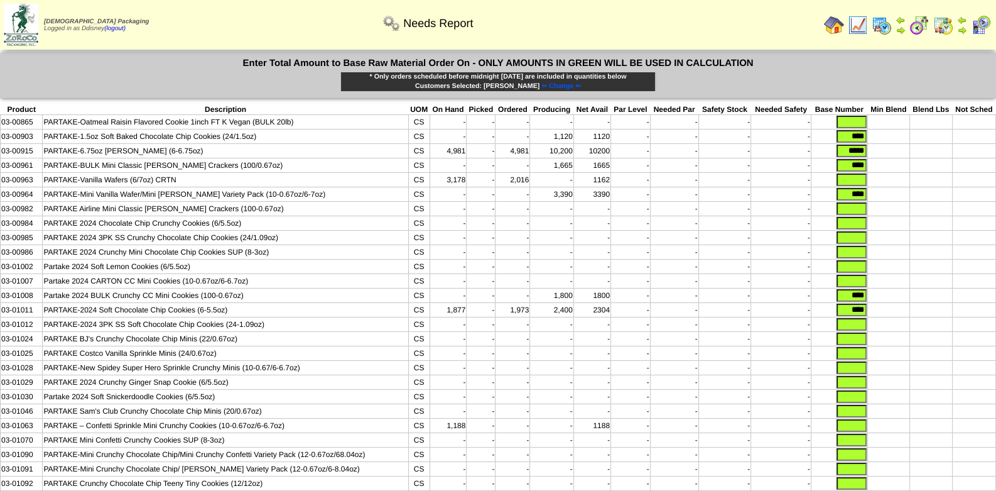
click at [157, 307] on td "PARTAKE-2024 Soft Chocolate Chip Cookies (6-5.5oz)" at bounding box center [226, 310] width 366 height 14
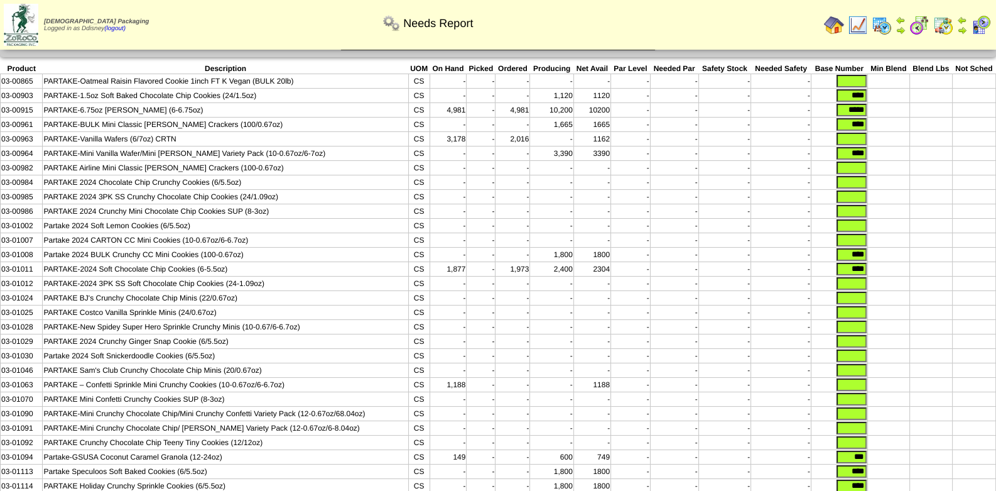
scroll to position [62, 0]
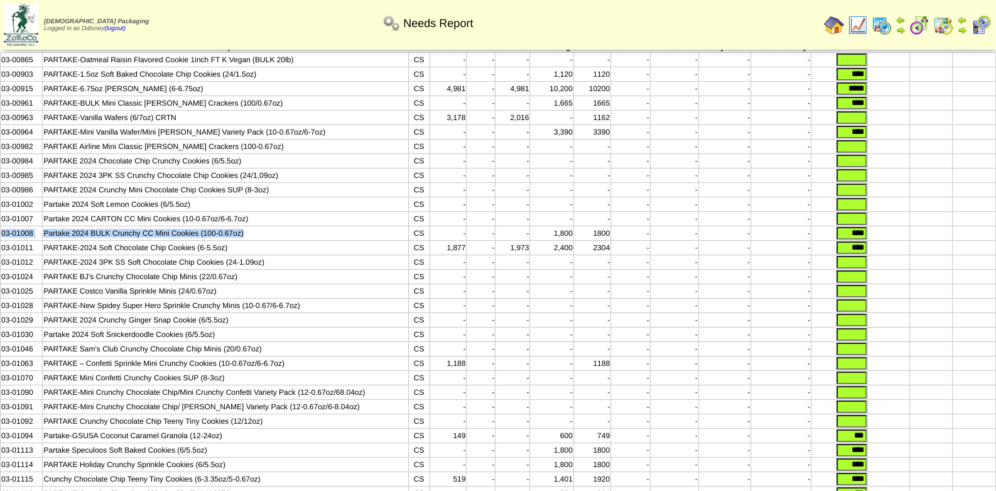
drag, startPoint x: 244, startPoint y: 232, endPoint x: 0, endPoint y: 233, distance: 243.8
click at [1, 233] on tr "03-01008 Partake 2024 BULK Crunchy CC Mini Cookies (100-0.67oz) CS - - - 1,800 …" at bounding box center [499, 233] width 996 height 14
copy tr "03-01008 Partake 2024 BULK Crunchy CC Mini Cookies (100-0.67oz)"
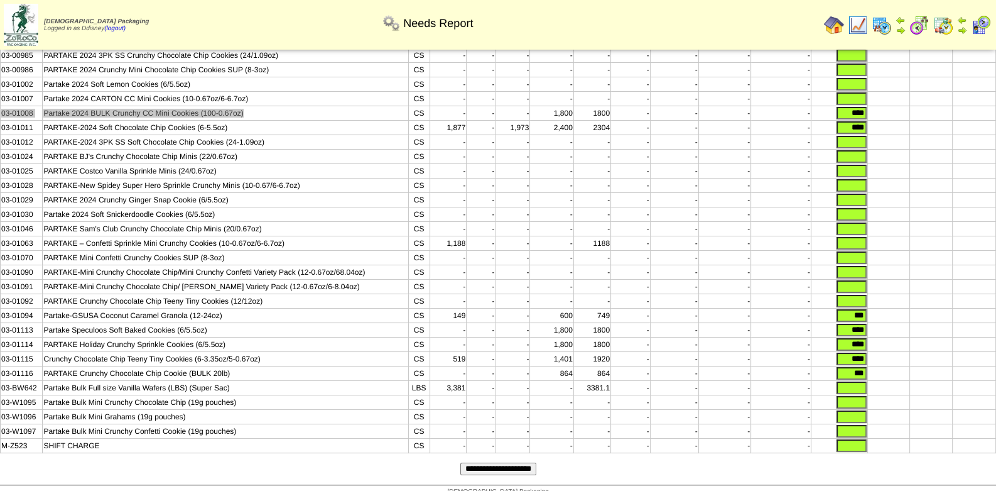
scroll to position [188, 0]
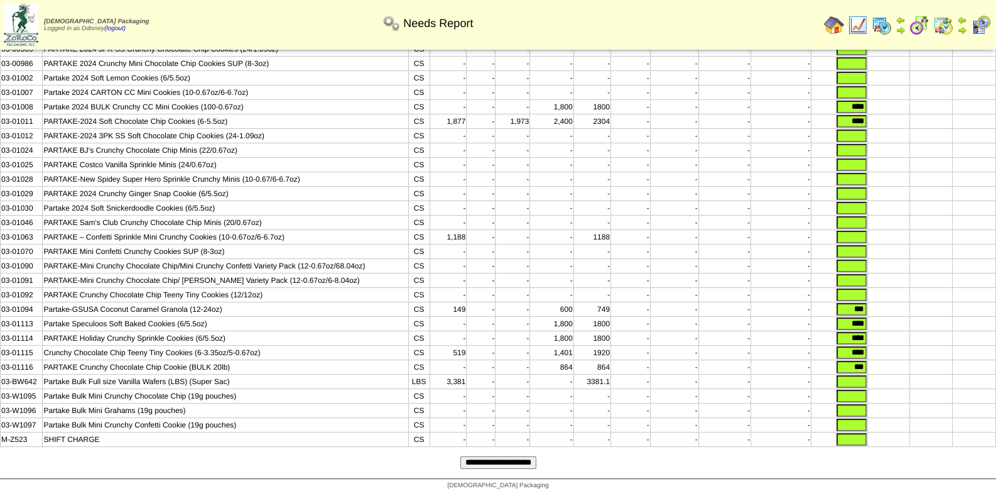
click at [106, 270] on td "PARTAKE-Mini Crunchy Chocolate Chip/Mini Crunchy Confetti Variety Pack (12-0.67…" at bounding box center [226, 266] width 366 height 14
drag, startPoint x: 263, startPoint y: 297, endPoint x: 0, endPoint y: 297, distance: 262.6
click at [1, 297] on tr "03-01092 PARTAKE Crunchy Chocolate Chip Teeny Tiny Cookies (12/12oz) CS - - - -…" at bounding box center [499, 295] width 996 height 14
copy tr "03-01092 PARTAKE Crunchy Chocolate Chip Teeny Tiny Cookies (12/12oz)"
click at [210, 354] on td "Crunchy Chocolate Chip Teeny Tiny Cookies (6-3.35oz/5-0.67oz)" at bounding box center [226, 353] width 366 height 14
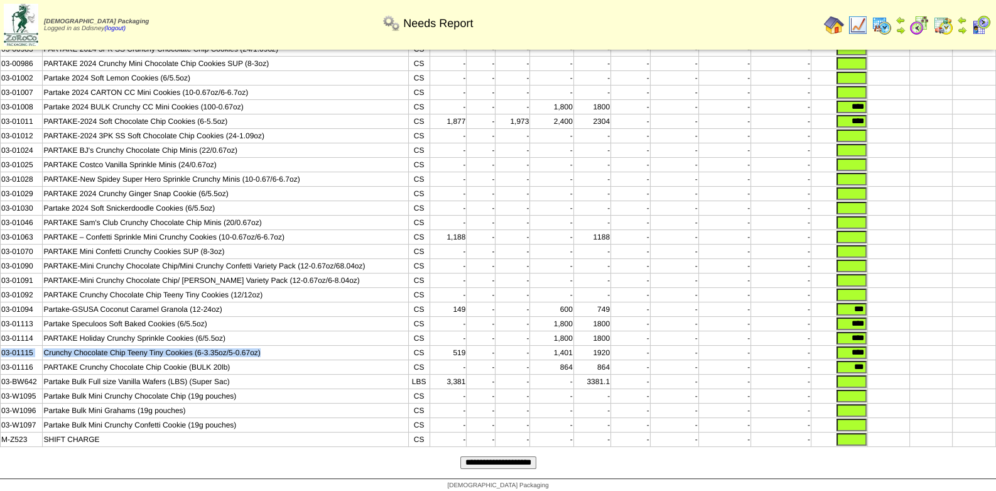
drag, startPoint x: 266, startPoint y: 354, endPoint x: 3, endPoint y: 359, distance: 263.3
click at [3, 359] on tr "03-01115 Crunchy Chocolate Chip Teeny Tiny Cookies (6-3.35oz/5-0.67oz) CS 519 -…" at bounding box center [499, 353] width 996 height 14
copy tr "03-01115 Crunchy Chocolate Chip Teeny Tiny Cookies (6-3.35oz/5-0.67oz)"
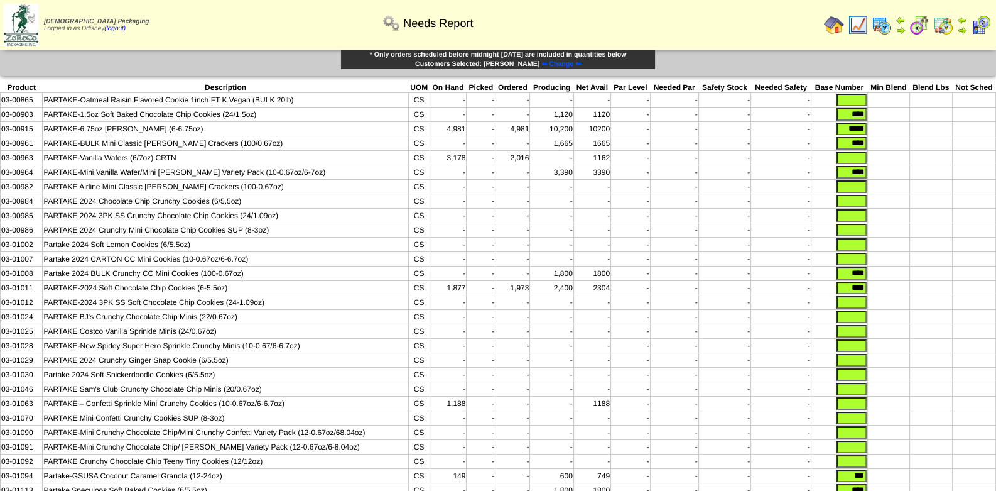
scroll to position [0, 0]
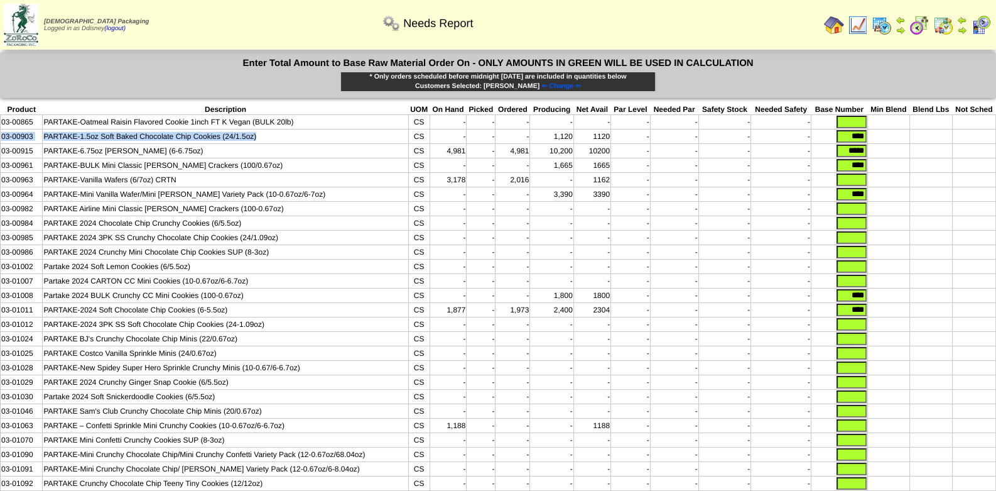
drag, startPoint x: 275, startPoint y: 135, endPoint x: 0, endPoint y: 139, distance: 275.2
click at [1, 139] on tr "03-00903 PARTAKE-1.5oz Soft Baked Chocolate Chip Cookies (24/1.5oz) CS - - - 1,…" at bounding box center [499, 136] width 996 height 14
copy tr "03-00903 PARTAKE-1.5oz Soft Baked Chocolate Chip Cookies (24/1.5oz)"
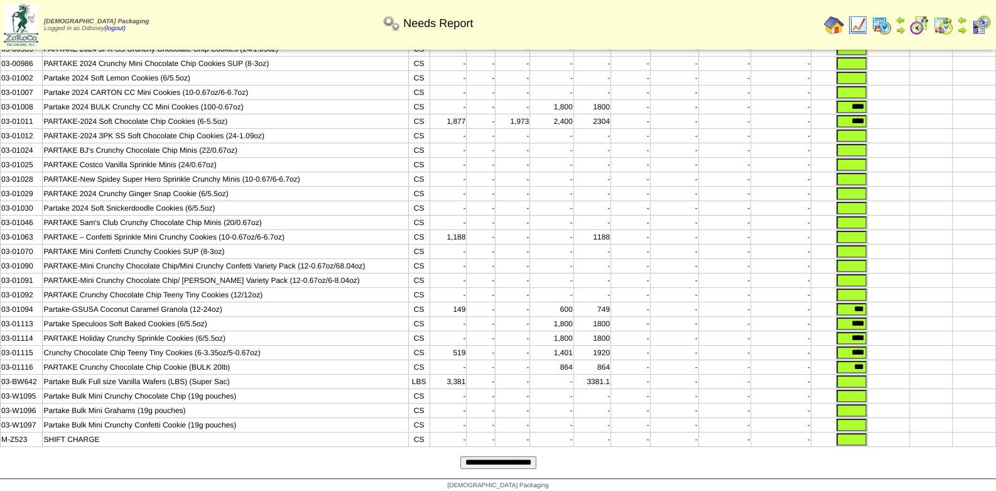
scroll to position [197, 0]
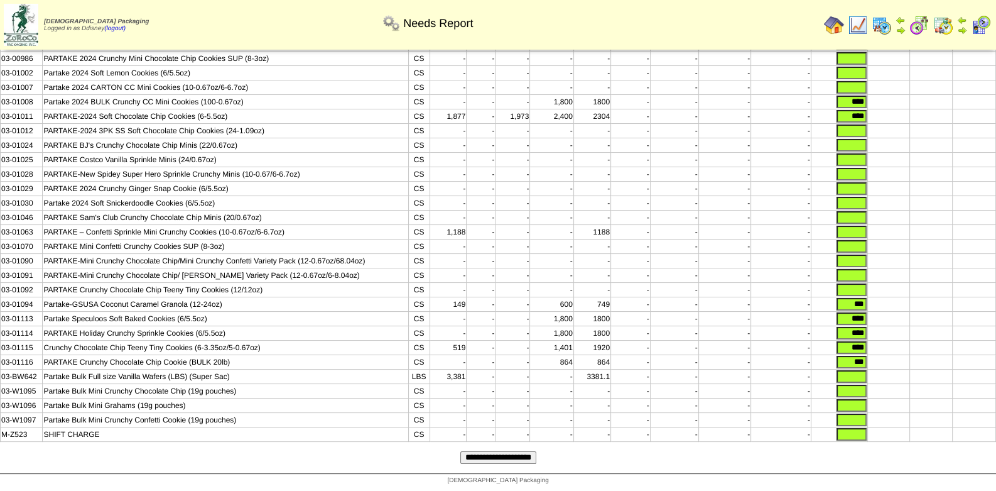
click at [247, 358] on td "PARTAKE Crunchy Chocolate Chip Cookie (BULK 20lb)" at bounding box center [226, 362] width 366 height 14
